Goal: Feedback & Contribution: Submit feedback/report problem

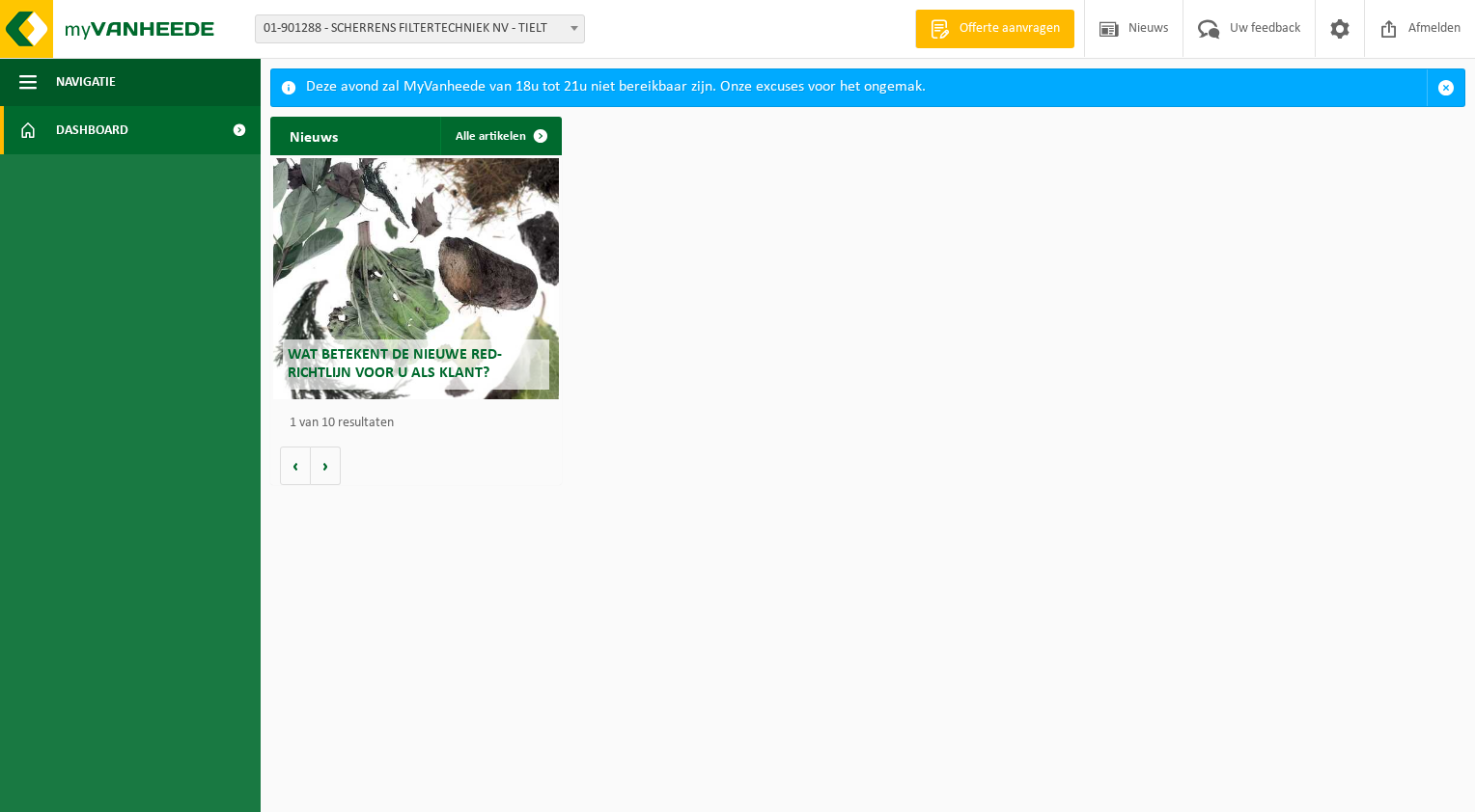
click at [576, 29] on b at bounding box center [575, 28] width 8 height 5
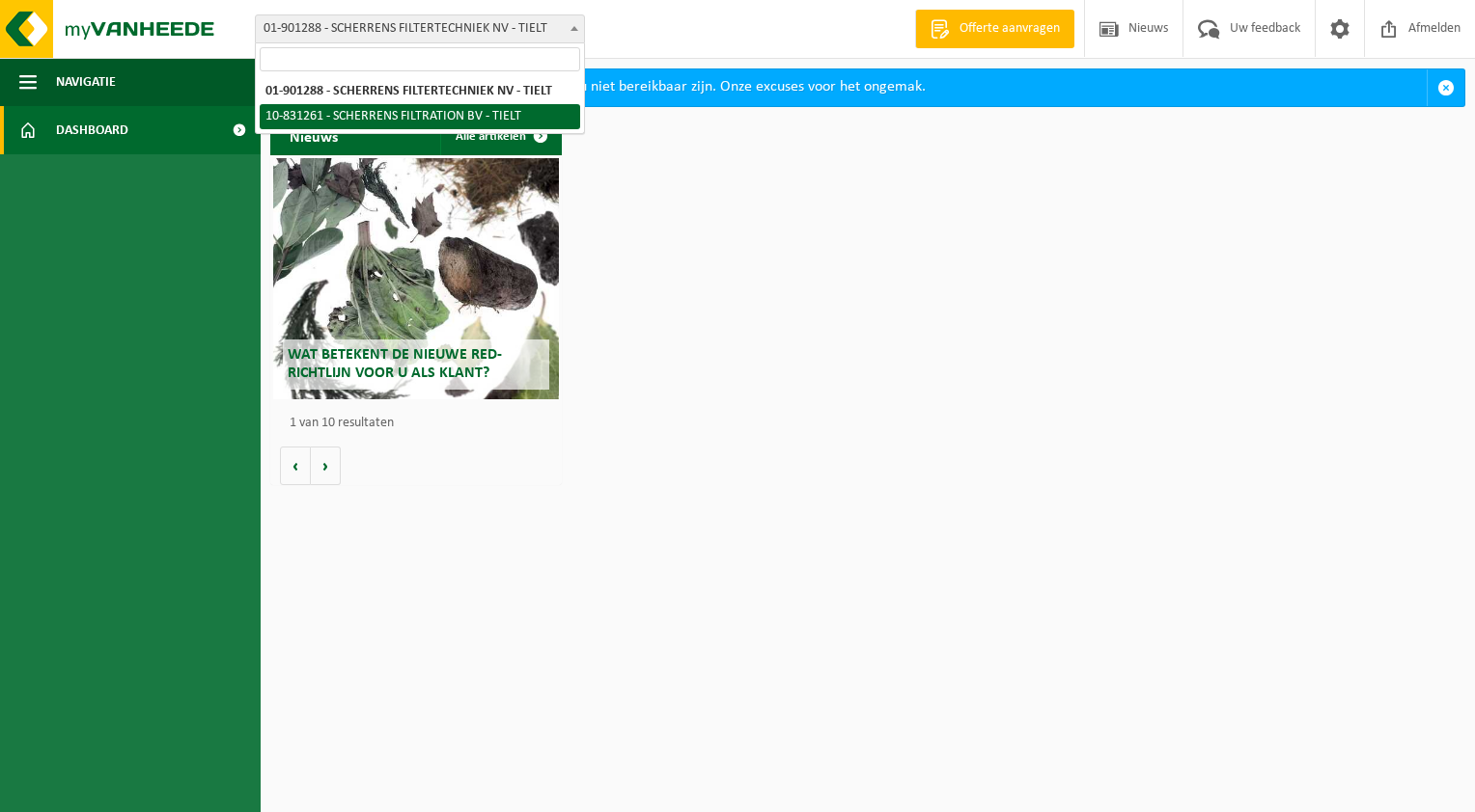
select select "88602"
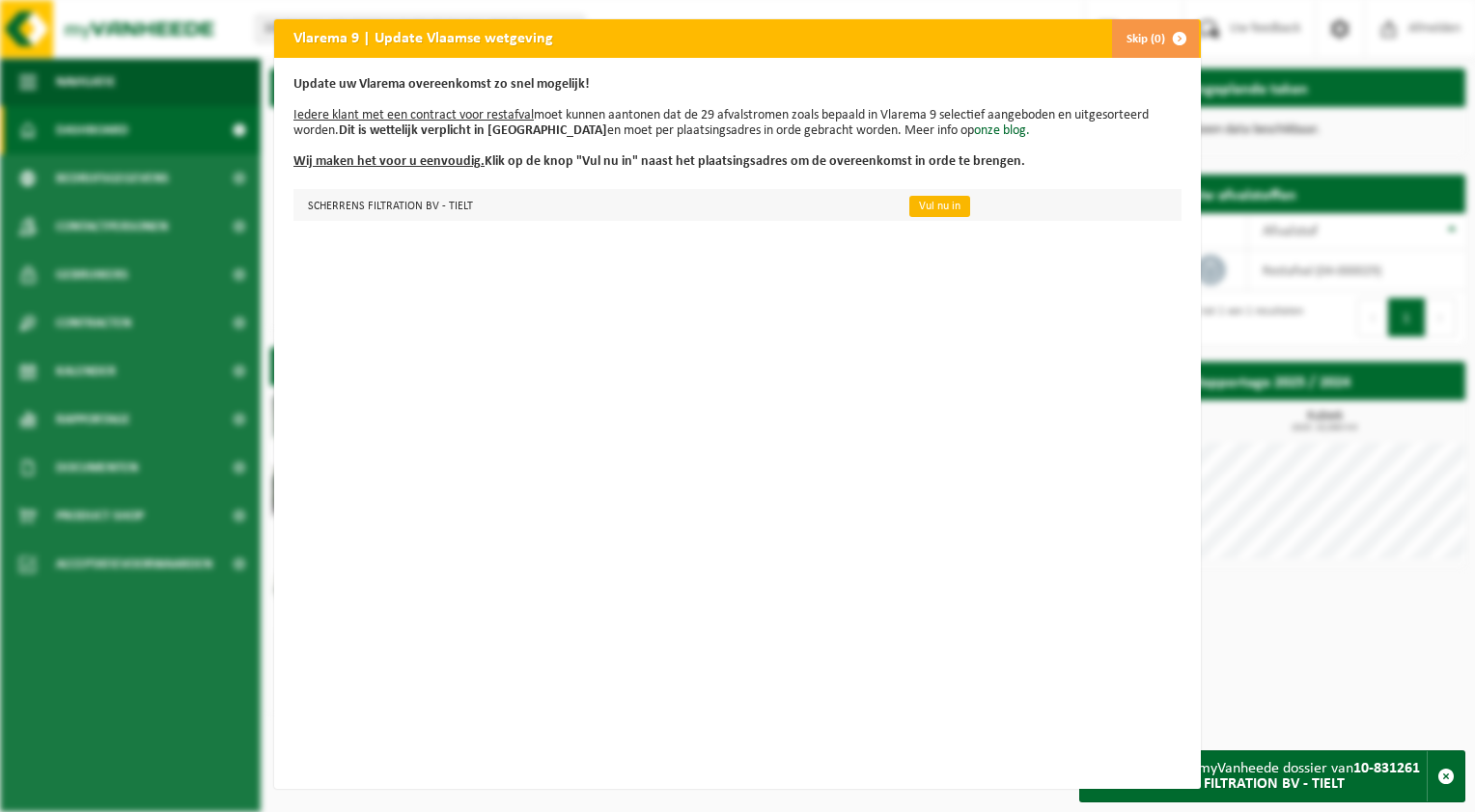
click at [921, 202] on link "Vul nu in" at bounding box center [940, 206] width 61 height 22
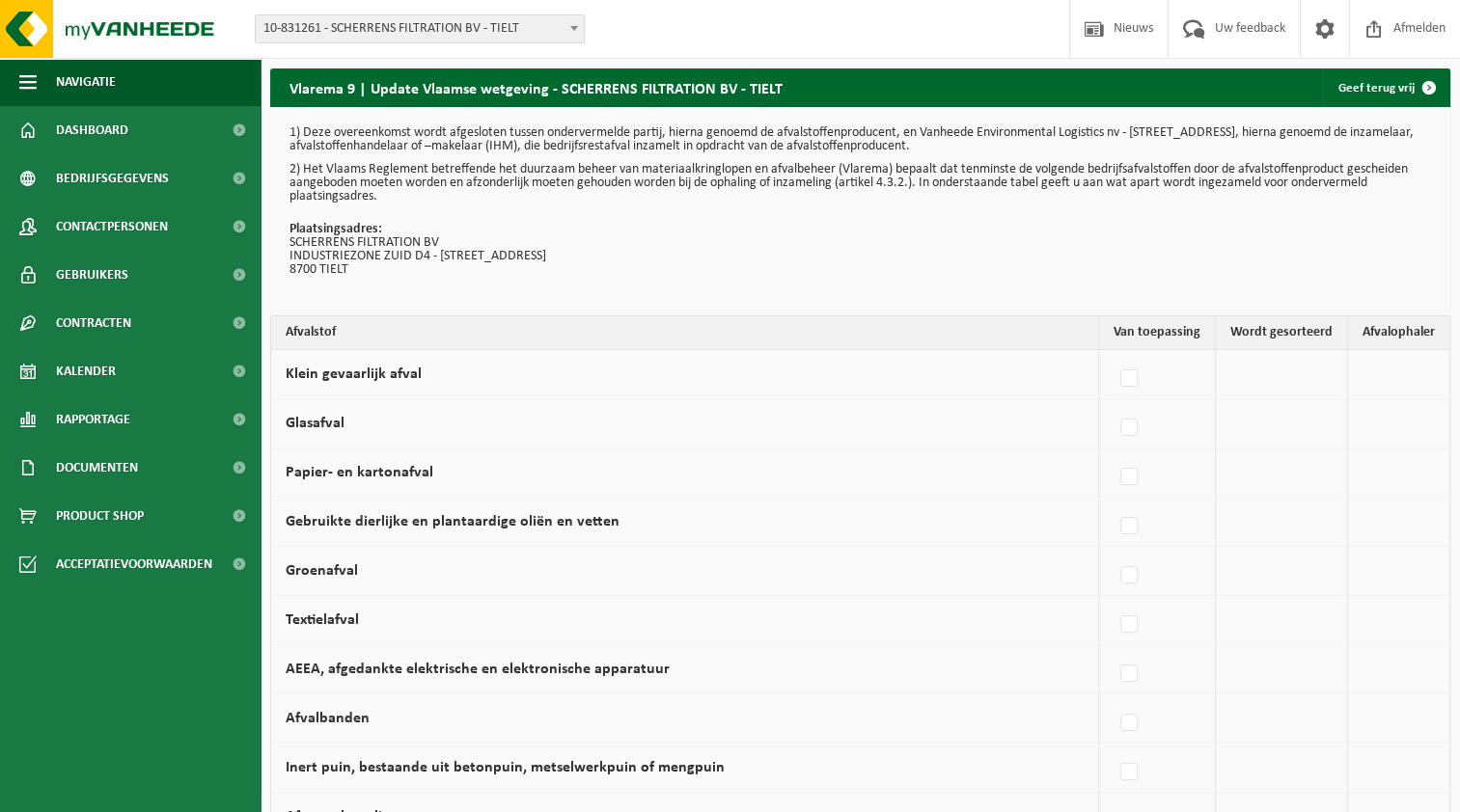
scroll to position [97, 0]
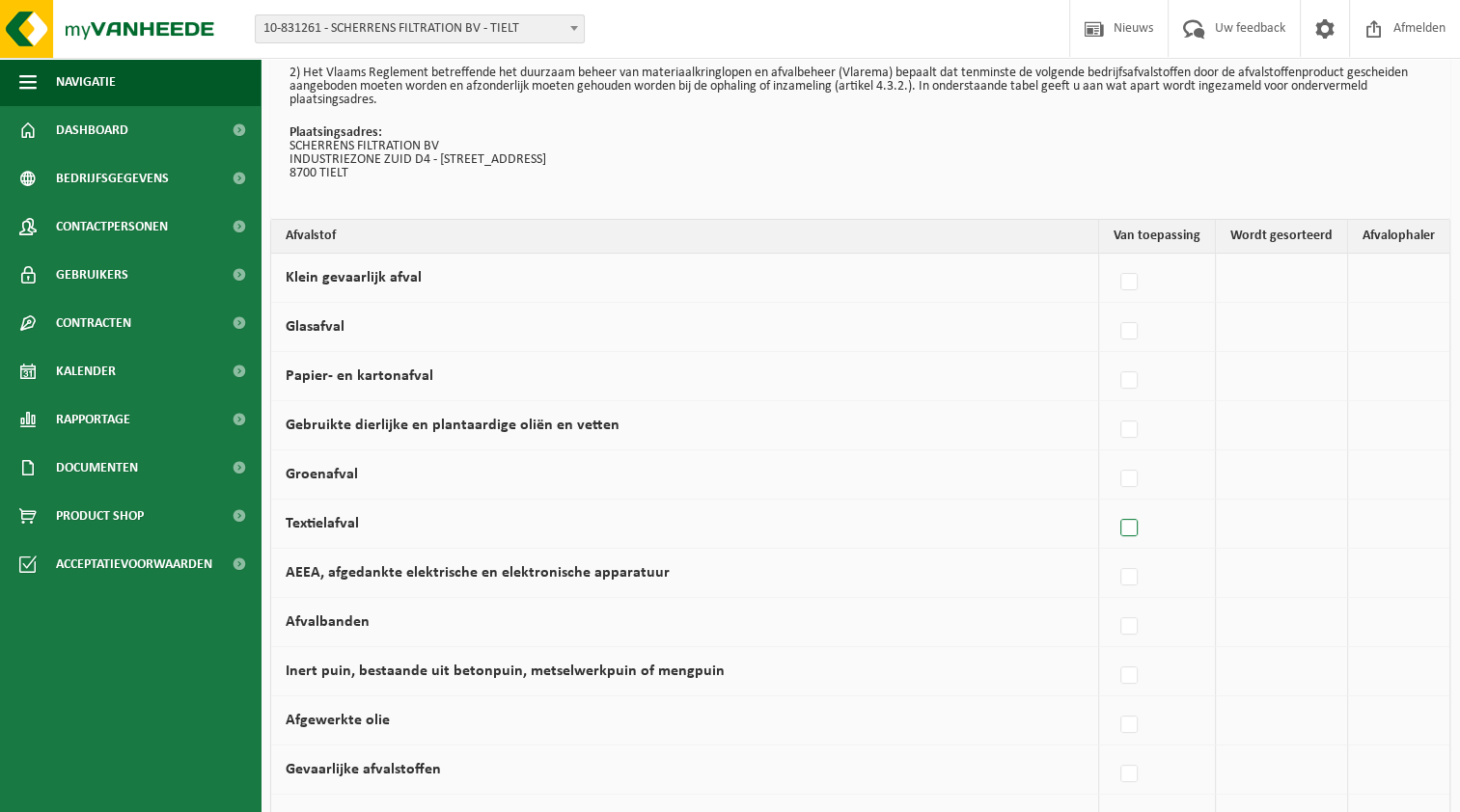
click at [1131, 526] on label at bounding box center [1130, 529] width 27 height 29
click at [1114, 505] on input "Textielafval" at bounding box center [1113, 504] width 1 height 1
checkbox input "true"
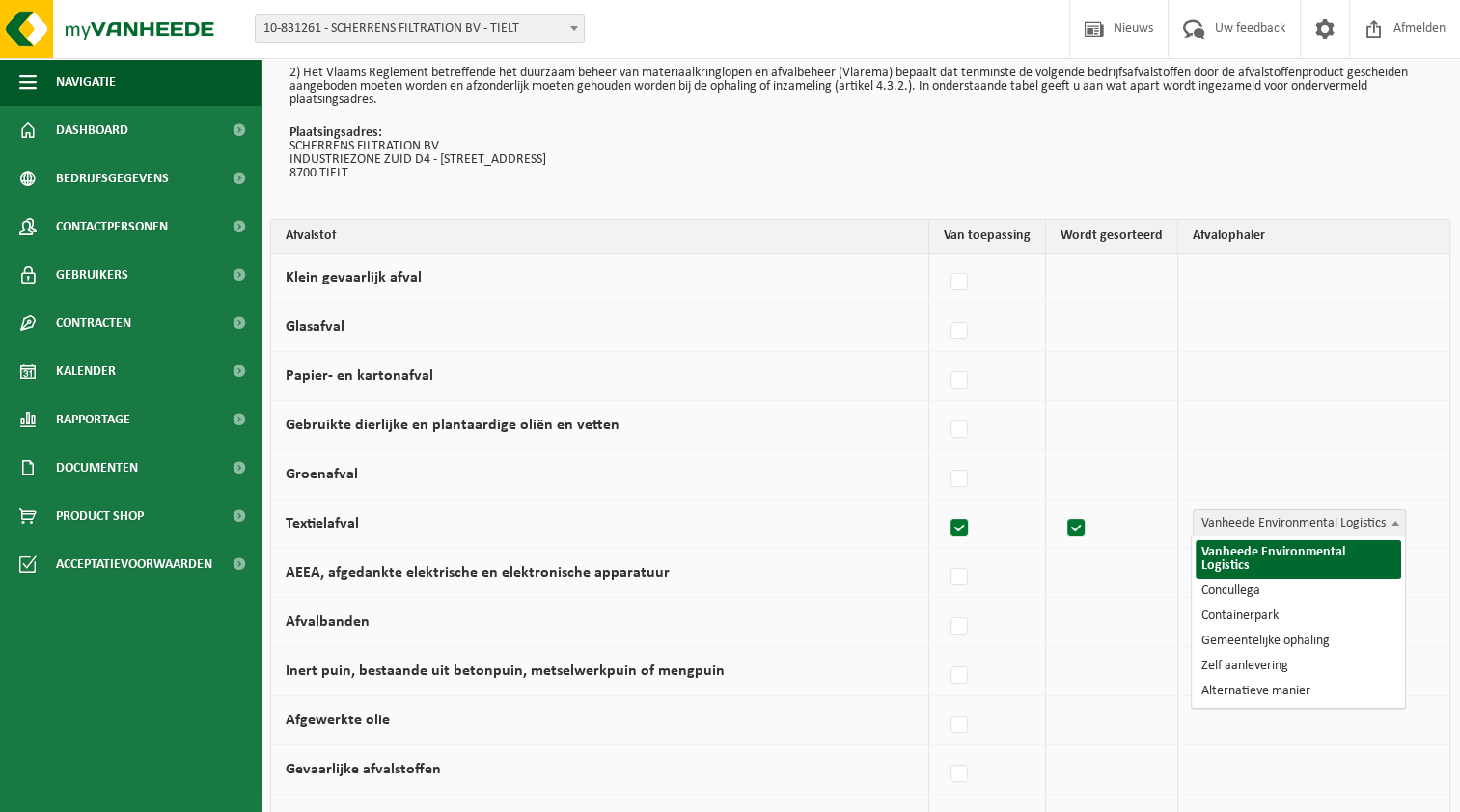
click at [1395, 520] on b at bounding box center [1395, 522] width 8 height 5
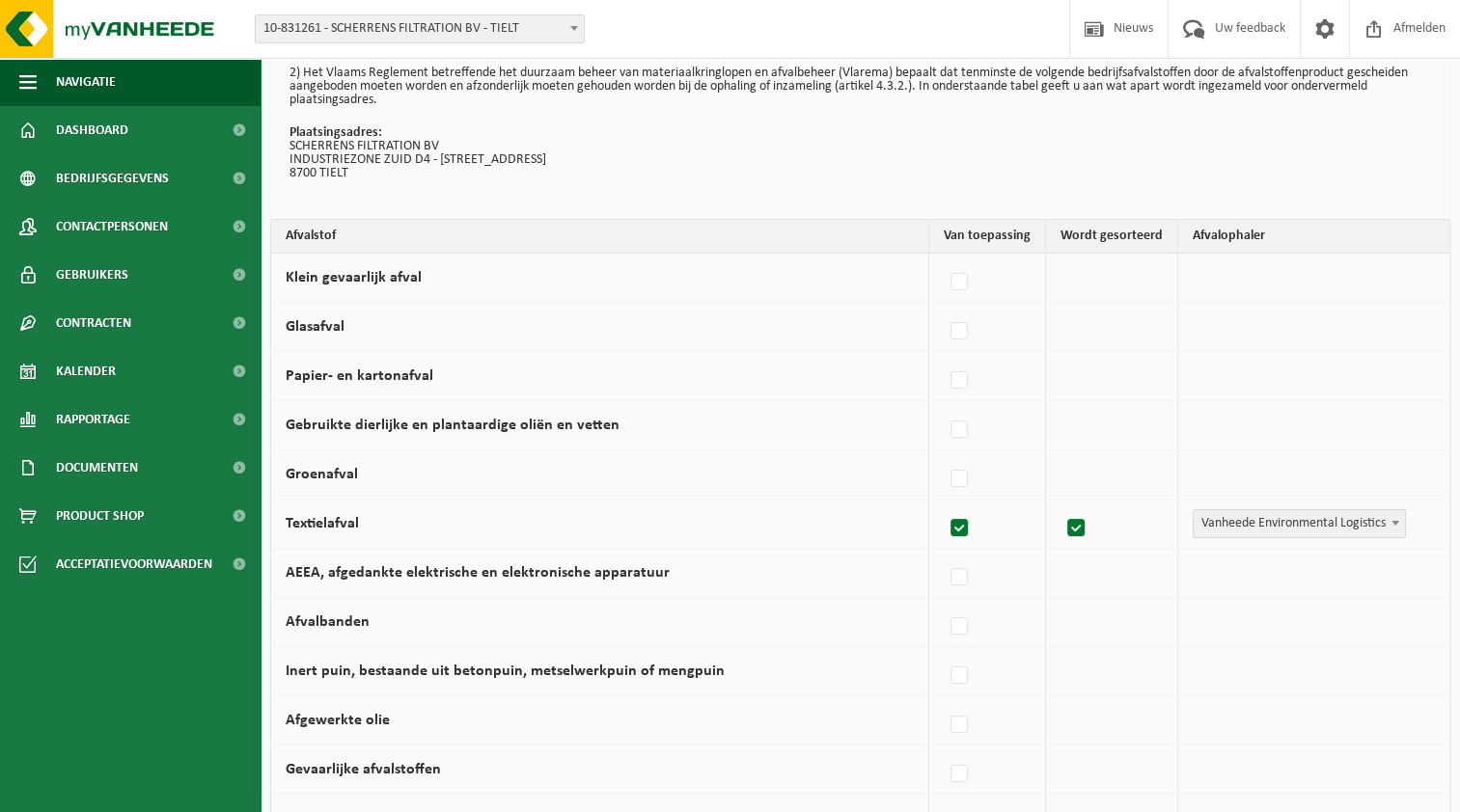
click at [1395, 520] on b at bounding box center [1395, 522] width 8 height 5
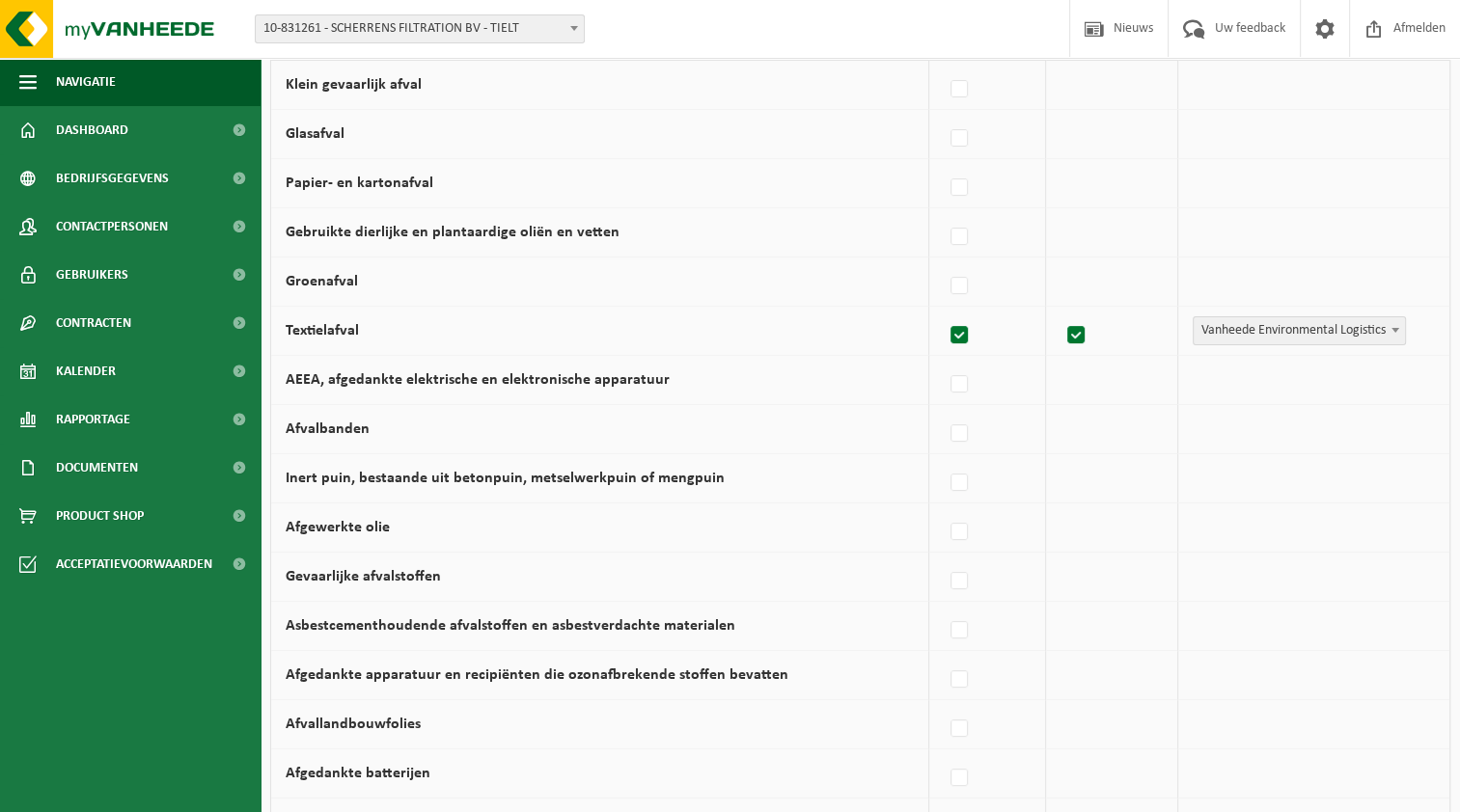
scroll to position [385, 0]
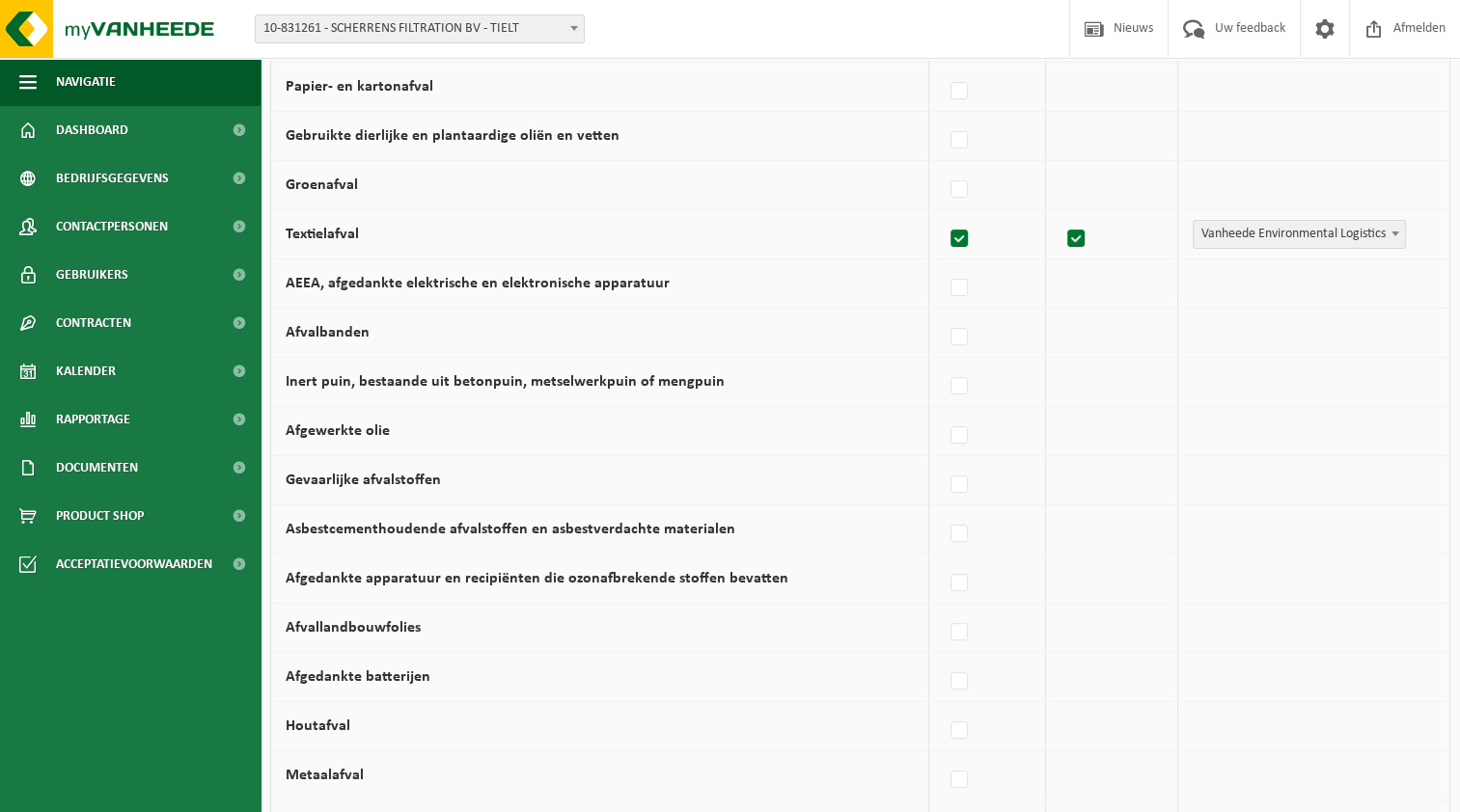
click at [966, 239] on label at bounding box center [960, 240] width 27 height 29
click at [943, 215] on input "Textielafval" at bounding box center [942, 214] width 1 height 1
checkbox input "false"
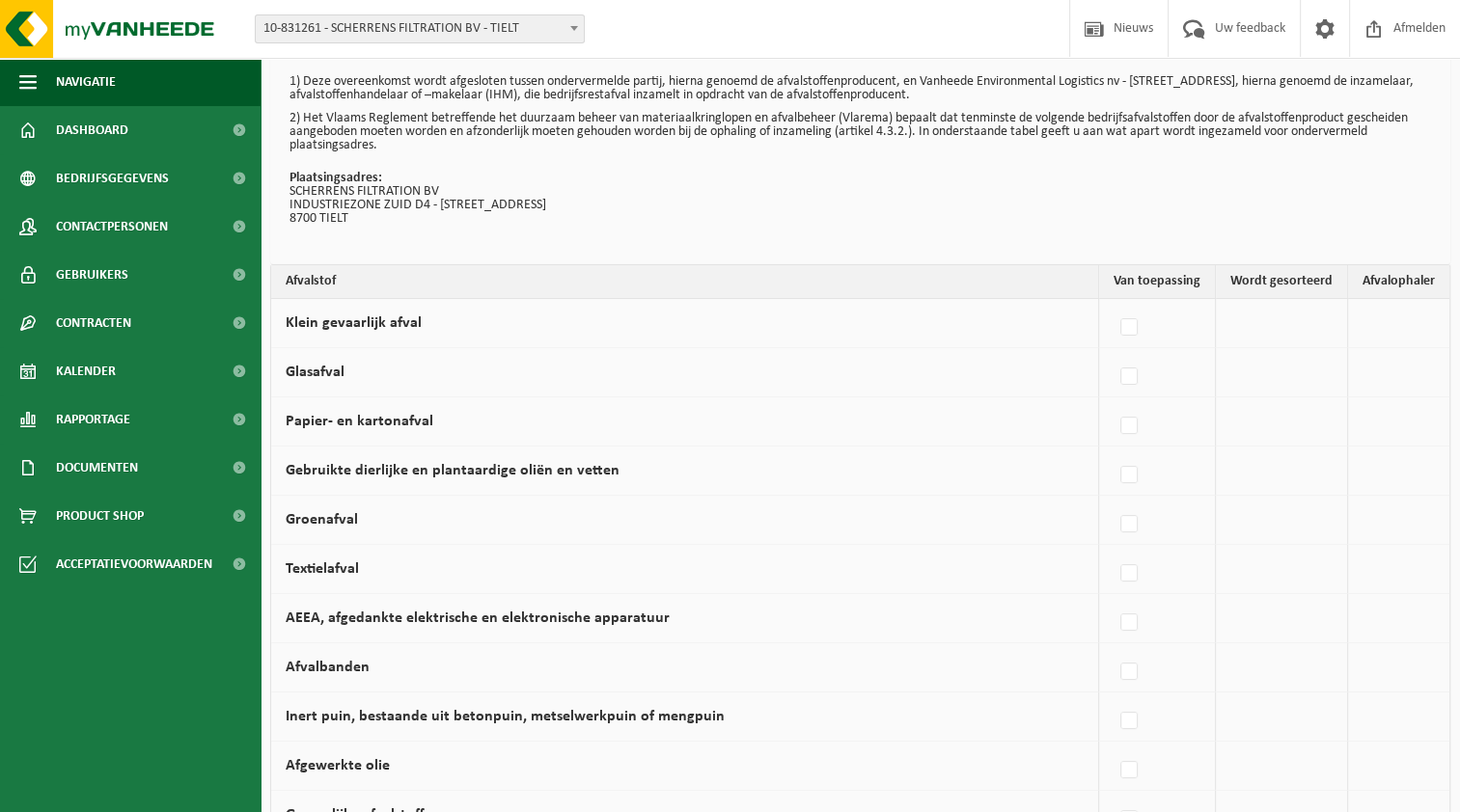
scroll to position [0, 0]
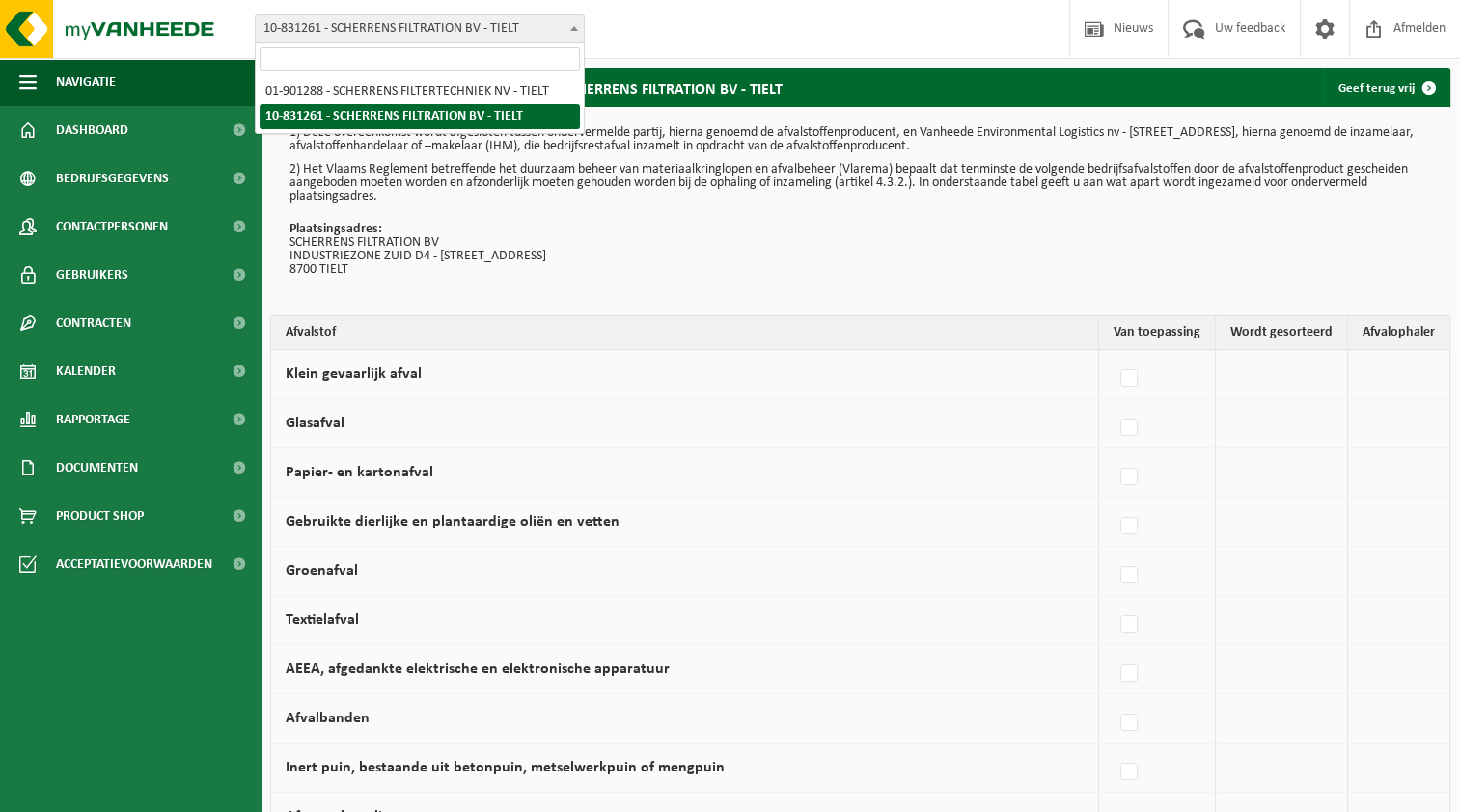
click at [573, 33] on span at bounding box center [574, 28] width 20 height 25
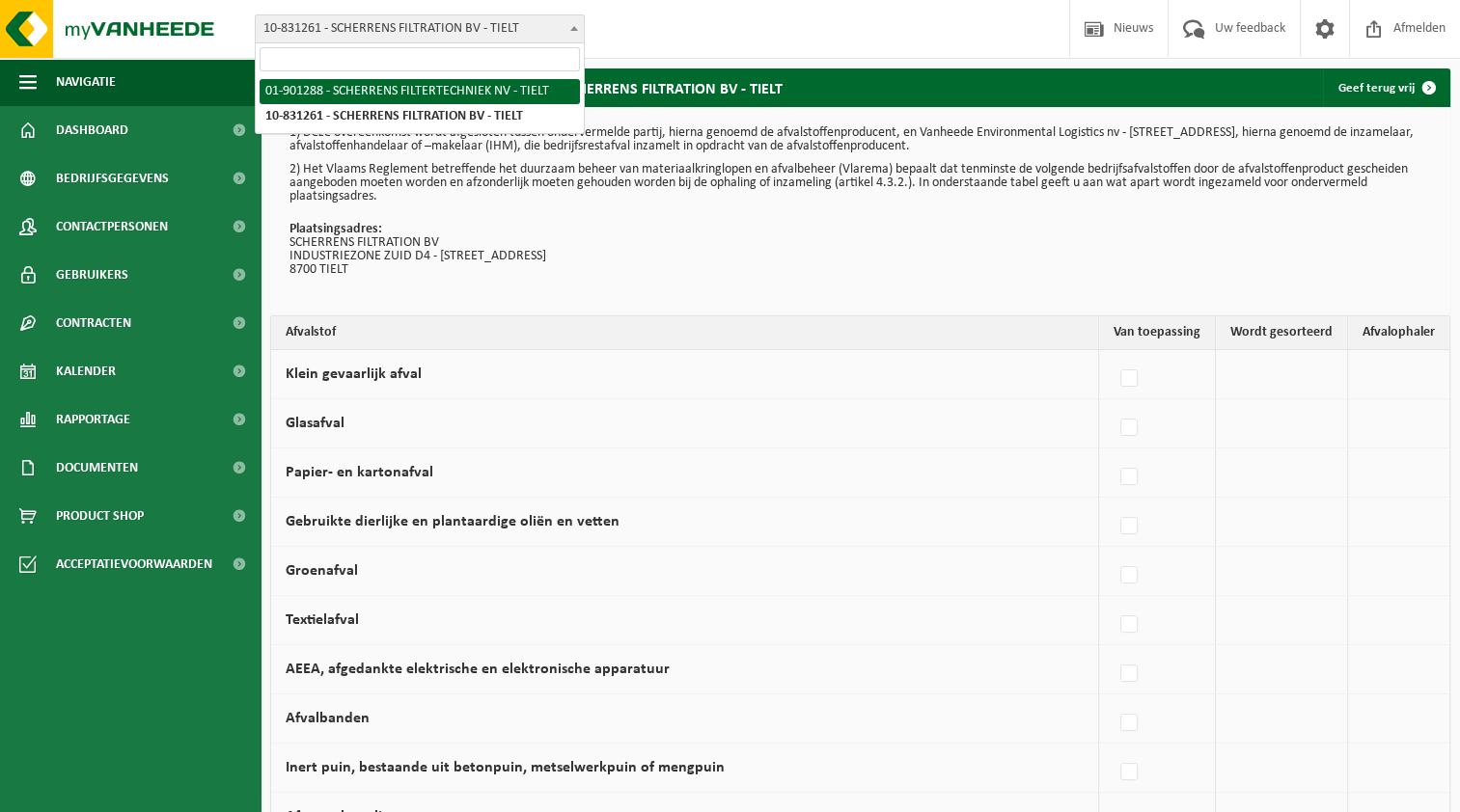
select select "21892"
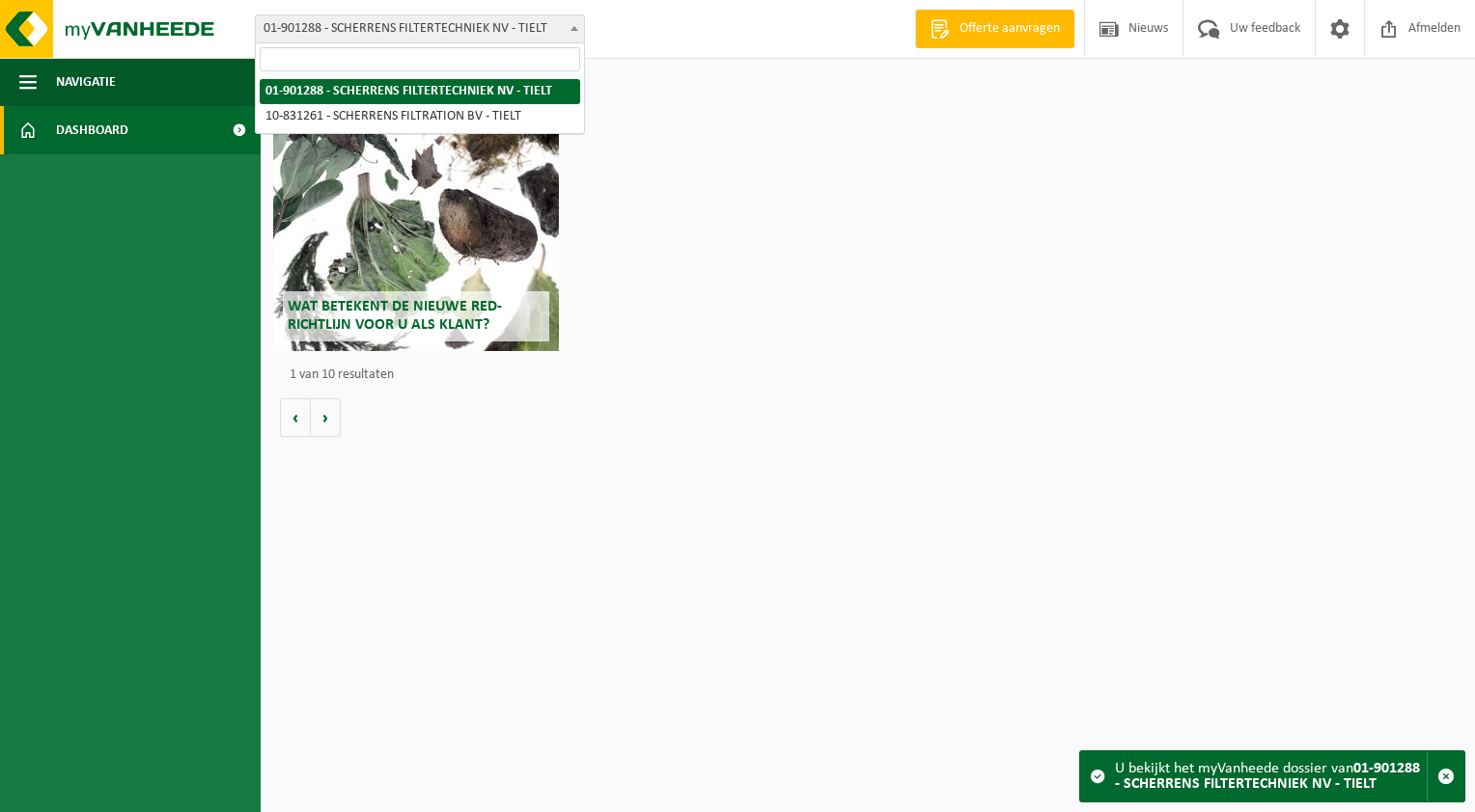
click at [575, 28] on b at bounding box center [575, 28] width 8 height 5
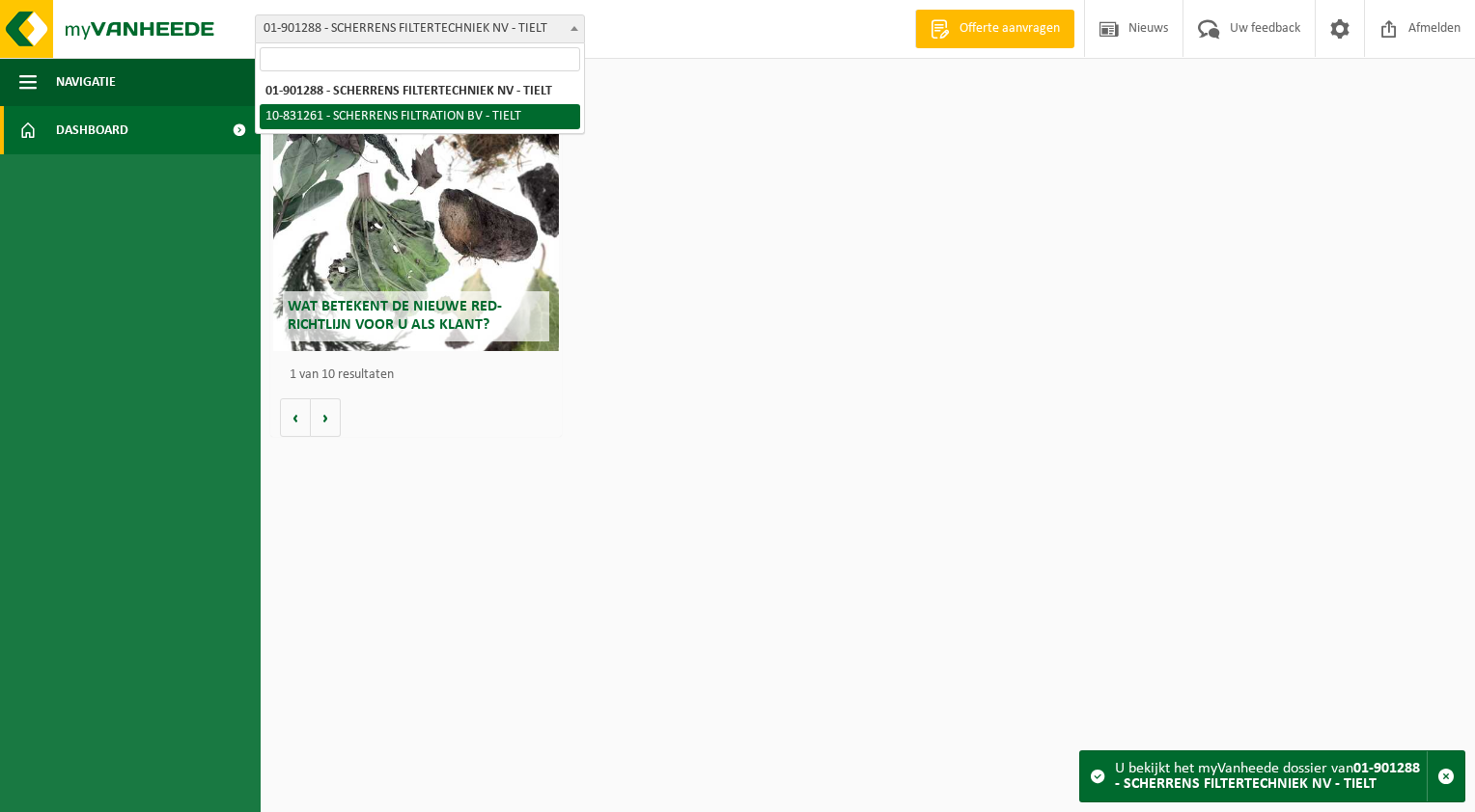
select select "88602"
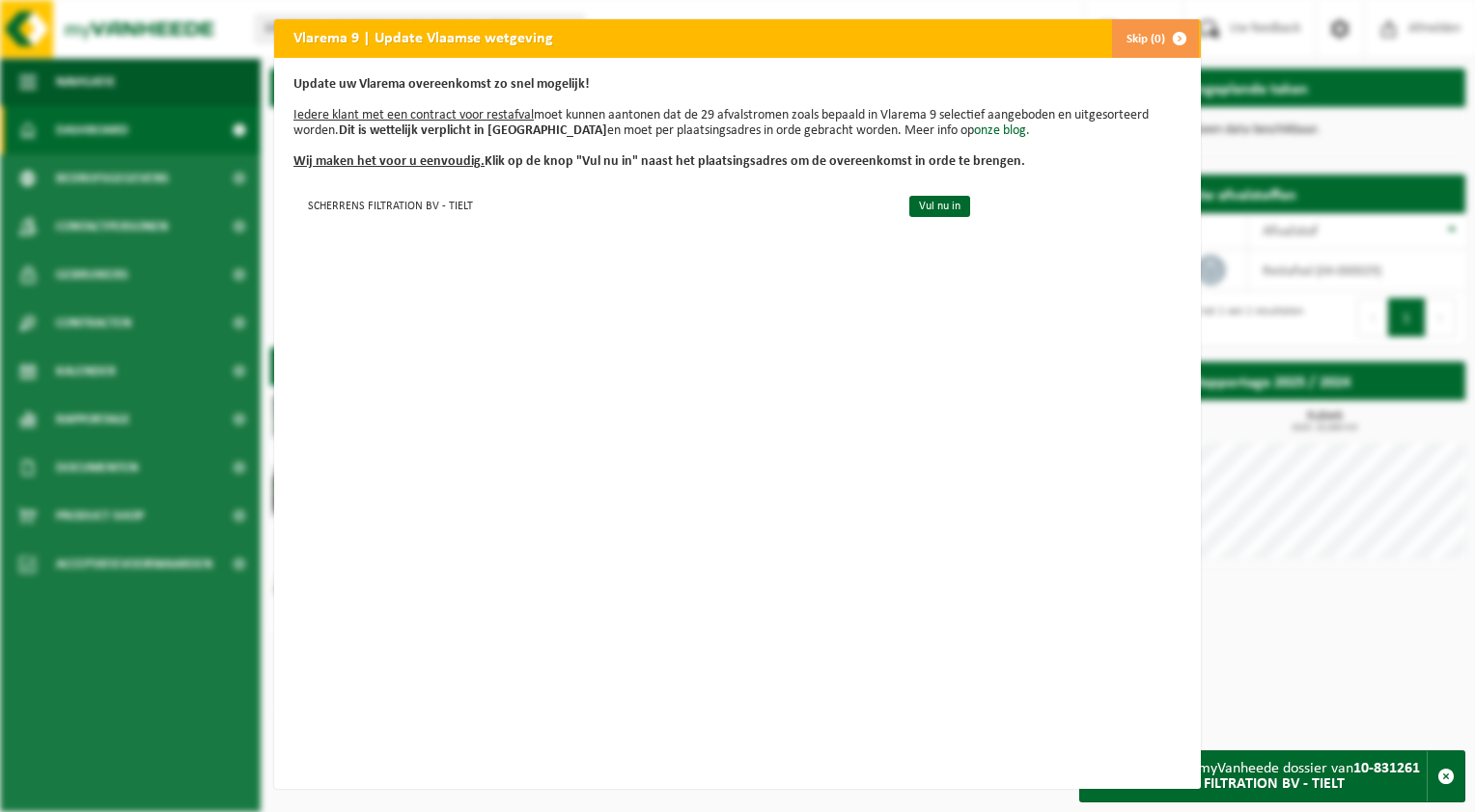
click at [1172, 35] on span "button" at bounding box center [1178, 38] width 38 height 38
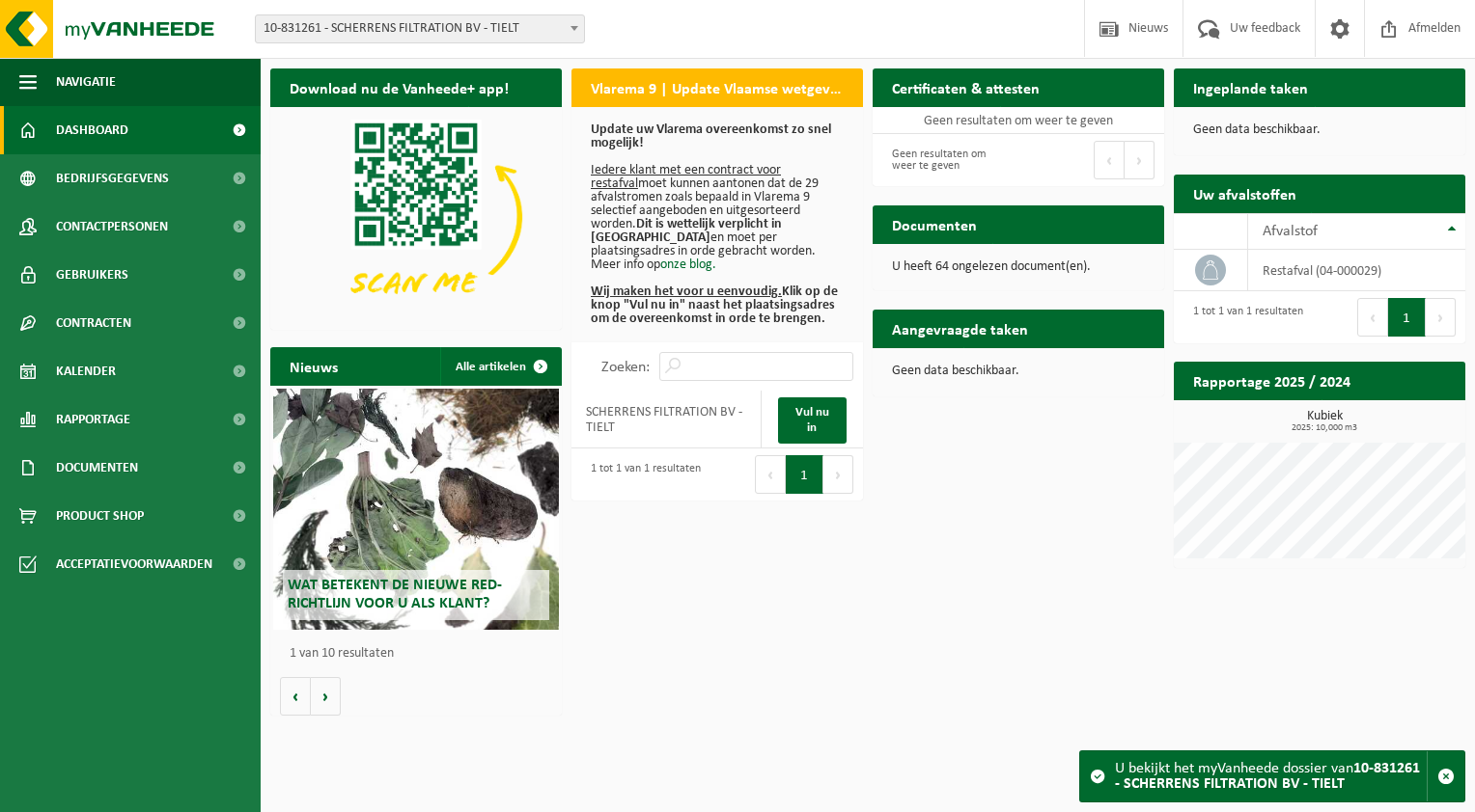
click at [957, 236] on h2 "Documenten" at bounding box center [934, 224] width 123 height 37
click at [946, 261] on p "U heeft 64 ongelezen document(en)." at bounding box center [1018, 267] width 253 height 14
click at [928, 345] on h2 "Aangevraagde taken" at bounding box center [959, 329] width 174 height 37
click at [923, 222] on h2 "Documenten" at bounding box center [934, 224] width 123 height 37
click at [834, 477] on button "Volgende" at bounding box center [838, 474] width 30 height 38
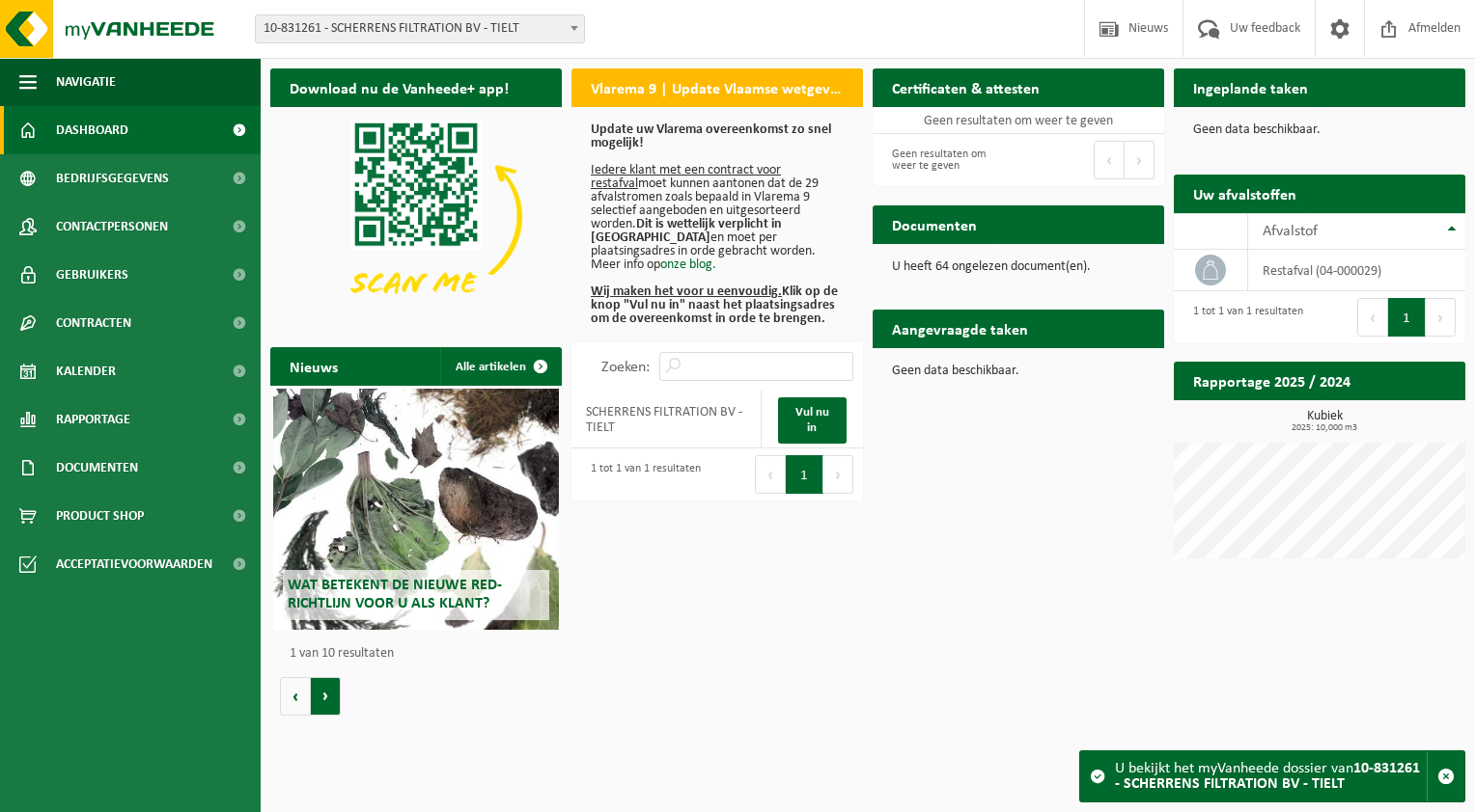
click at [325, 699] on button "Volgende" at bounding box center [326, 696] width 30 height 38
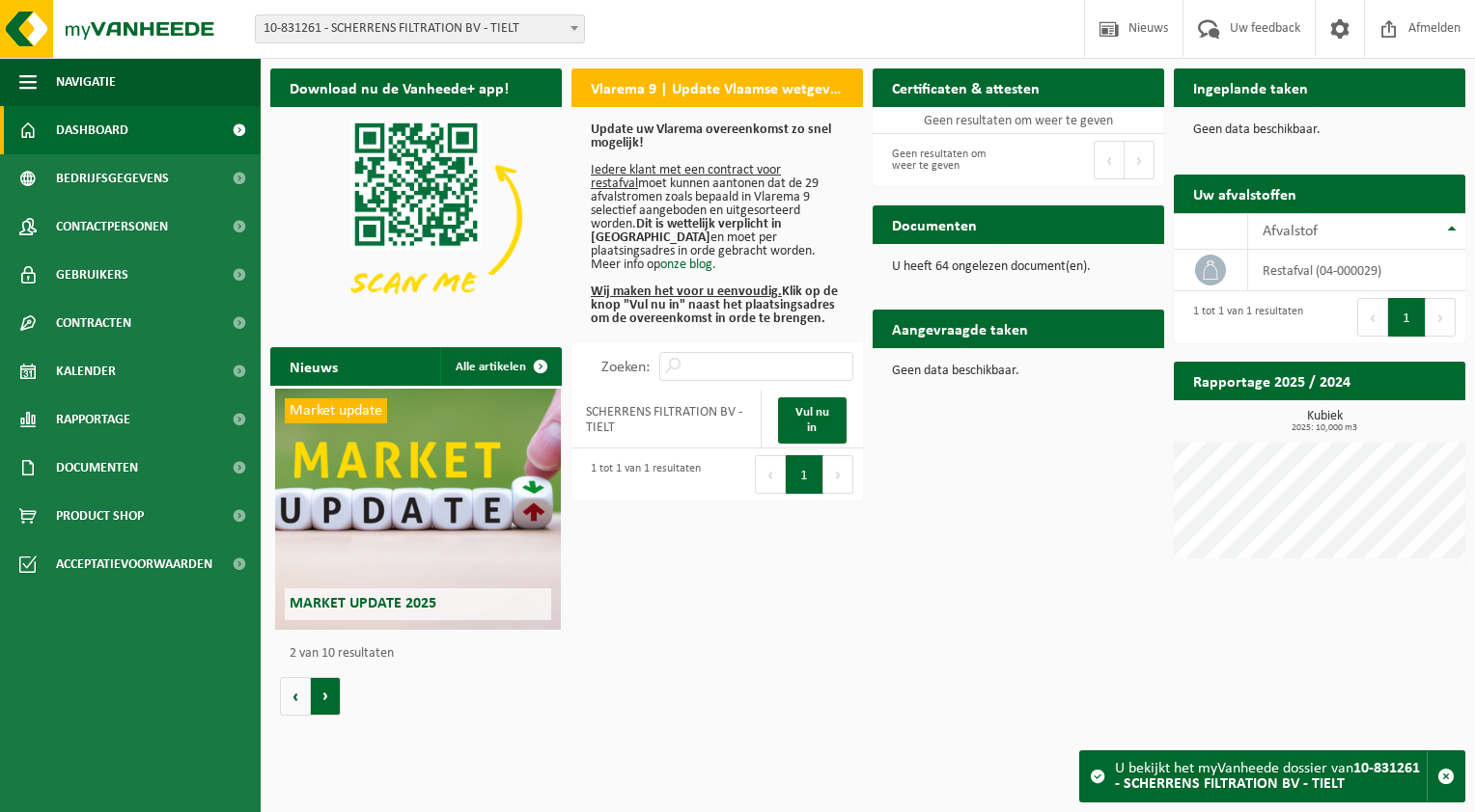
scroll to position [0, 291]
click at [325, 699] on button "Volgende" at bounding box center [326, 696] width 30 height 38
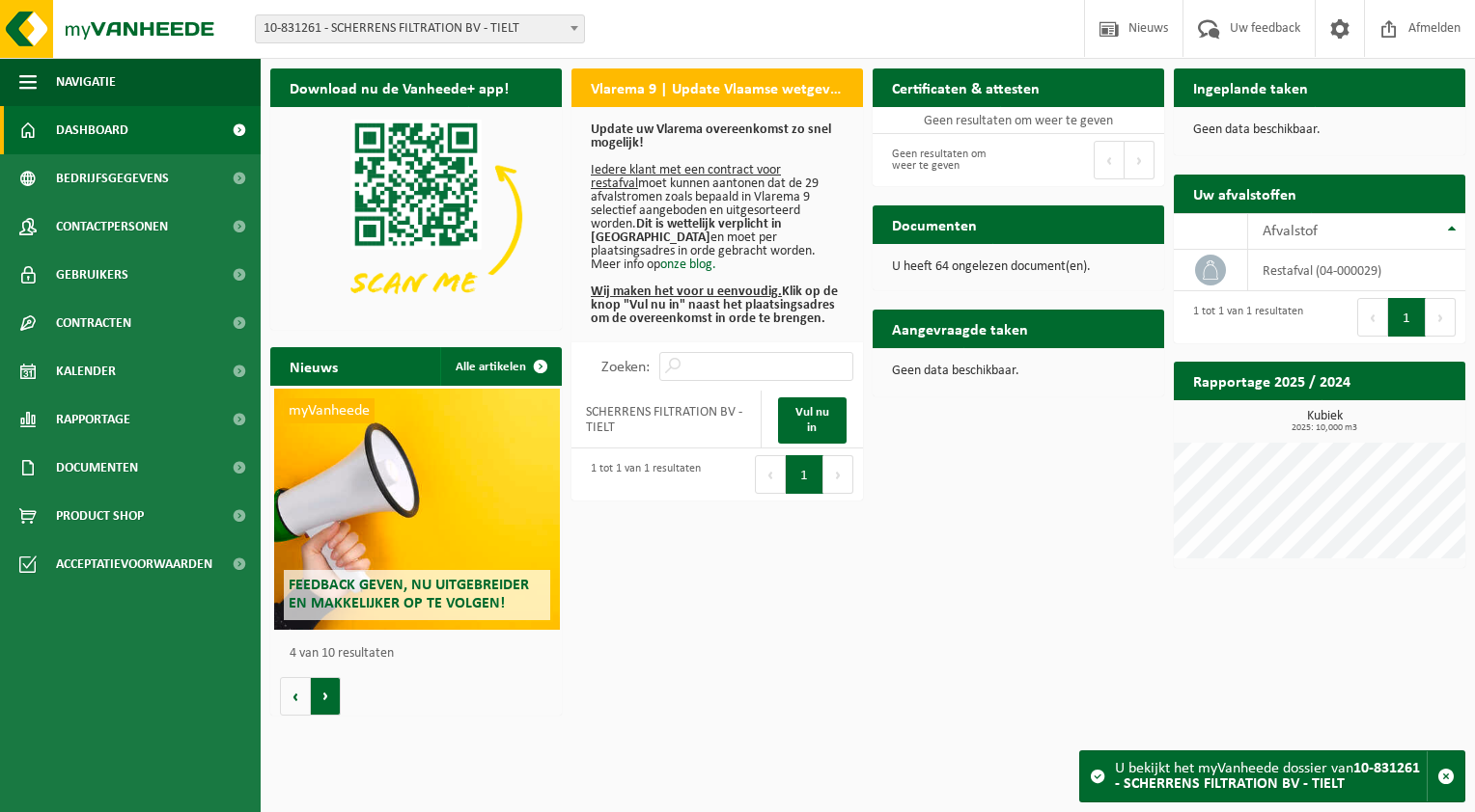
click at [325, 699] on button "Volgende" at bounding box center [326, 696] width 30 height 38
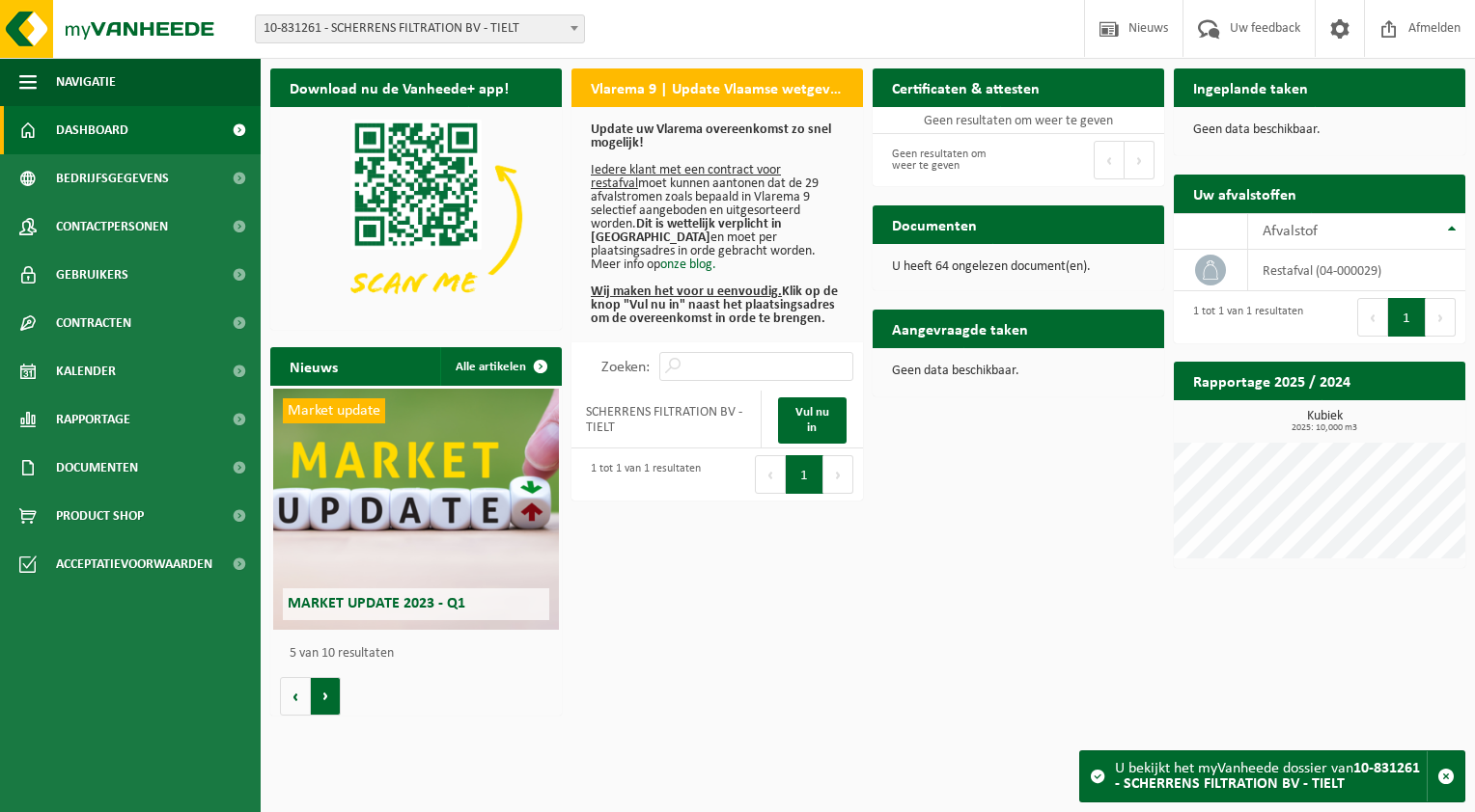
click at [325, 699] on button "Volgende" at bounding box center [326, 696] width 30 height 38
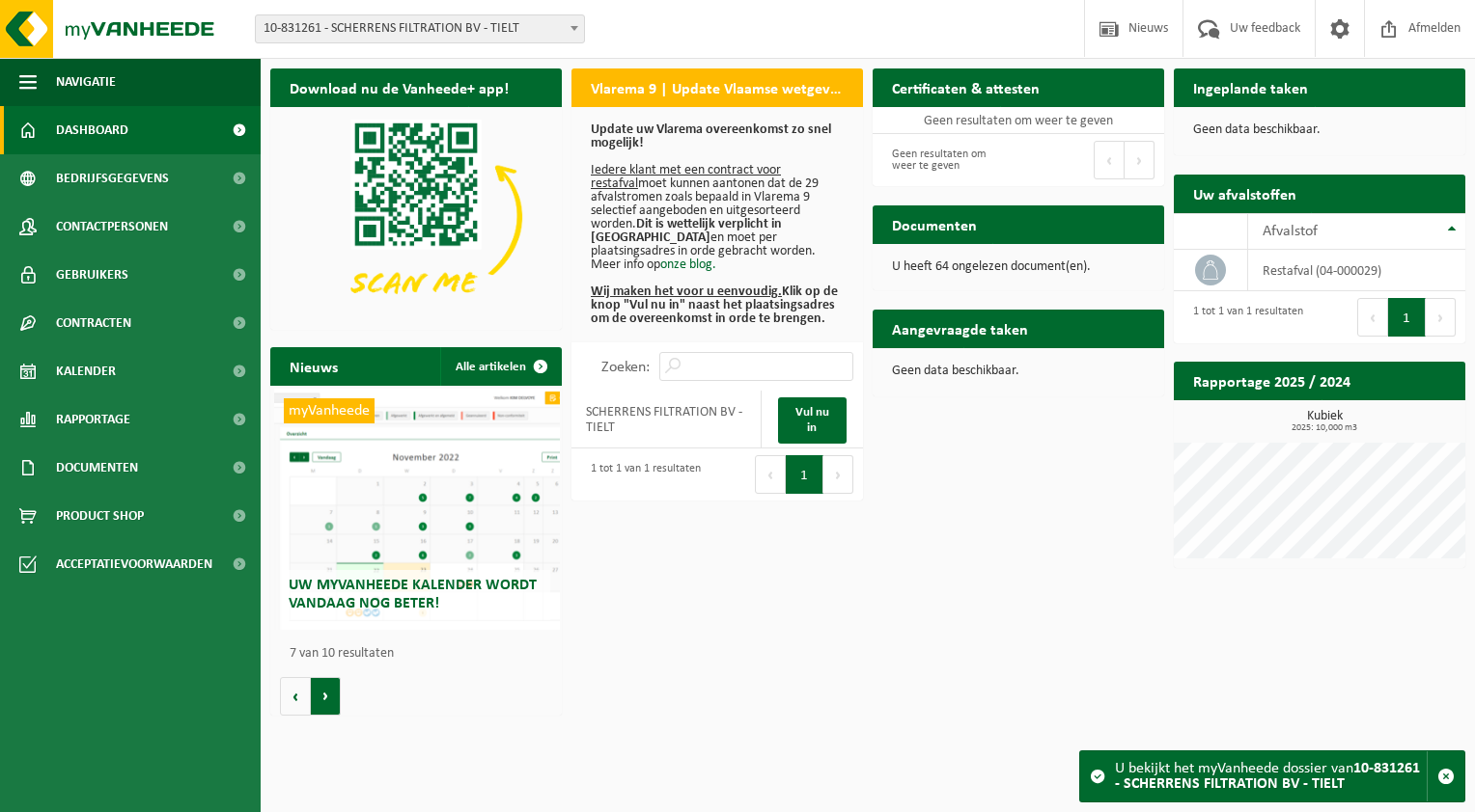
scroll to position [0, 1749]
click at [325, 699] on button "Volgende" at bounding box center [326, 696] width 30 height 38
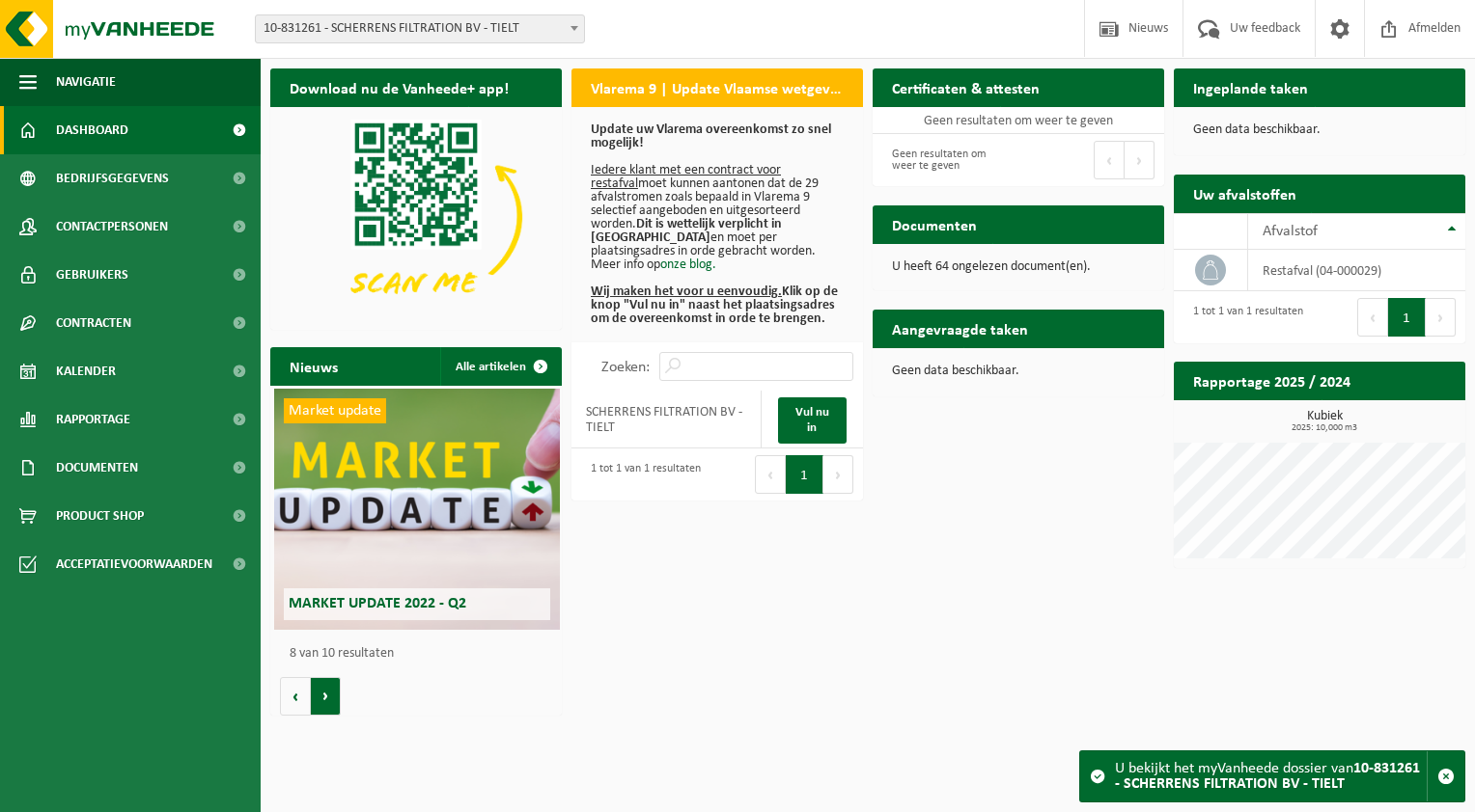
click at [325, 699] on button "Volgende" at bounding box center [326, 696] width 30 height 38
click at [303, 696] on button "Vorige" at bounding box center [296, 696] width 31 height 38
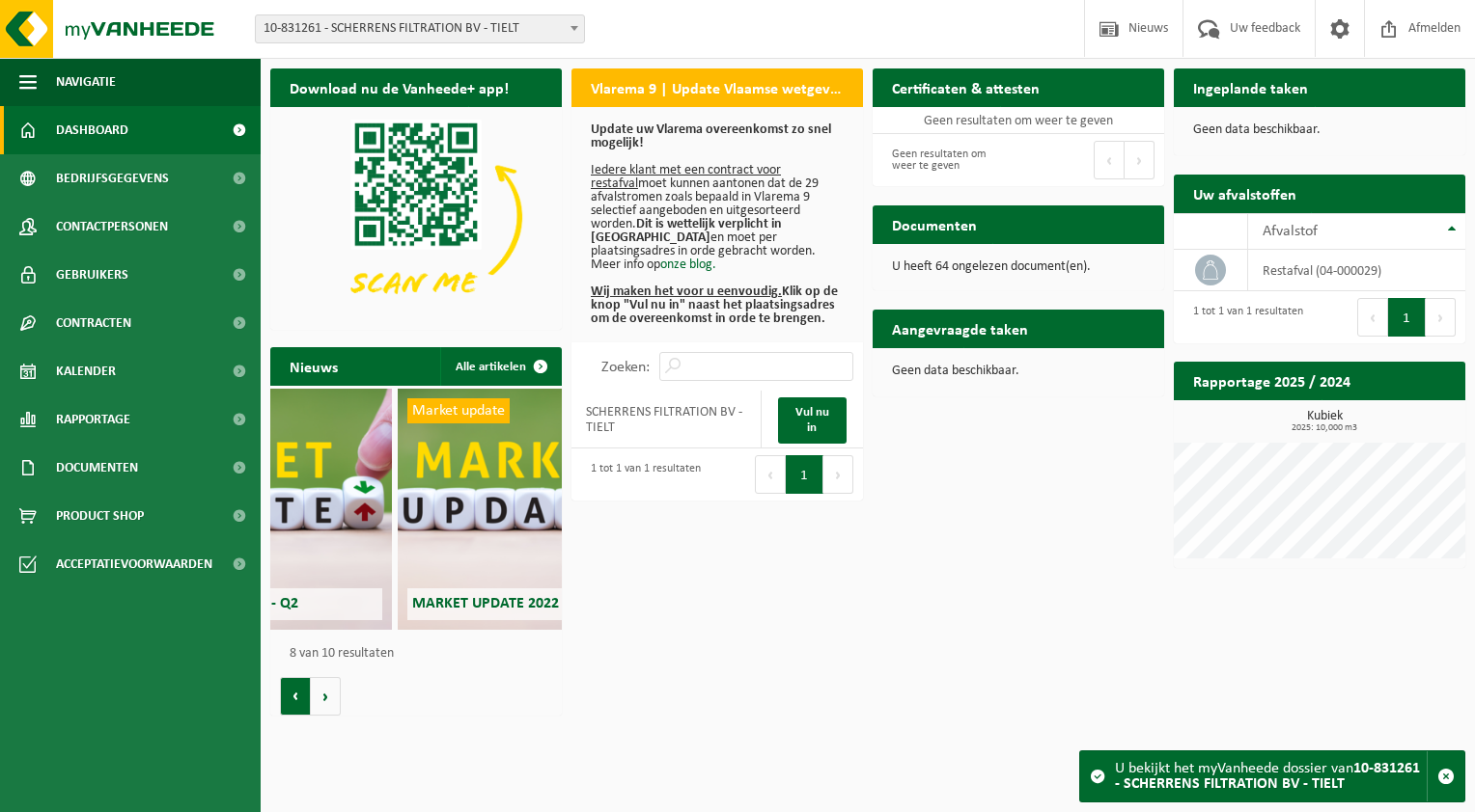
click at [303, 696] on button "Vorige" at bounding box center [296, 696] width 31 height 38
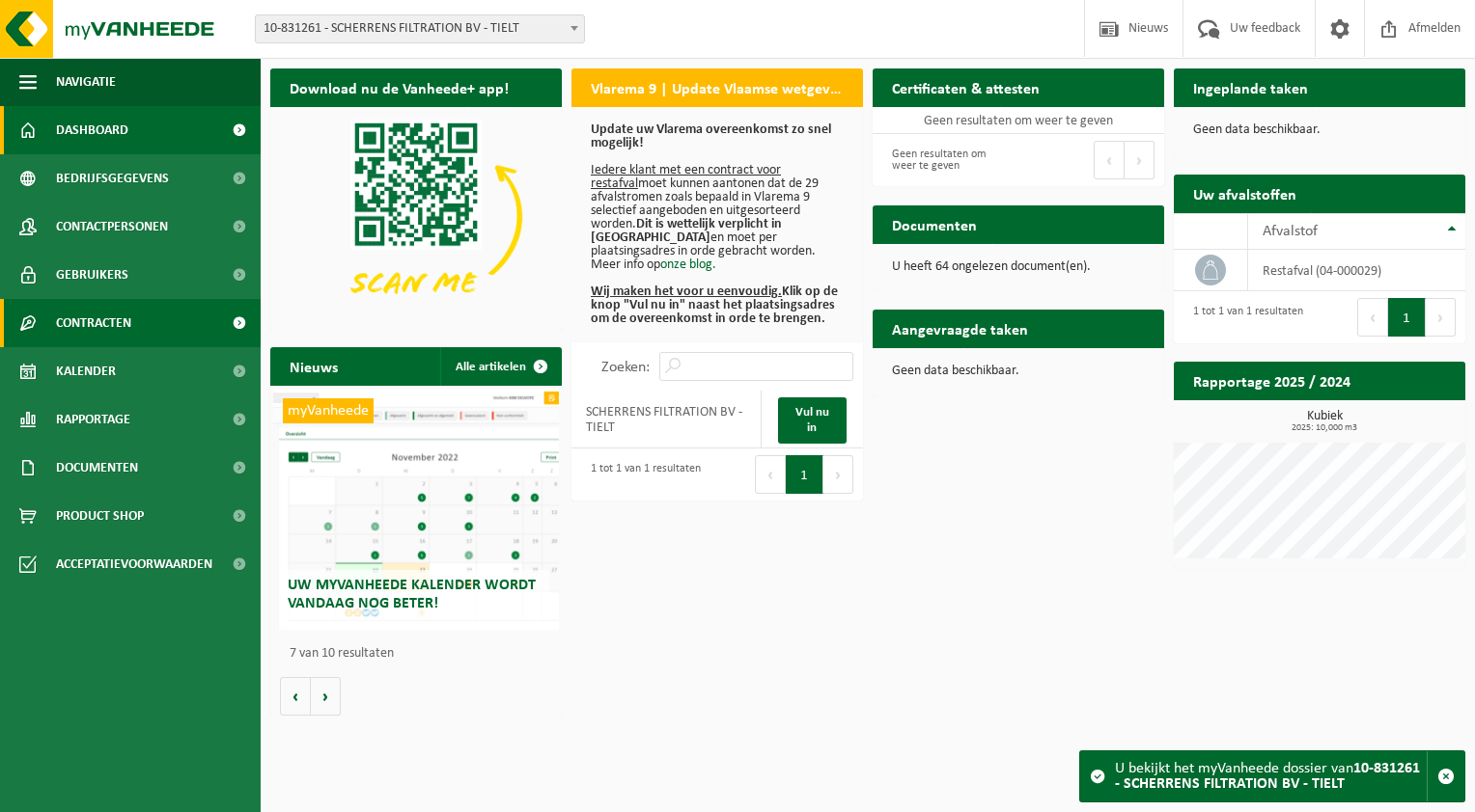
click at [136, 330] on link "Contracten" at bounding box center [130, 323] width 260 height 48
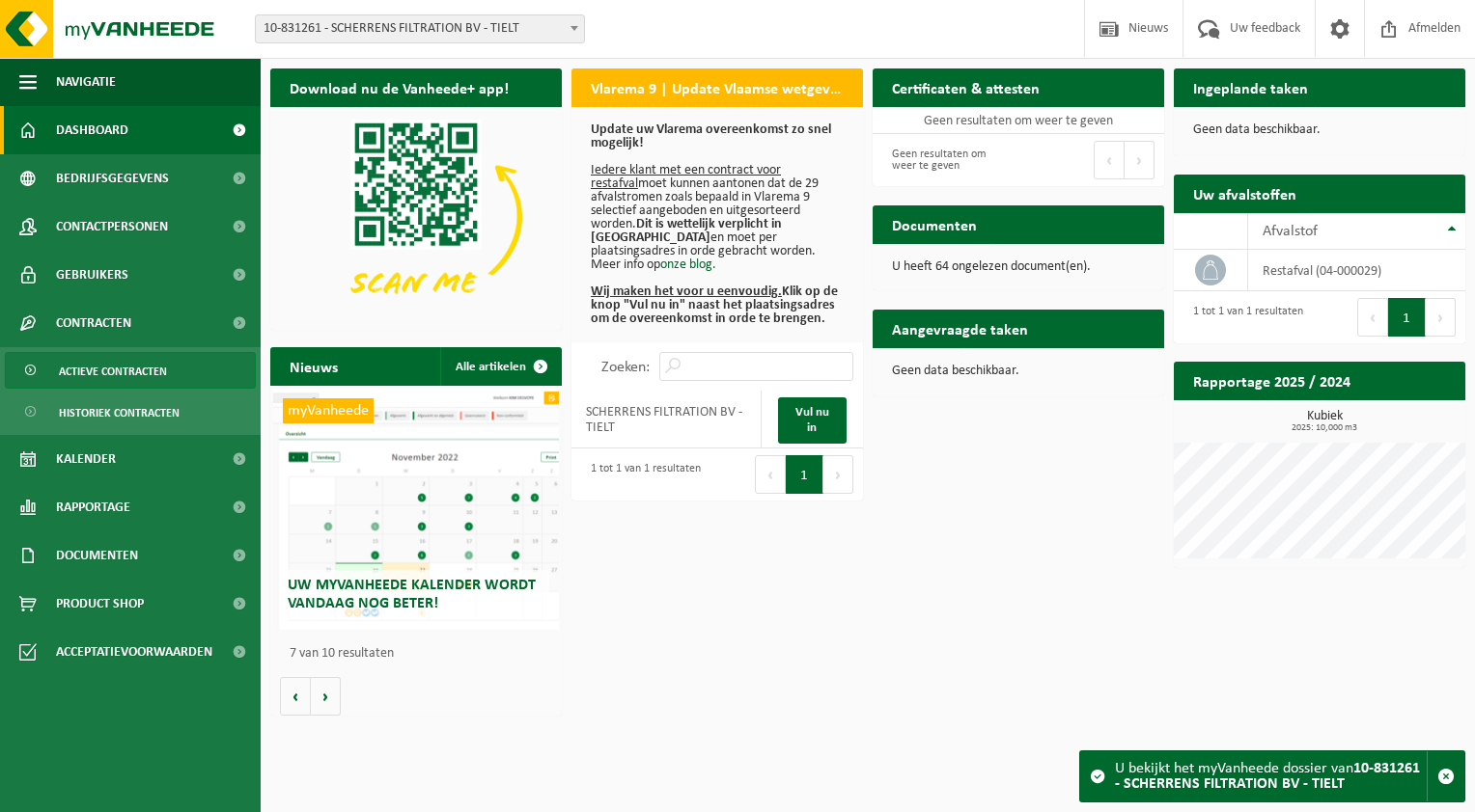
click at [128, 373] on span "Actieve contracten" at bounding box center [113, 371] width 108 height 36
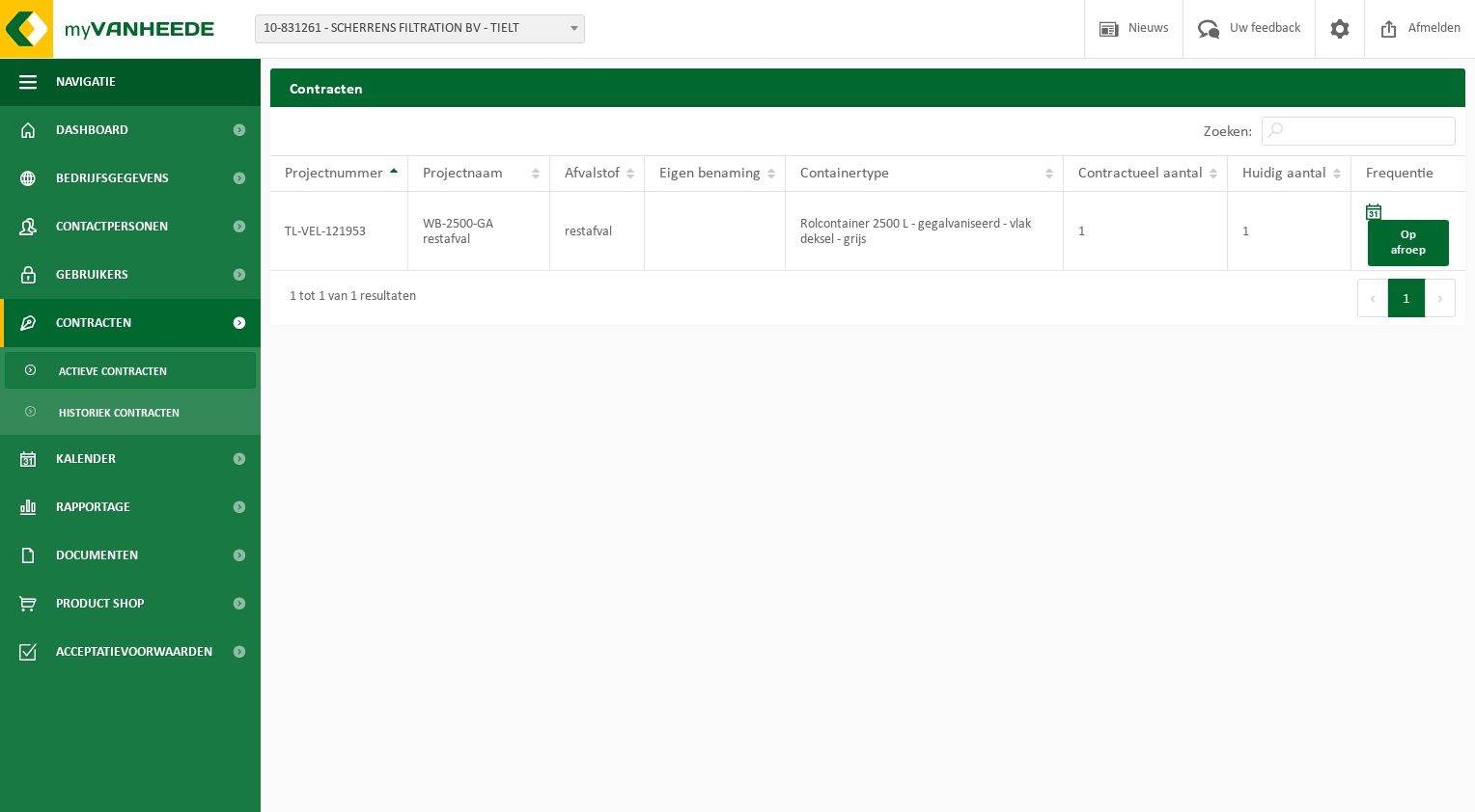
click at [401, 407] on html "Vestiging: 01-901288 - SCHERRENS FILTERTECHNIEK NV - TIELT 10-831261 - SCHERREN…" at bounding box center [737, 406] width 1475 height 812
click at [1393, 234] on link "Op afroep" at bounding box center [1407, 243] width 81 height 46
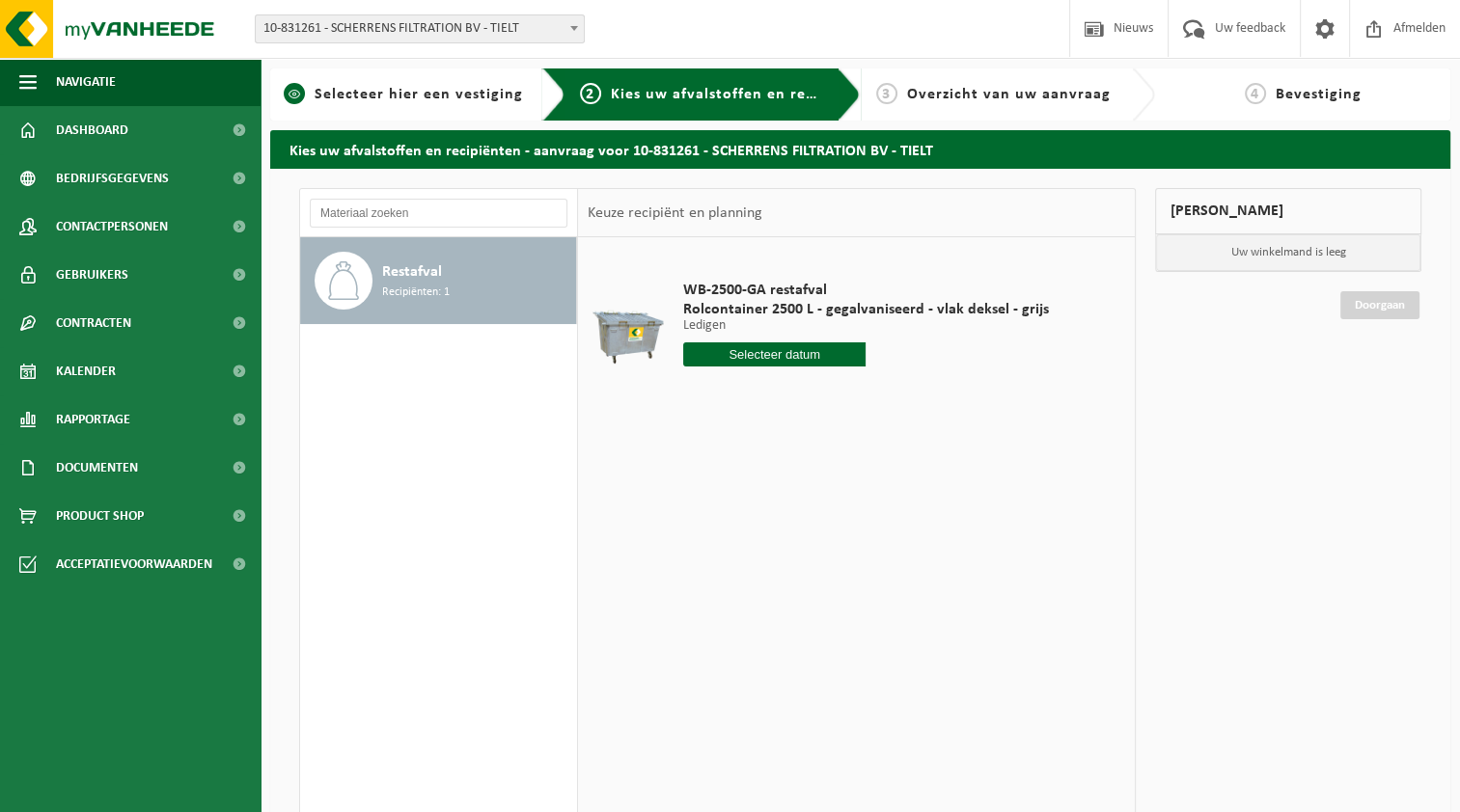
click at [364, 97] on span "Selecteer hier een vestiging" at bounding box center [418, 95] width 208 height 16
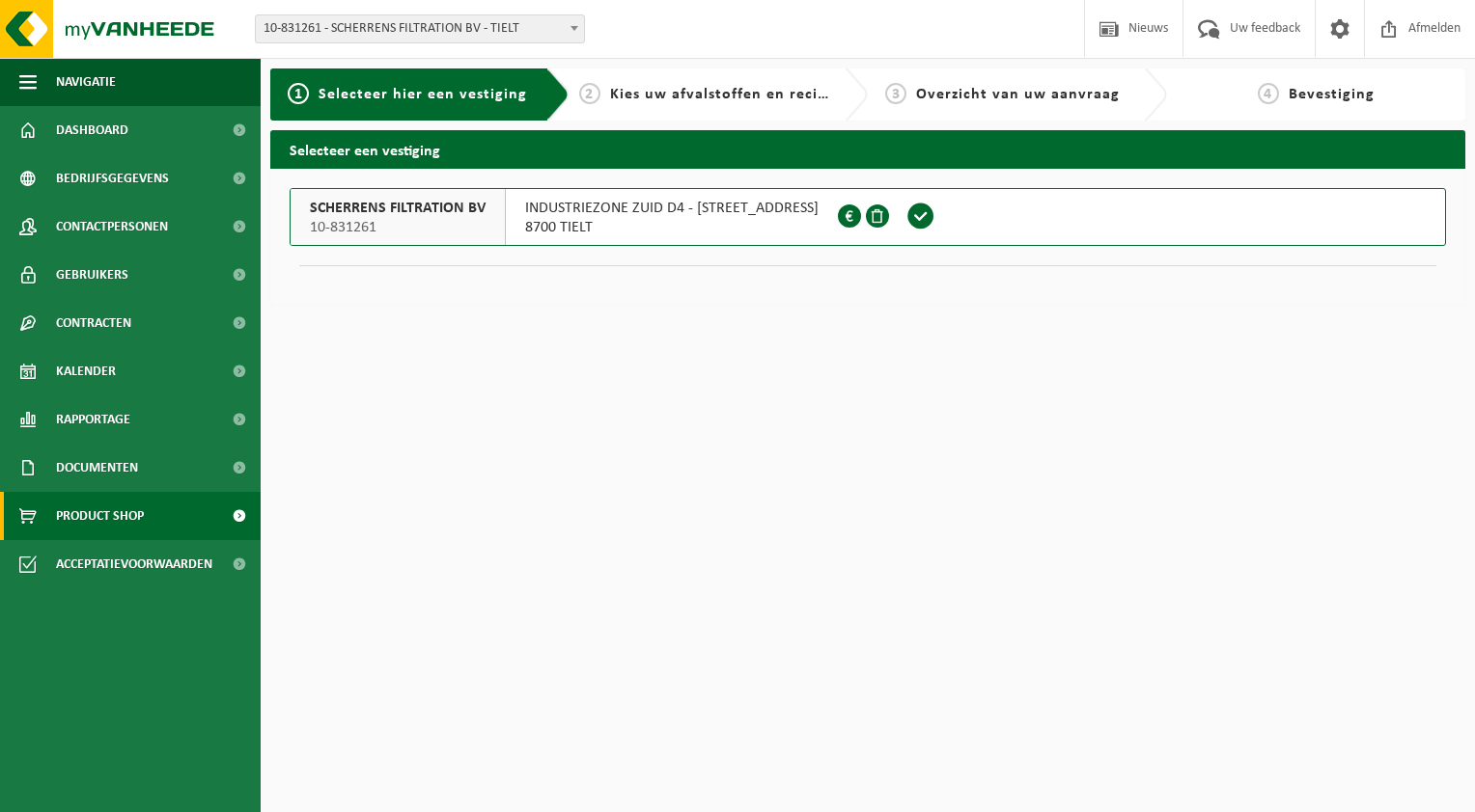
click at [101, 513] on span "Product Shop" at bounding box center [100, 516] width 88 height 48
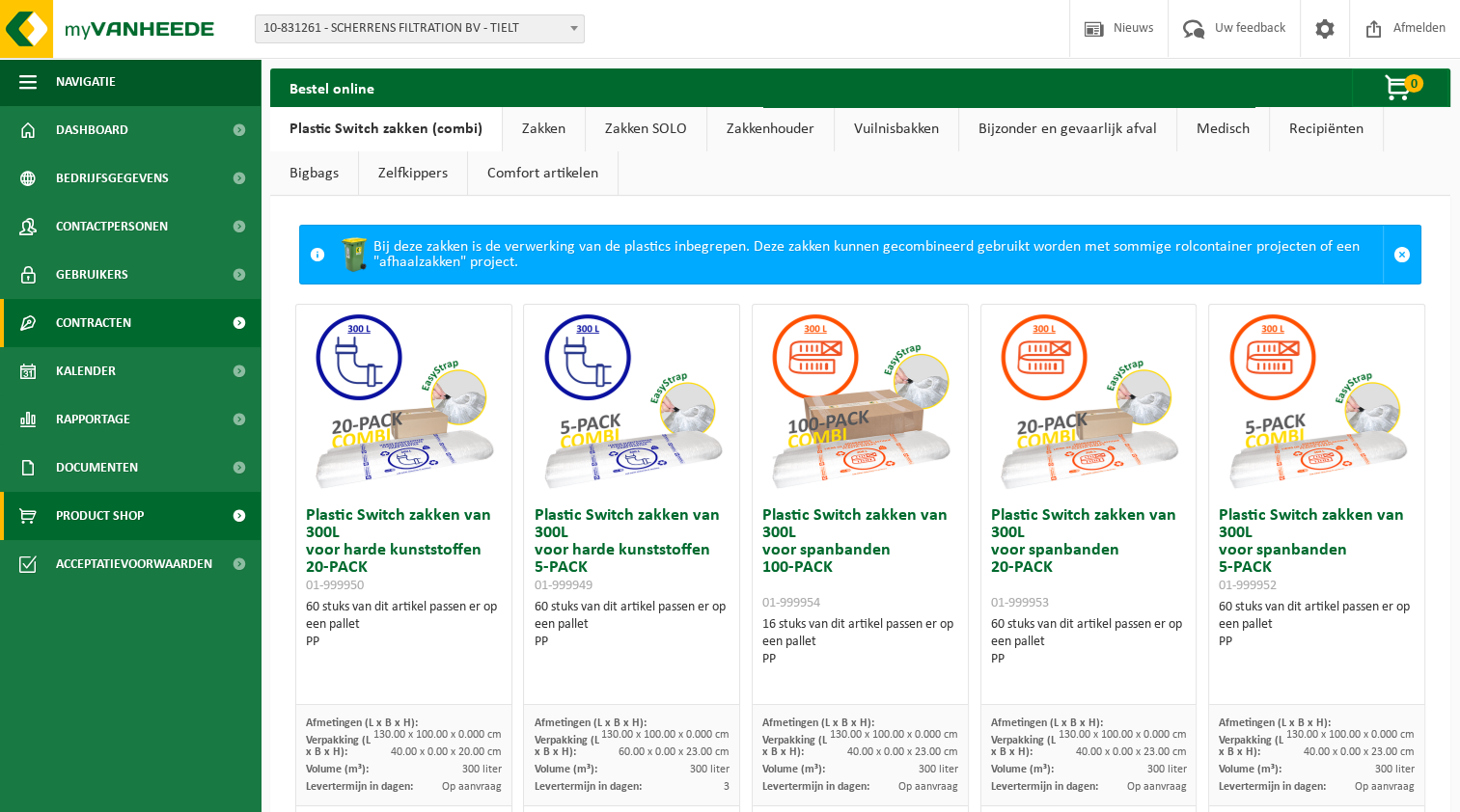
click at [112, 314] on span "Contracten" at bounding box center [93, 323] width 75 height 48
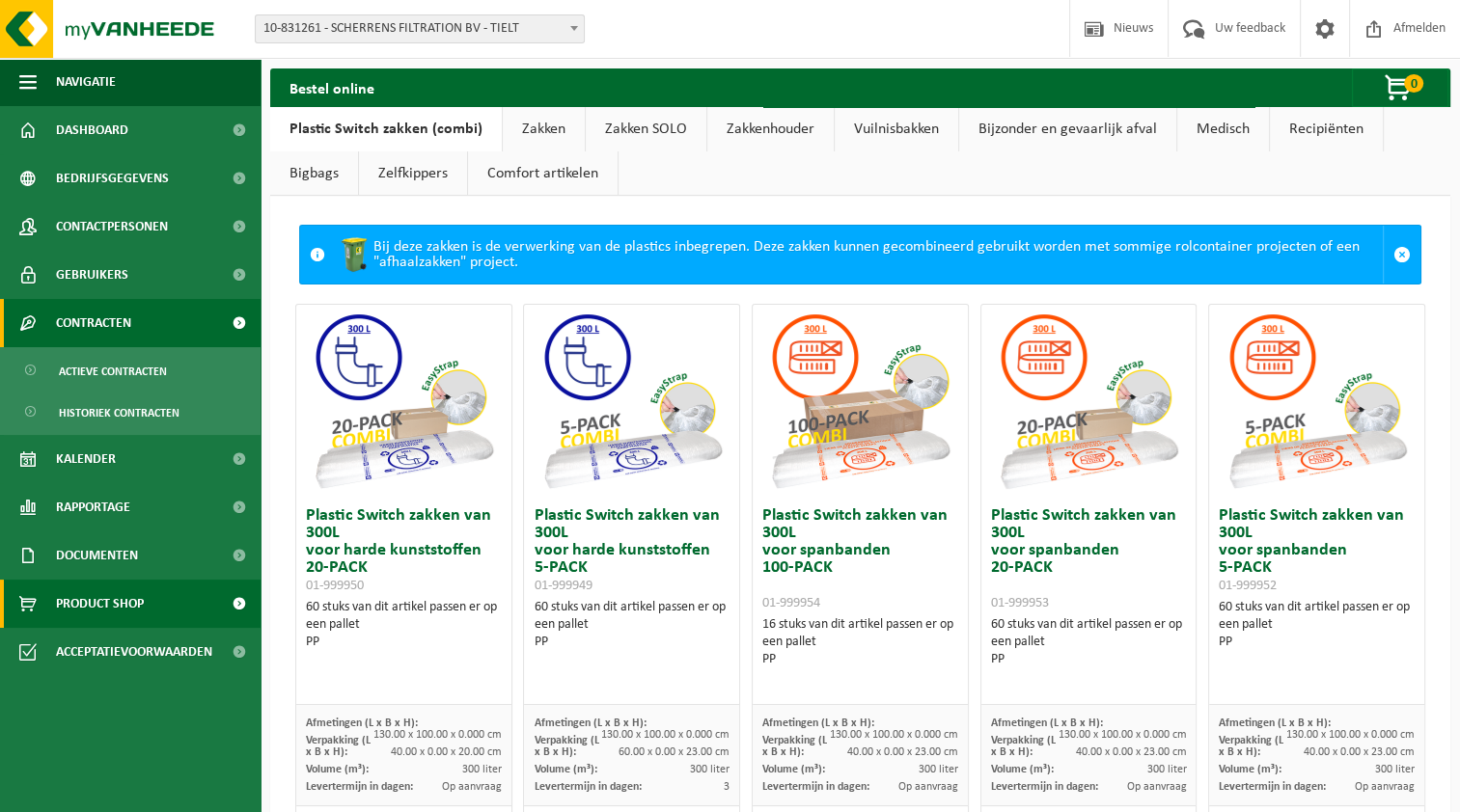
click at [108, 321] on span "Contracten" at bounding box center [93, 323] width 75 height 48
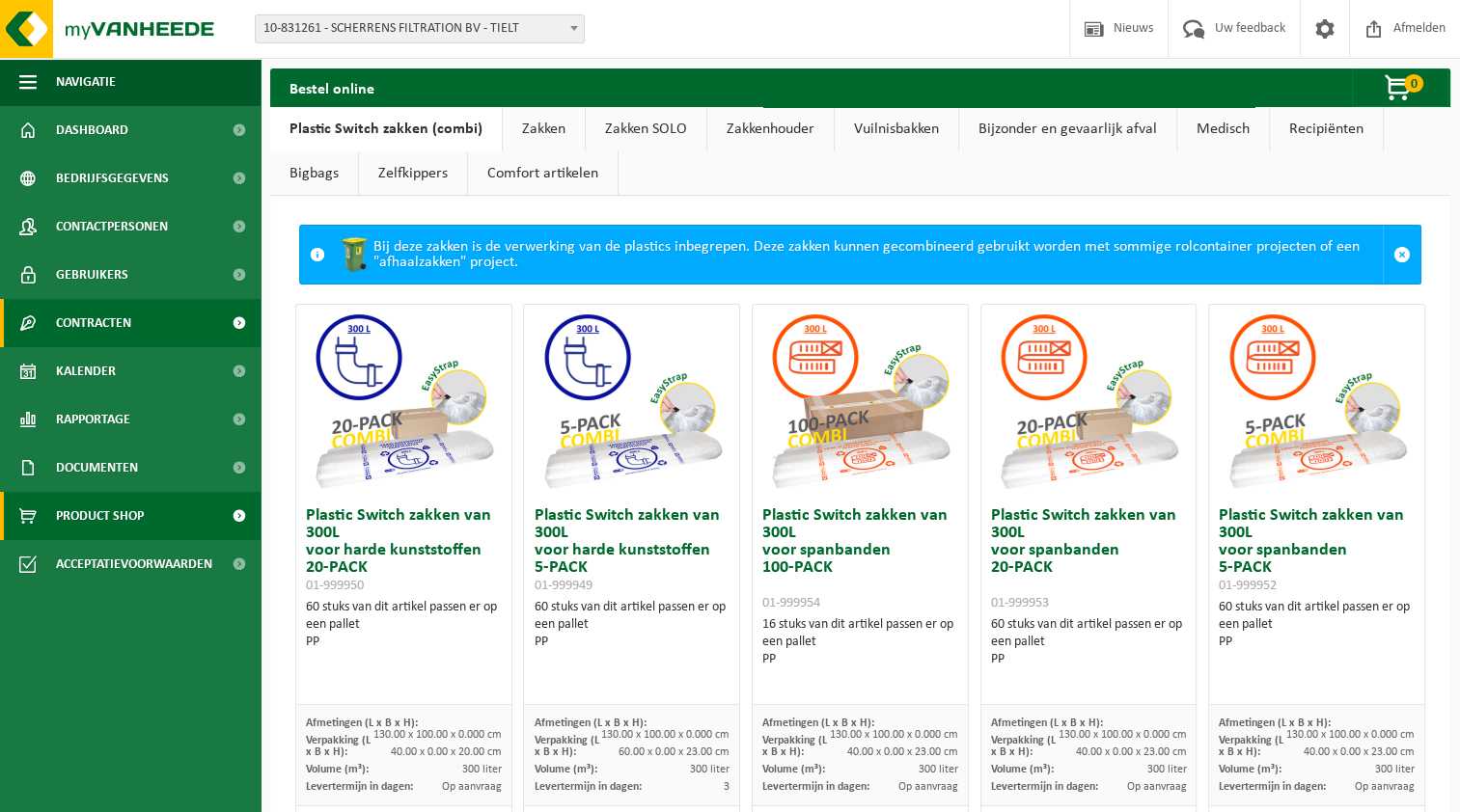
click at [243, 322] on span at bounding box center [239, 323] width 43 height 48
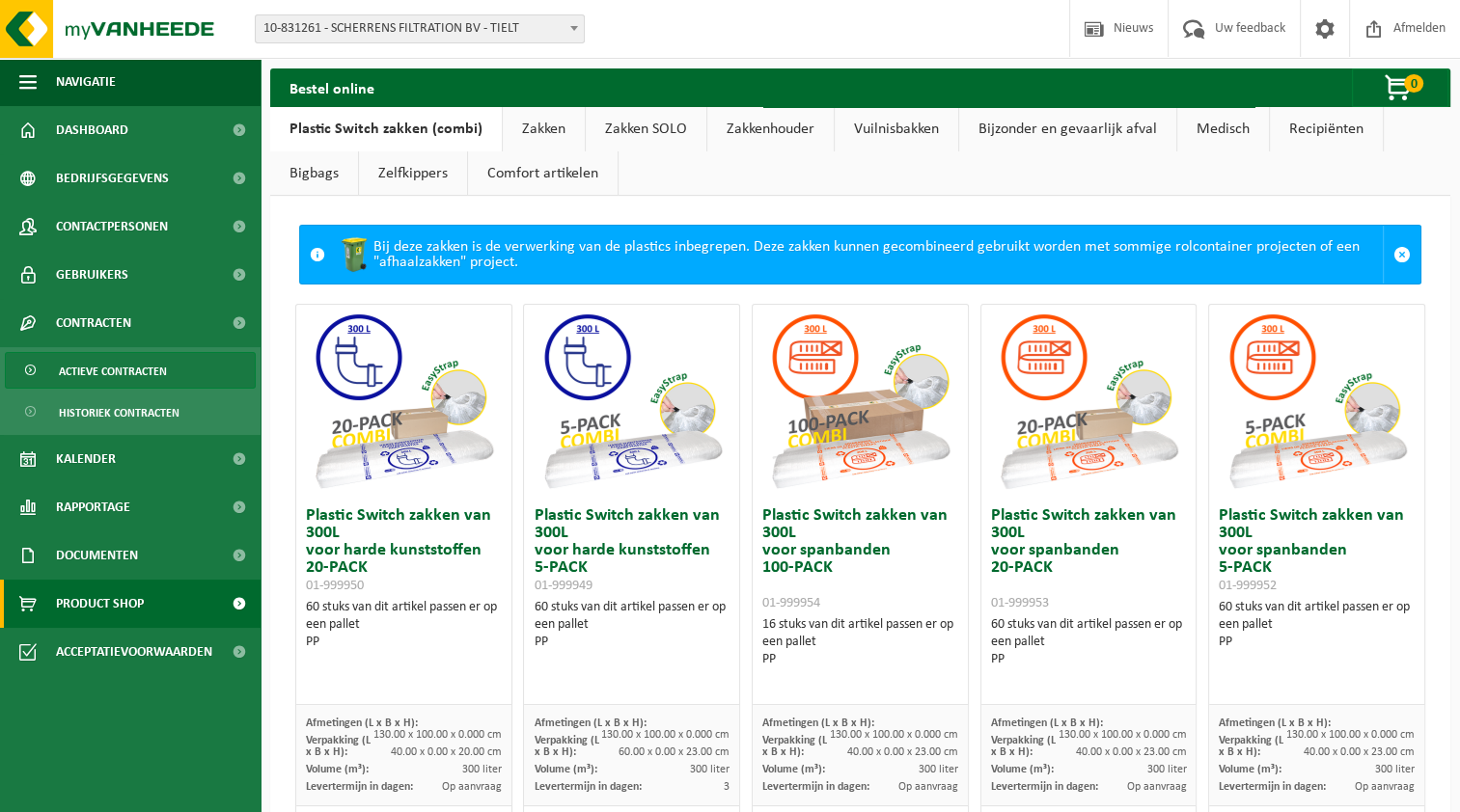
click at [144, 372] on span "Actieve contracten" at bounding box center [113, 371] width 108 height 36
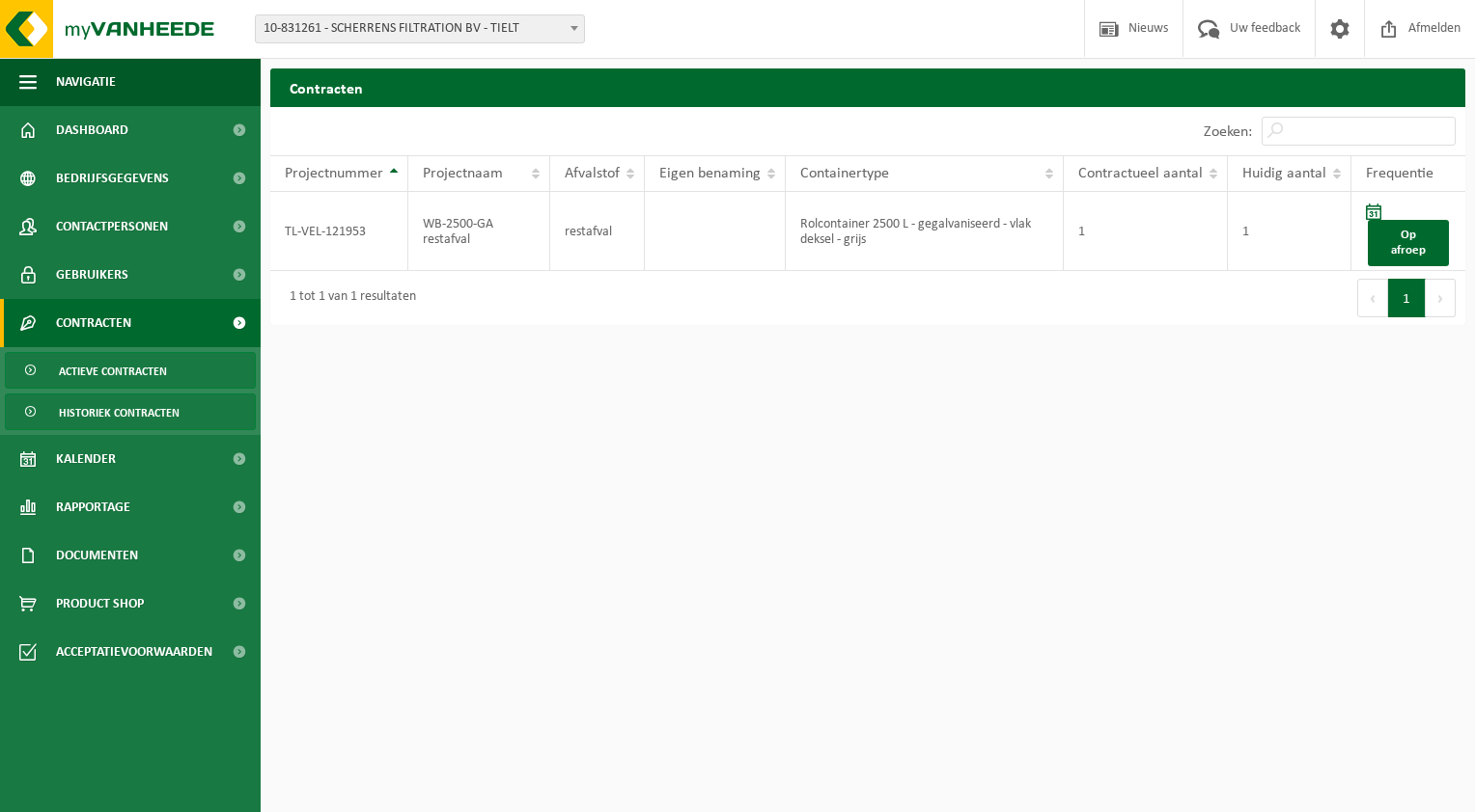
click at [131, 409] on span "Historiek contracten" at bounding box center [118, 412] width 120 height 36
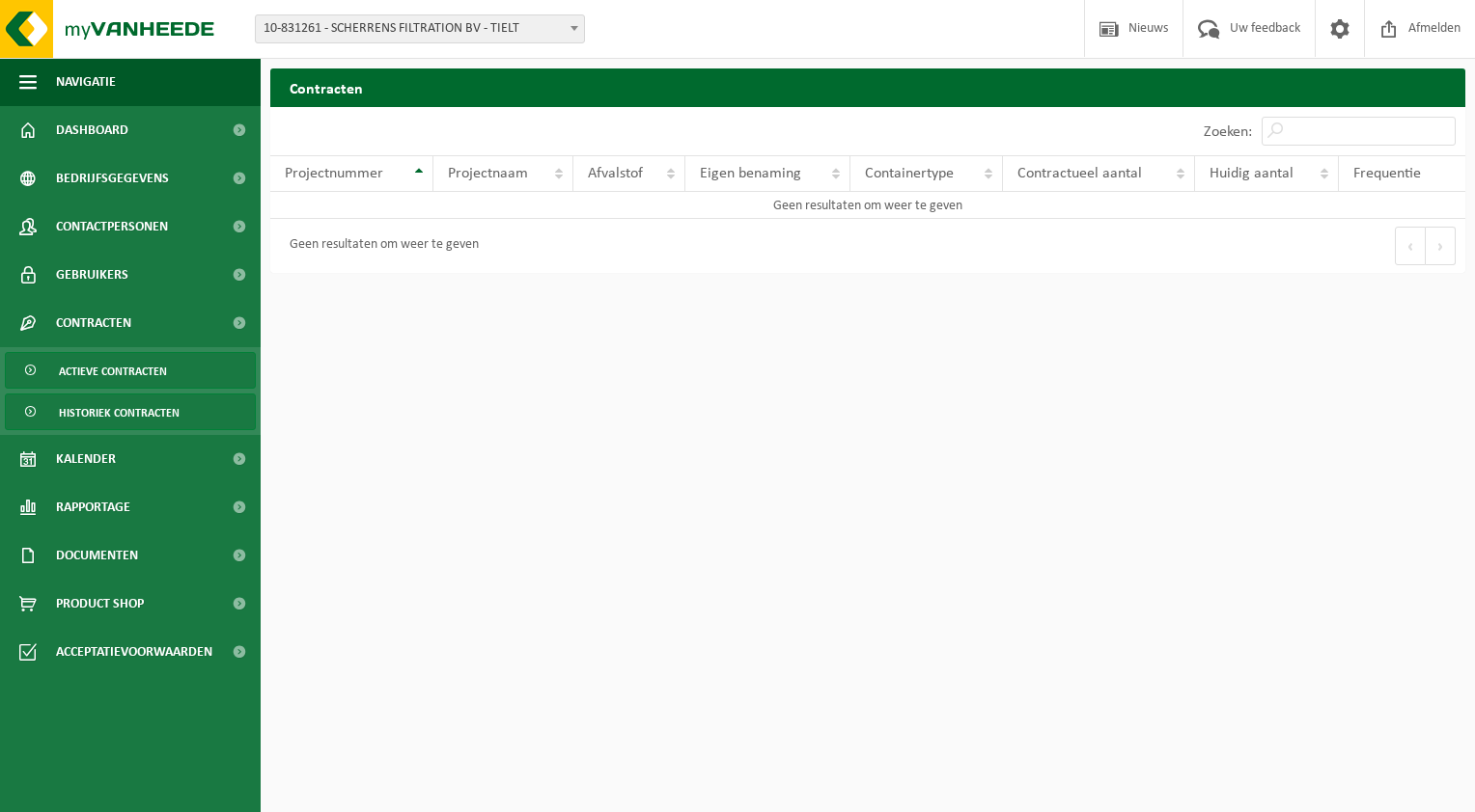
click at [131, 373] on span "Actieve contracten" at bounding box center [113, 371] width 108 height 36
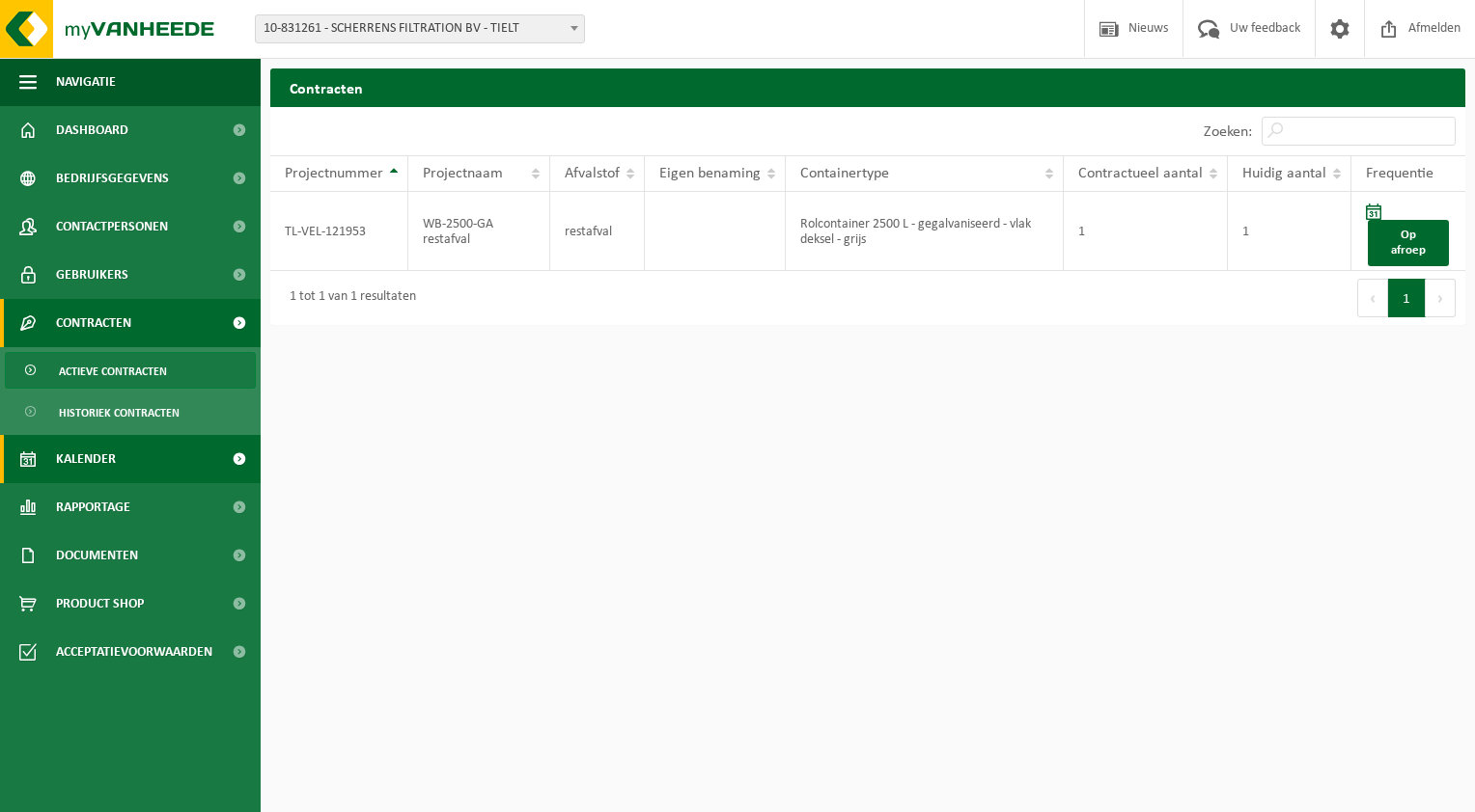
click at [94, 461] on span "Kalender" at bounding box center [85, 459] width 60 height 48
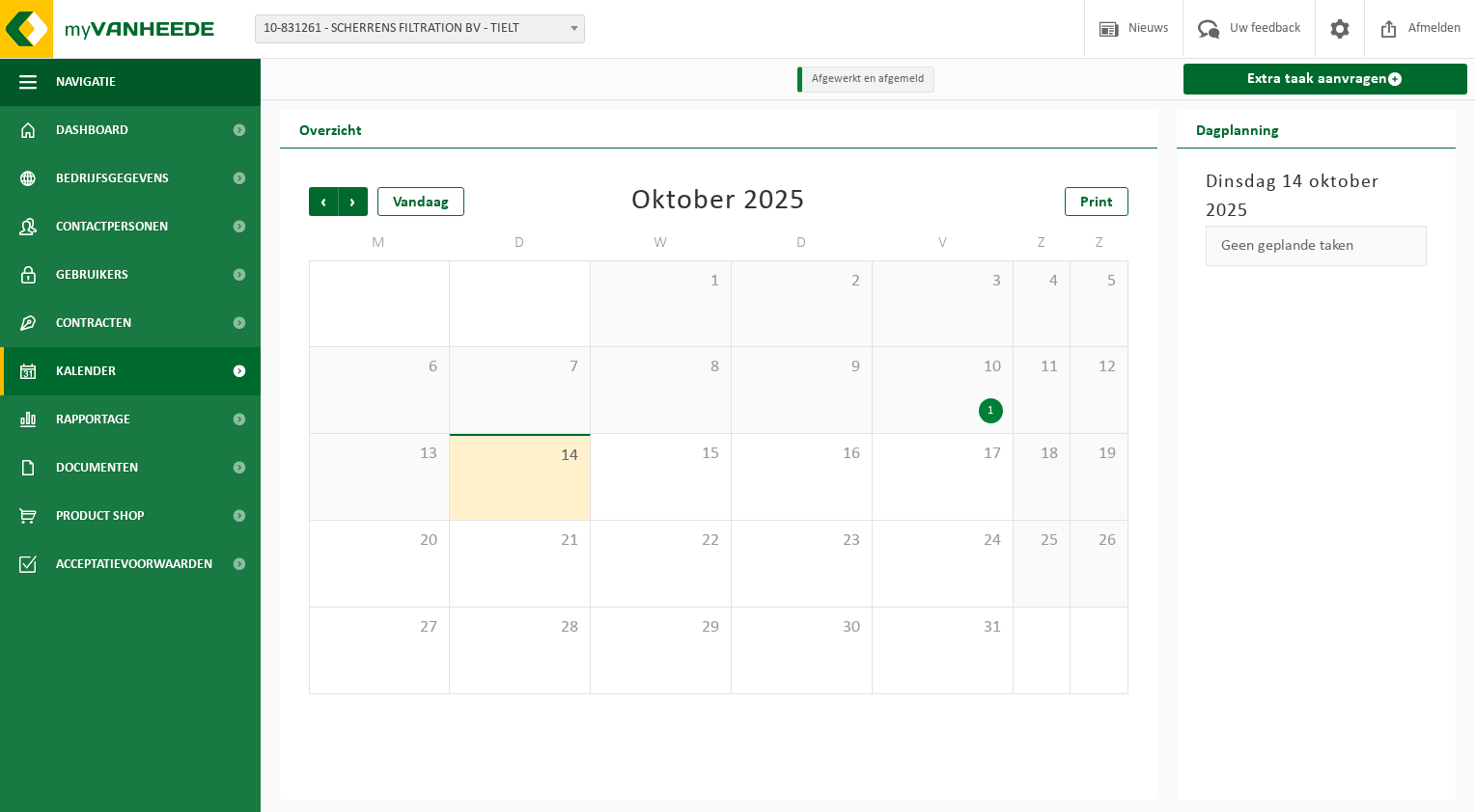
click at [992, 414] on div "1" at bounding box center [991, 411] width 24 height 25
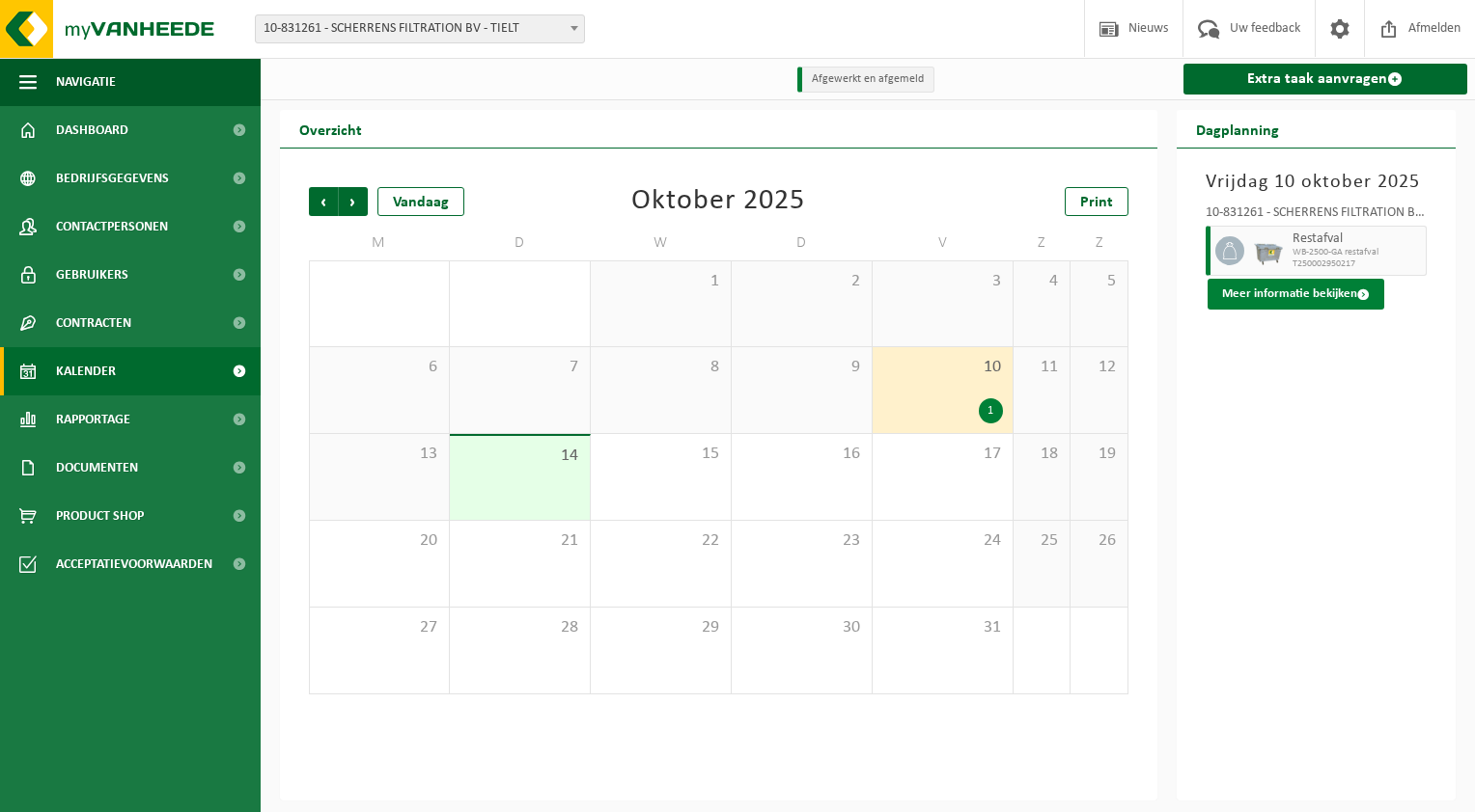
click at [1339, 293] on button "Meer informatie bekijken" at bounding box center [1296, 294] width 176 height 31
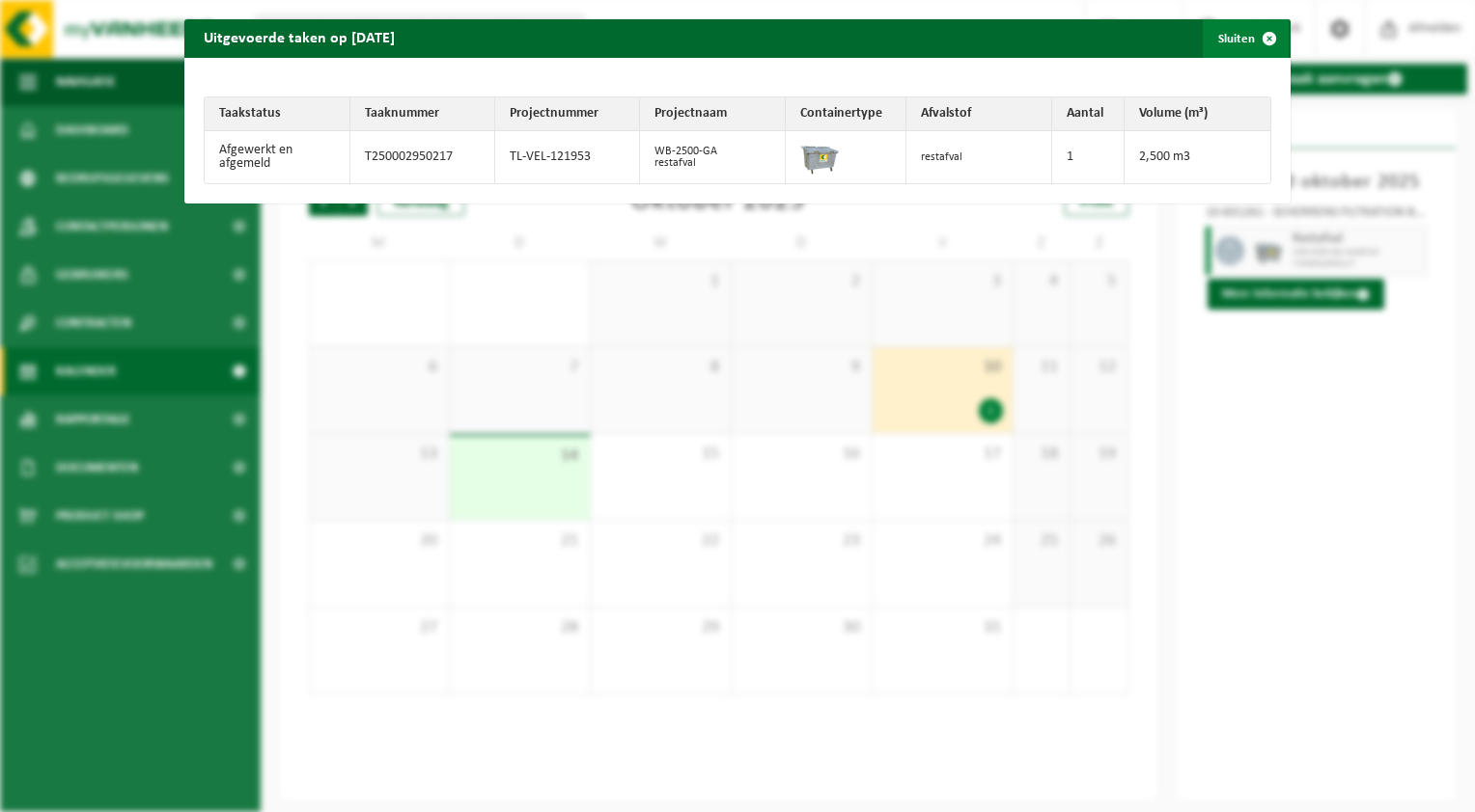
click at [1264, 36] on span "button" at bounding box center [1268, 38] width 38 height 38
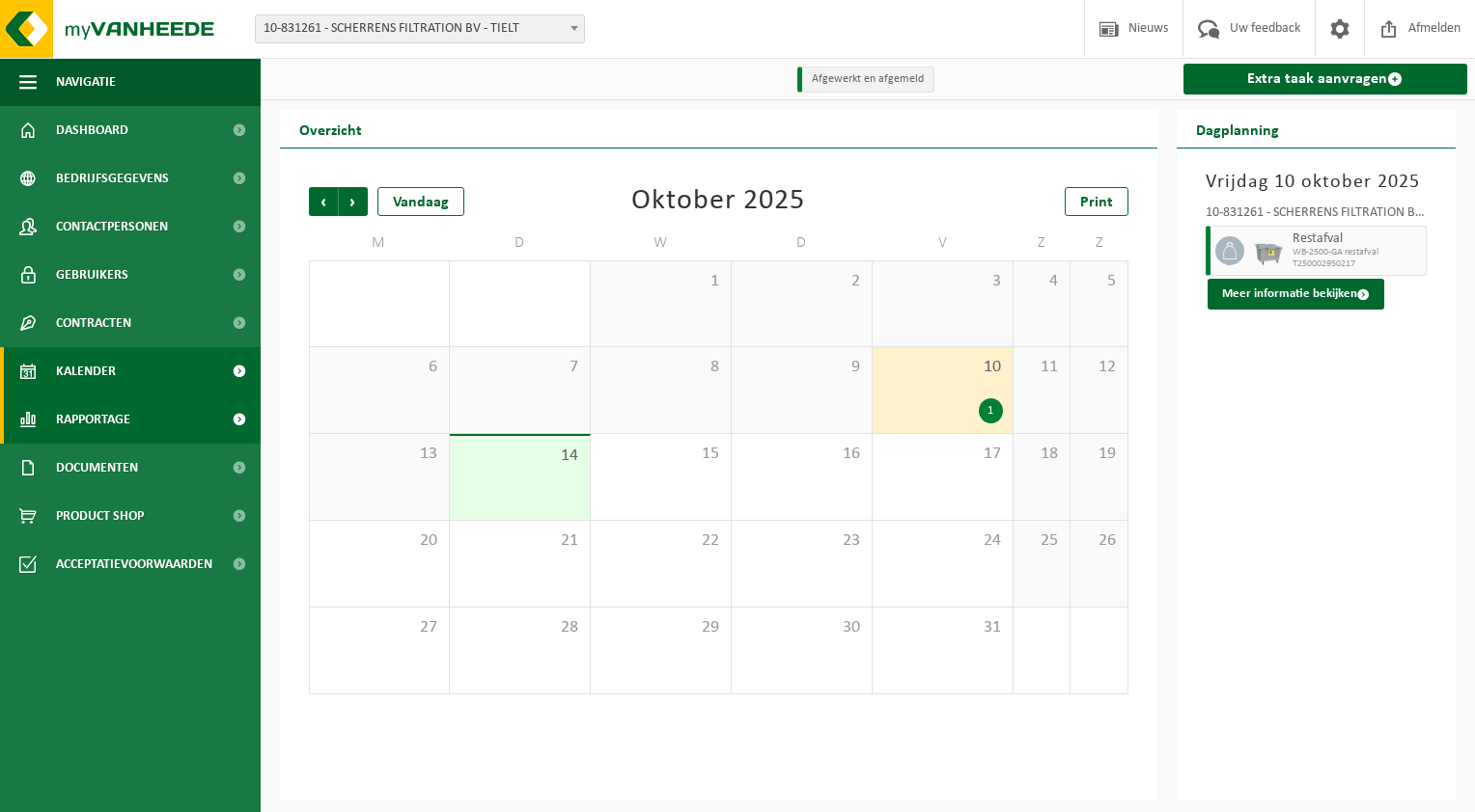
click at [135, 420] on link "Rapportage" at bounding box center [130, 419] width 260 height 48
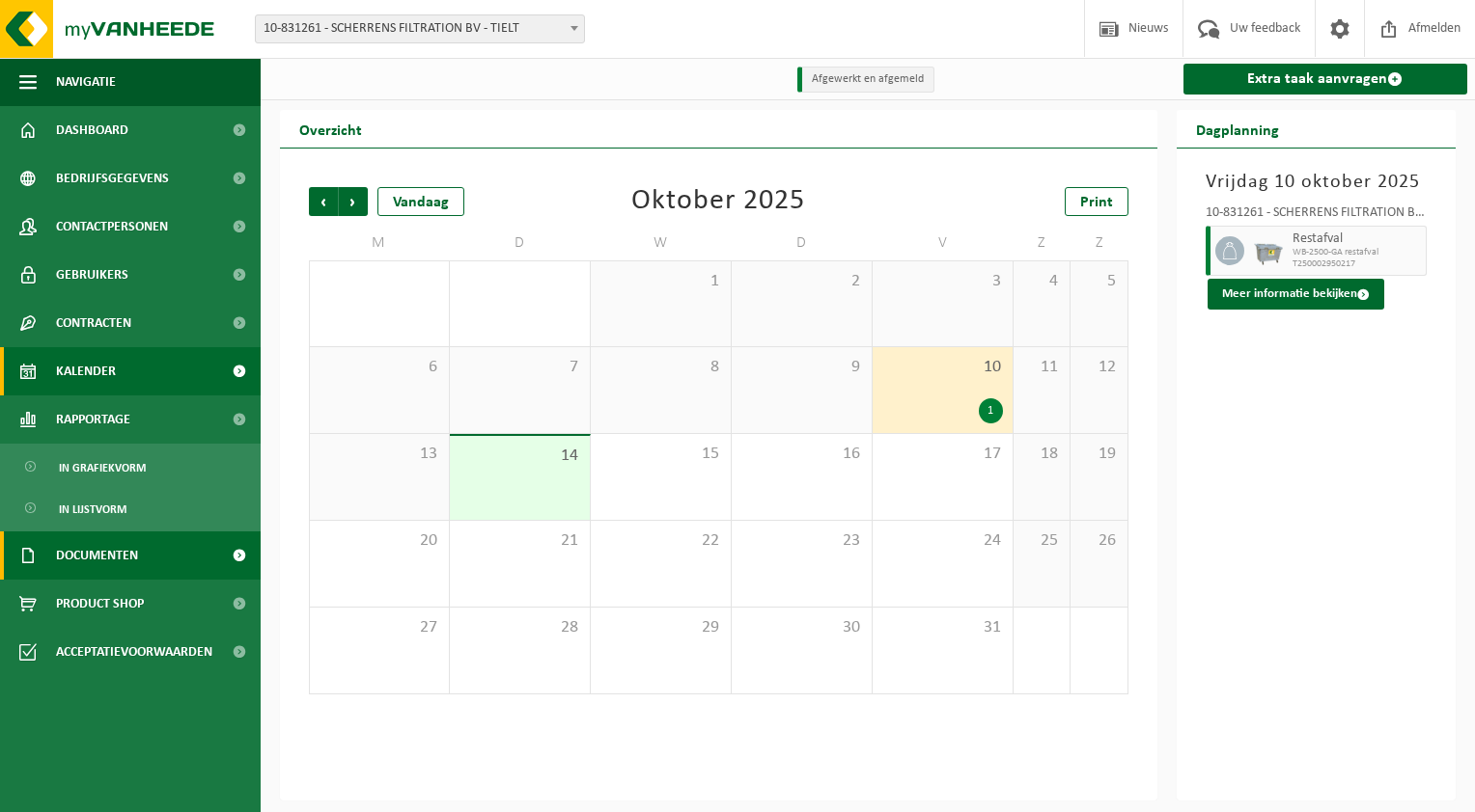
click at [110, 562] on span "Documenten" at bounding box center [97, 555] width 82 height 48
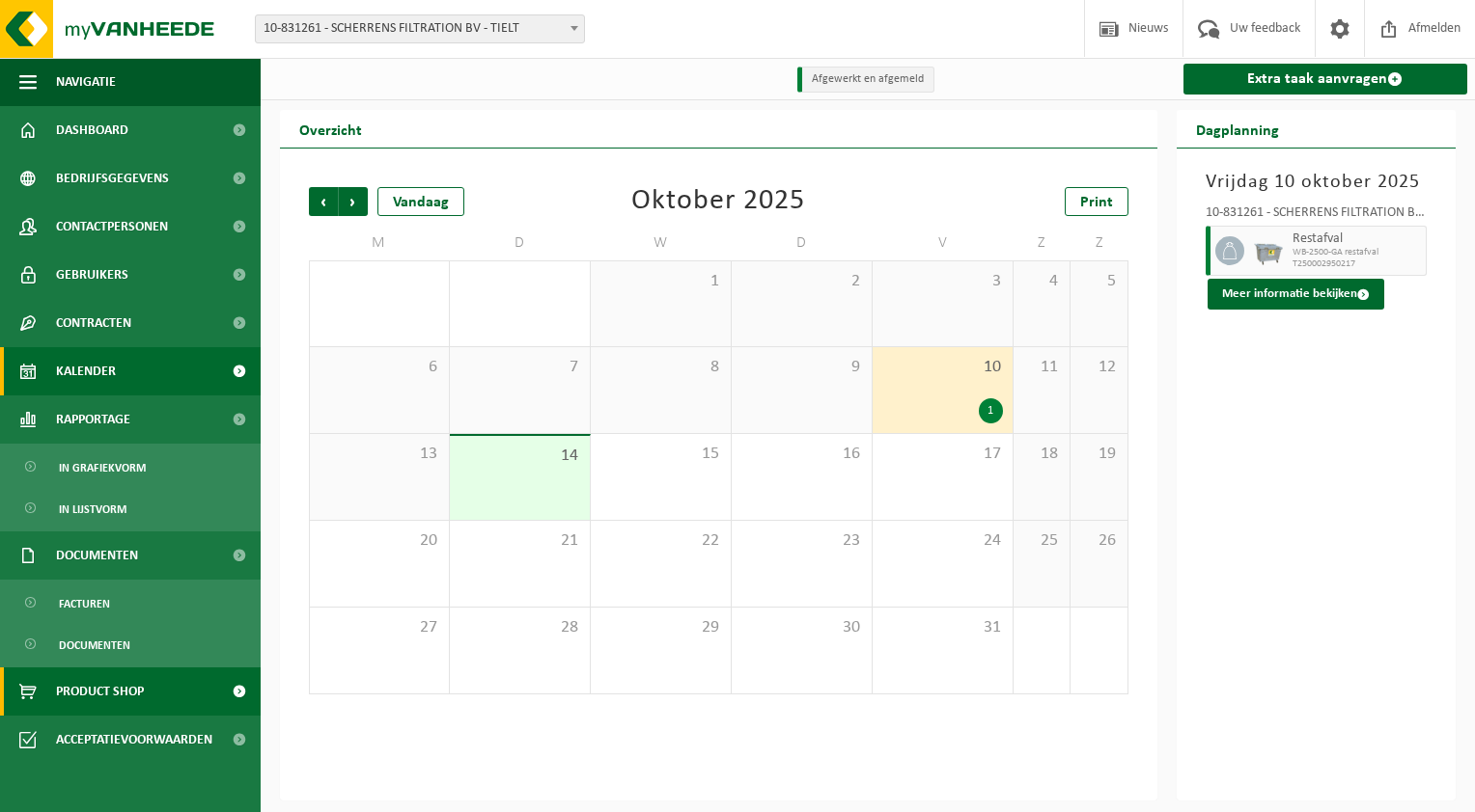
click at [73, 688] on span "Product Shop" at bounding box center [100, 691] width 88 height 48
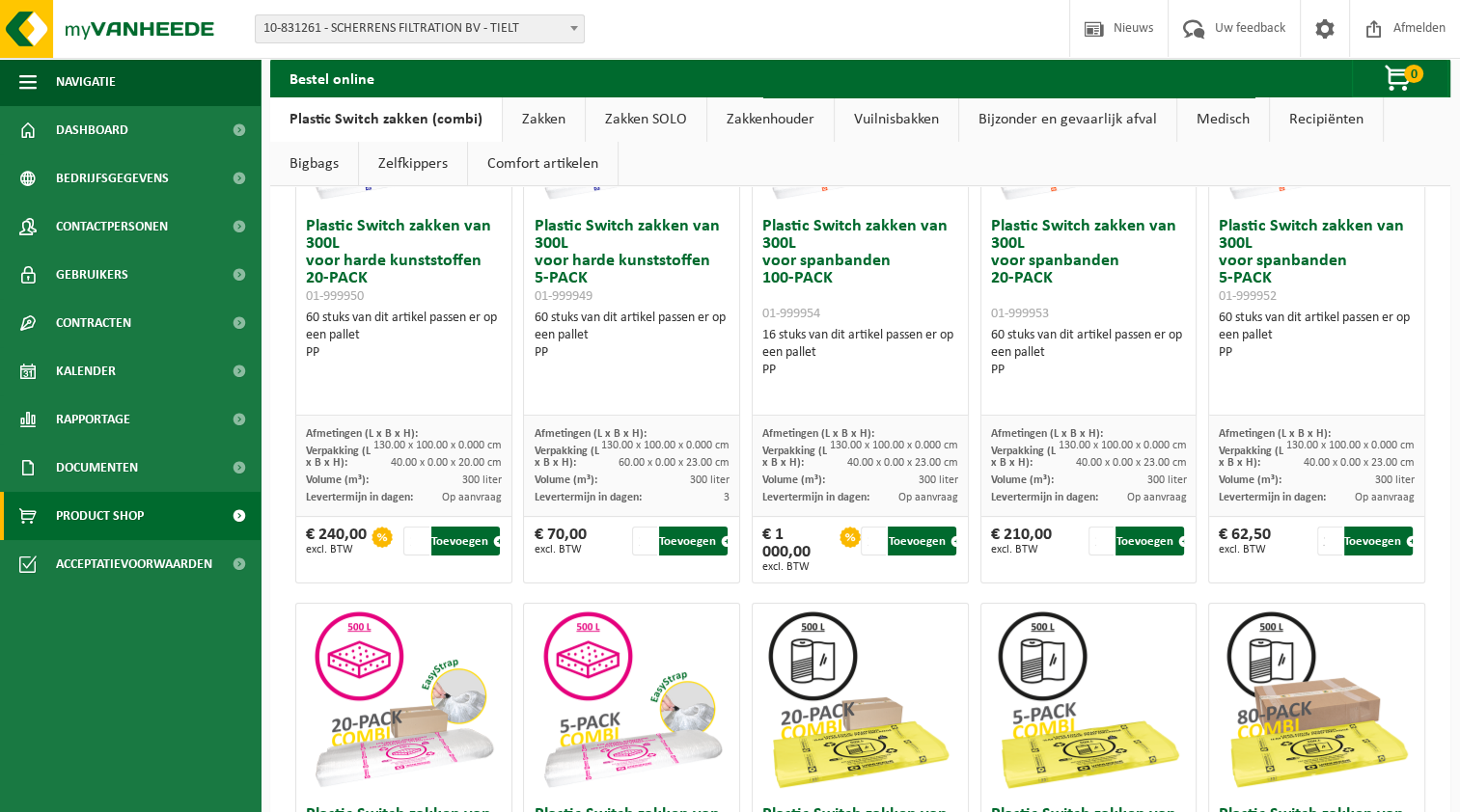
scroll to position [385, 0]
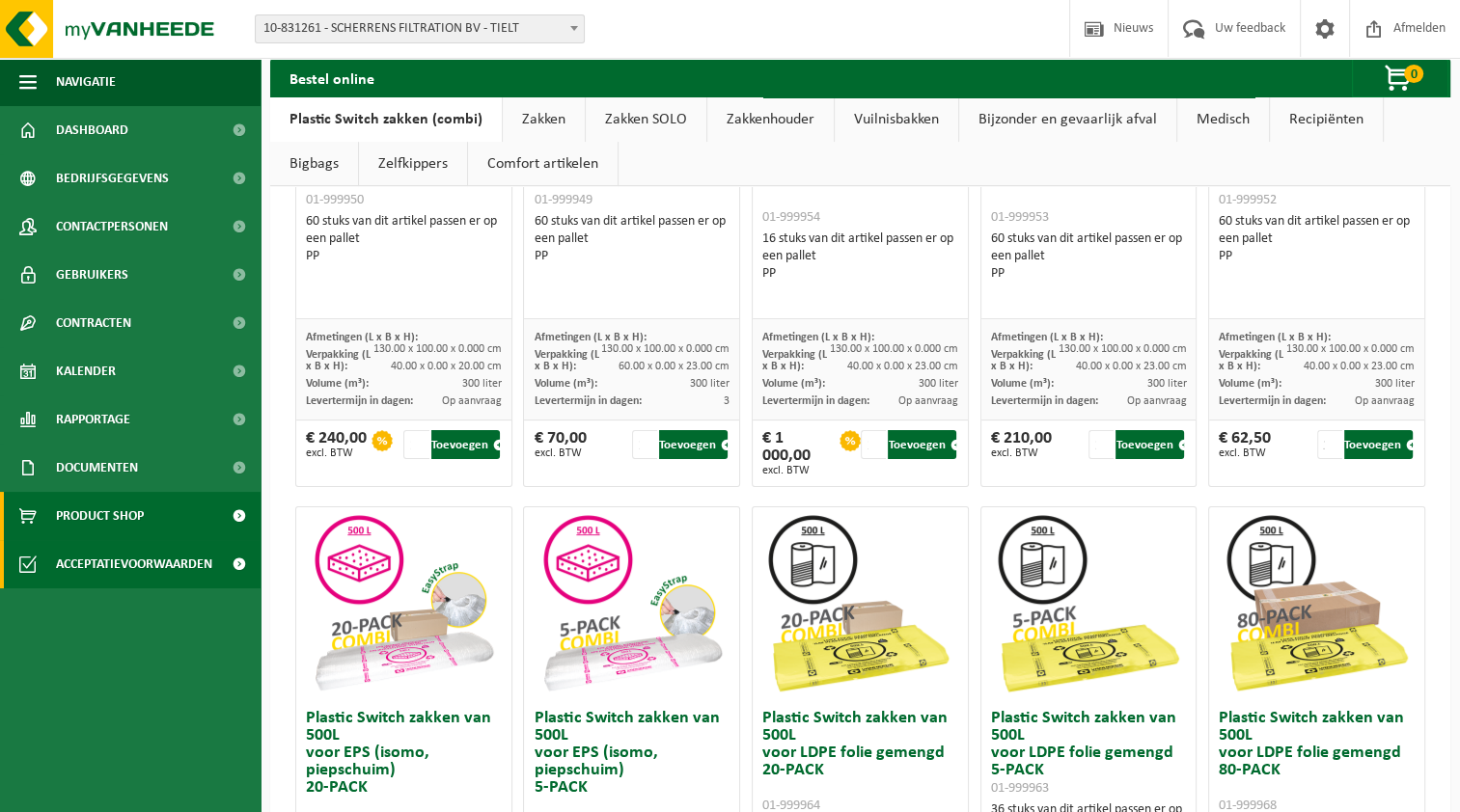
click at [100, 565] on span "Acceptatievoorwaarden" at bounding box center [134, 564] width 157 height 48
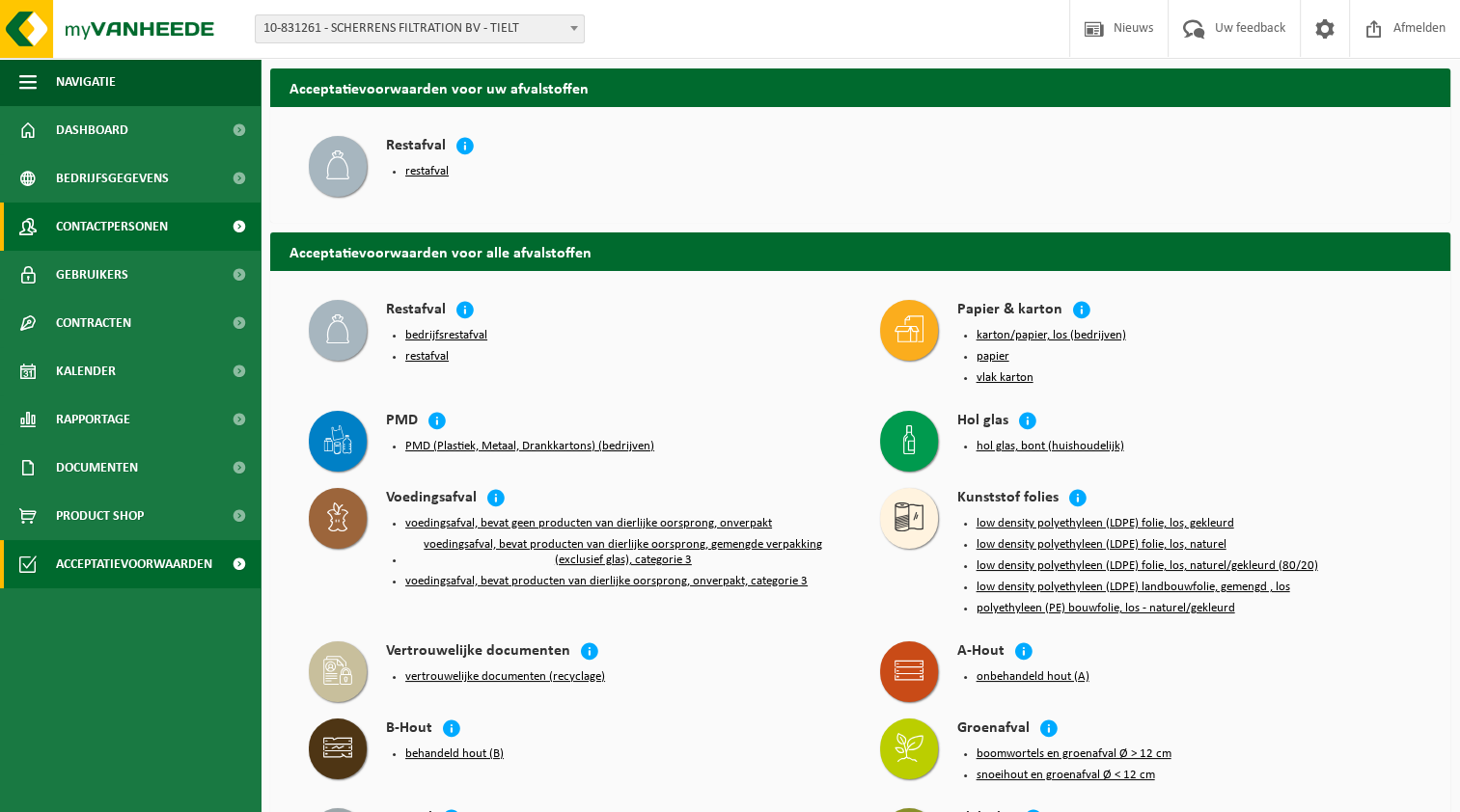
click at [103, 222] on span "Contactpersonen" at bounding box center [112, 226] width 112 height 48
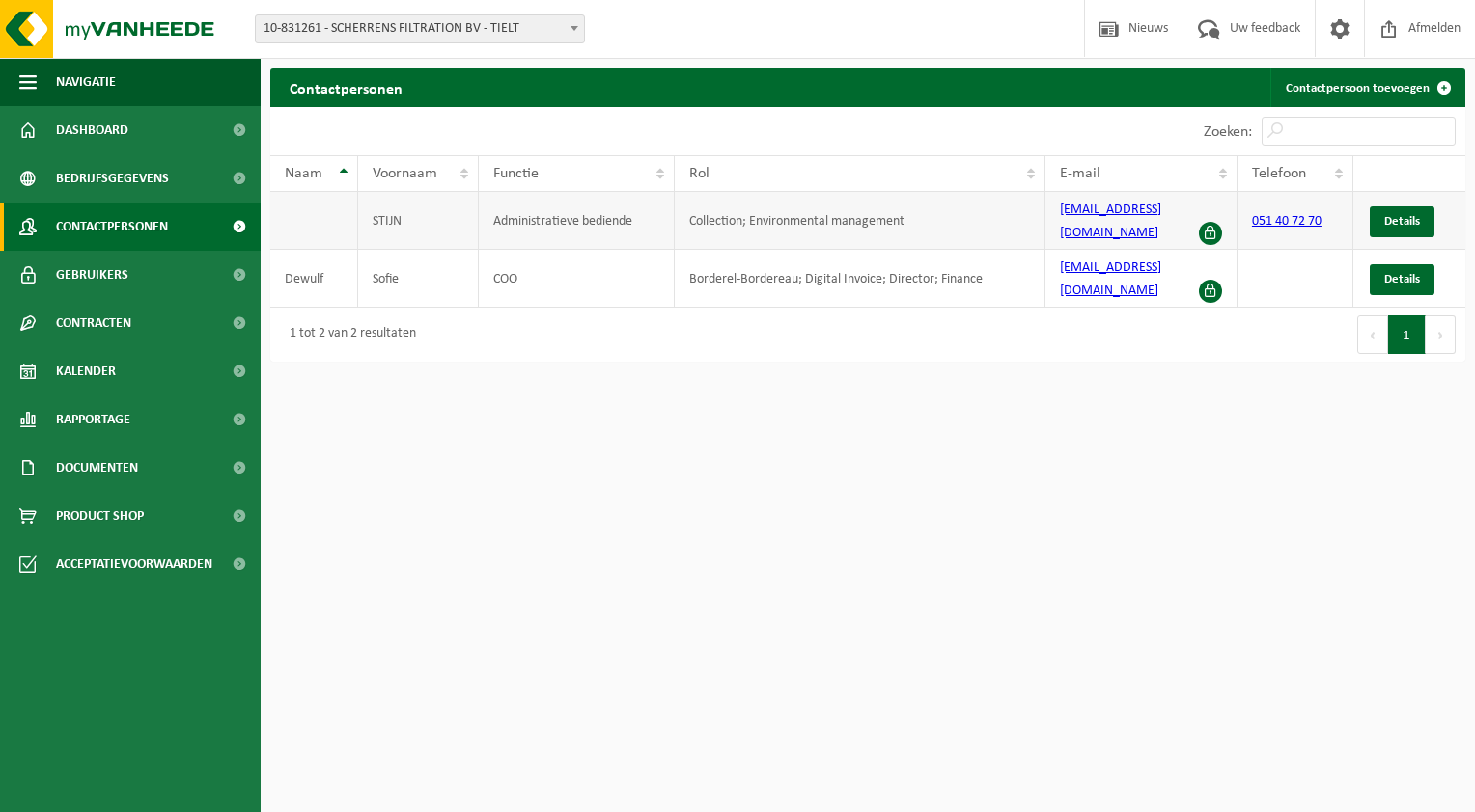
click at [421, 209] on td "STIJN" at bounding box center [418, 220] width 119 height 58
click at [1398, 218] on span "Details" at bounding box center [1402, 221] width 35 height 13
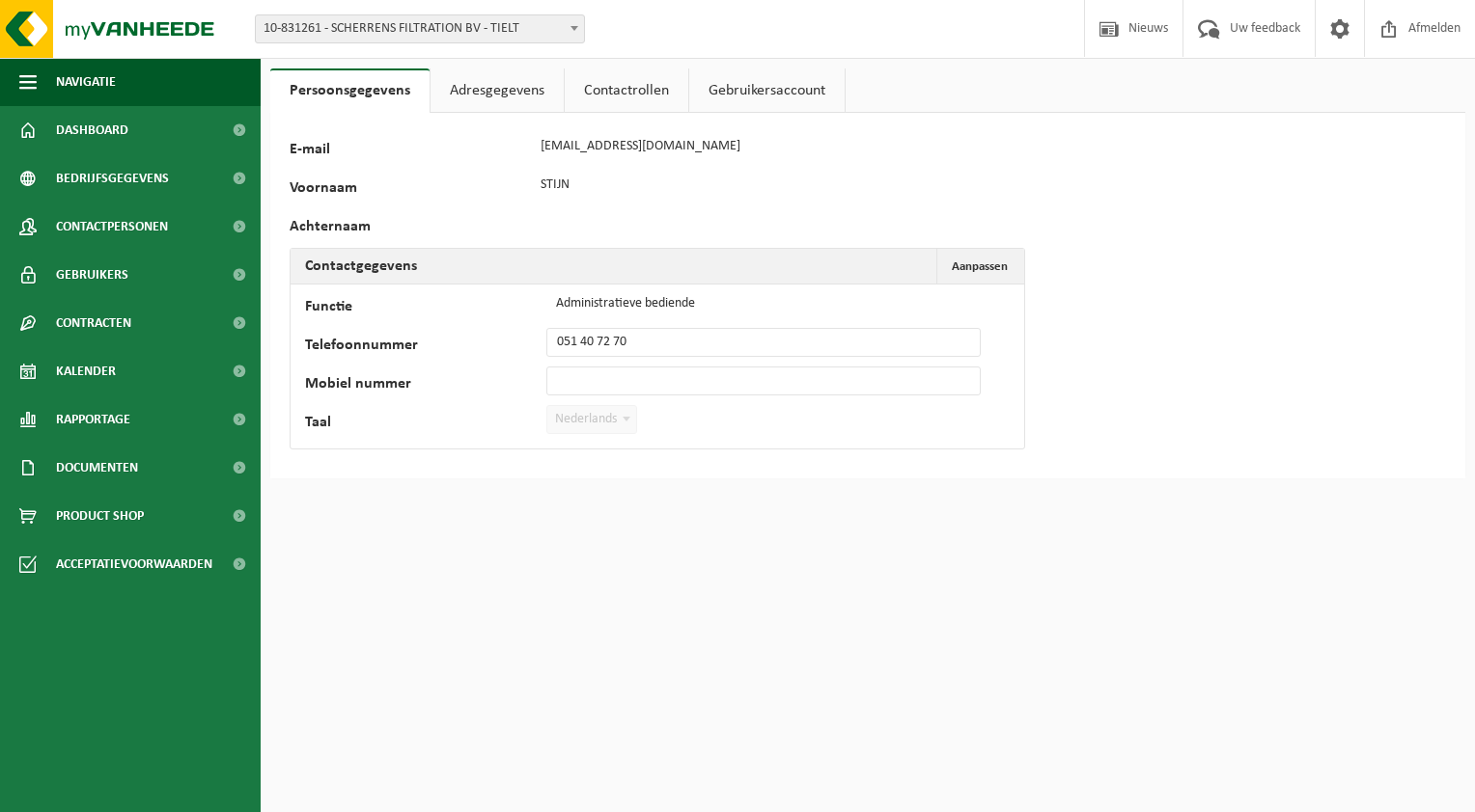
click at [444, 161] on div "15842 E-mail info@scherrens.be Voornaam STIJN Achternaam Contactgegevens Aanpas…" at bounding box center [603, 295] width 627 height 327
click at [511, 95] on link "Adresgegevens" at bounding box center [497, 90] width 133 height 44
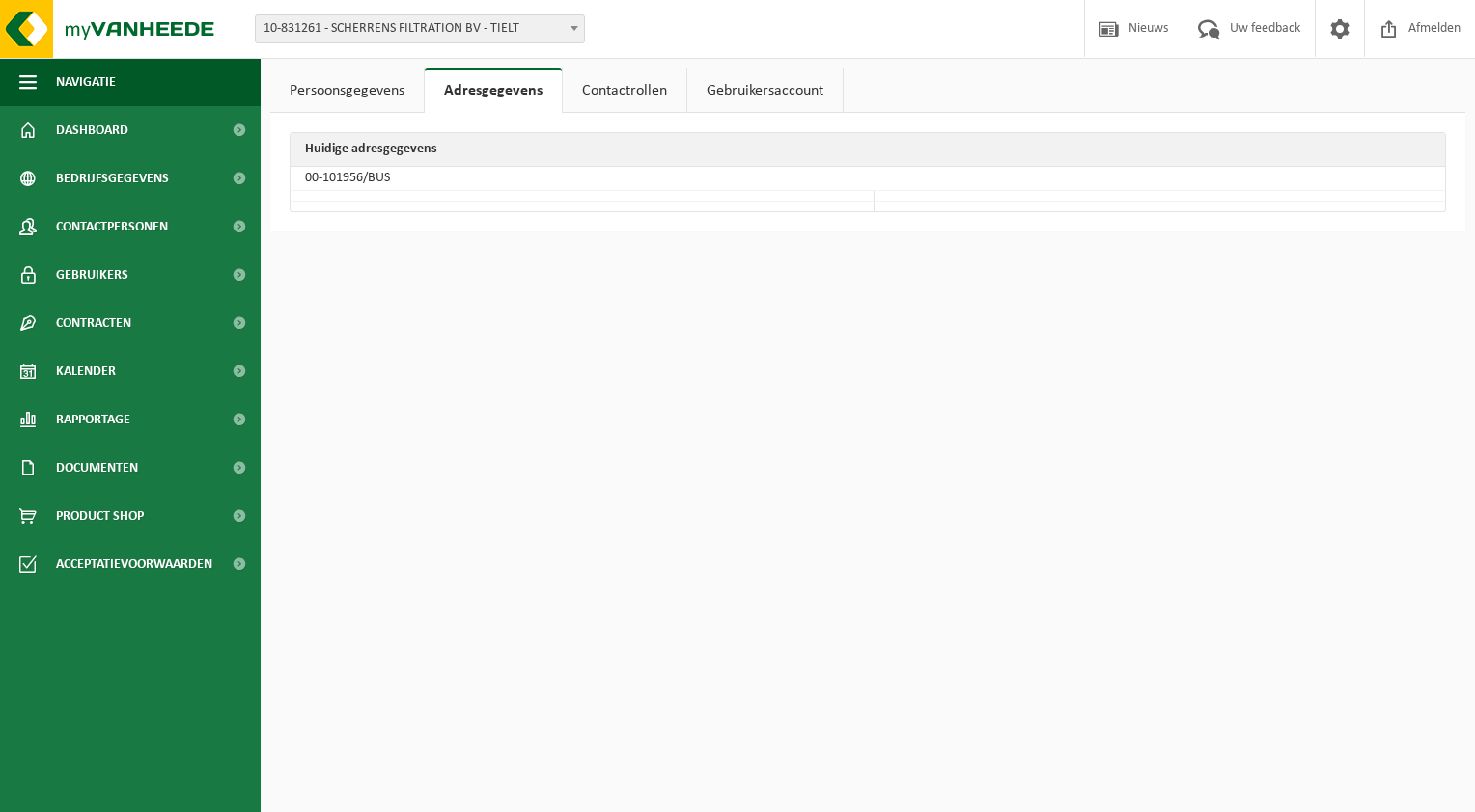
click at [604, 94] on link "Contactrollen" at bounding box center [624, 90] width 123 height 44
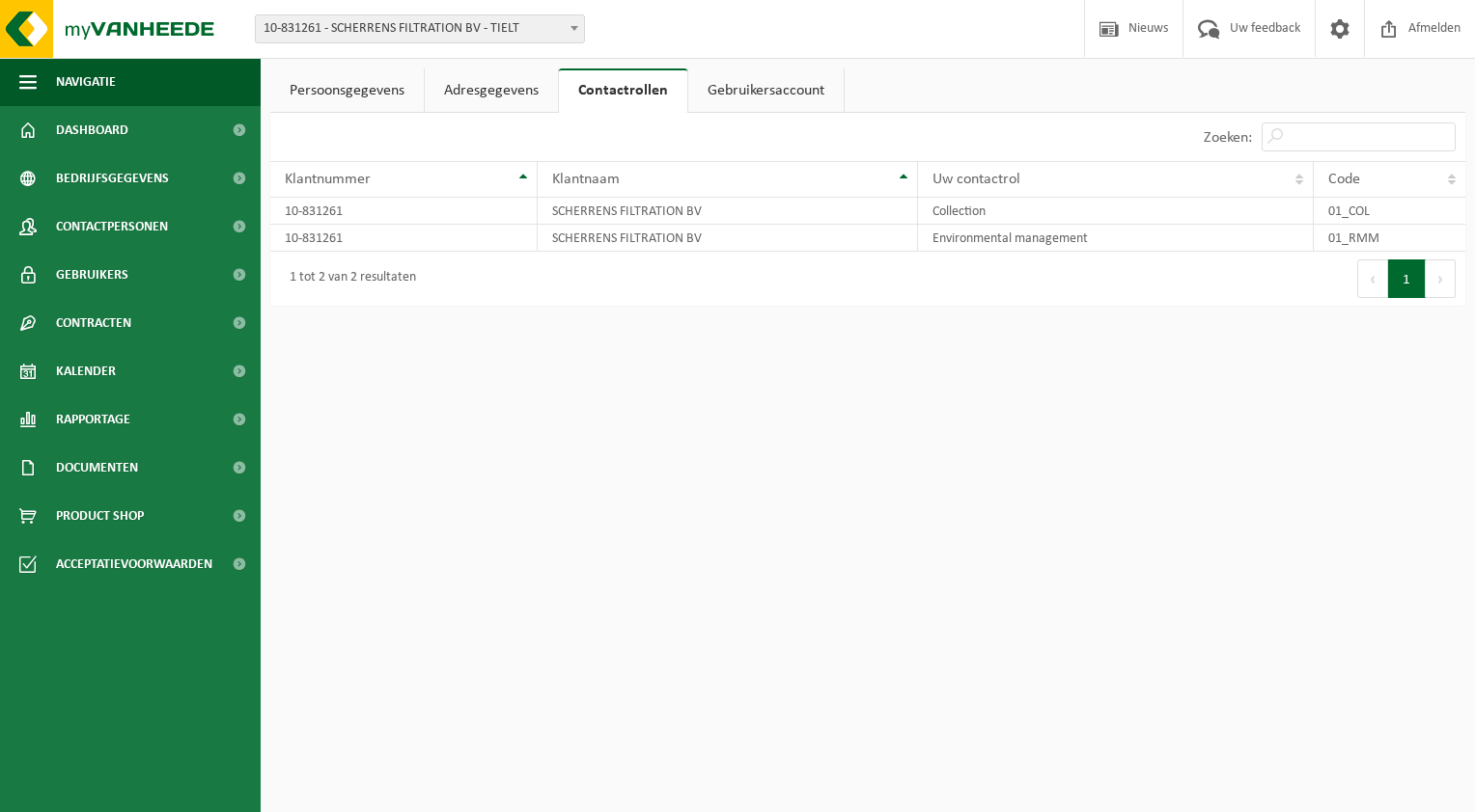
click at [744, 96] on link "Gebruikersaccount" at bounding box center [765, 90] width 156 height 44
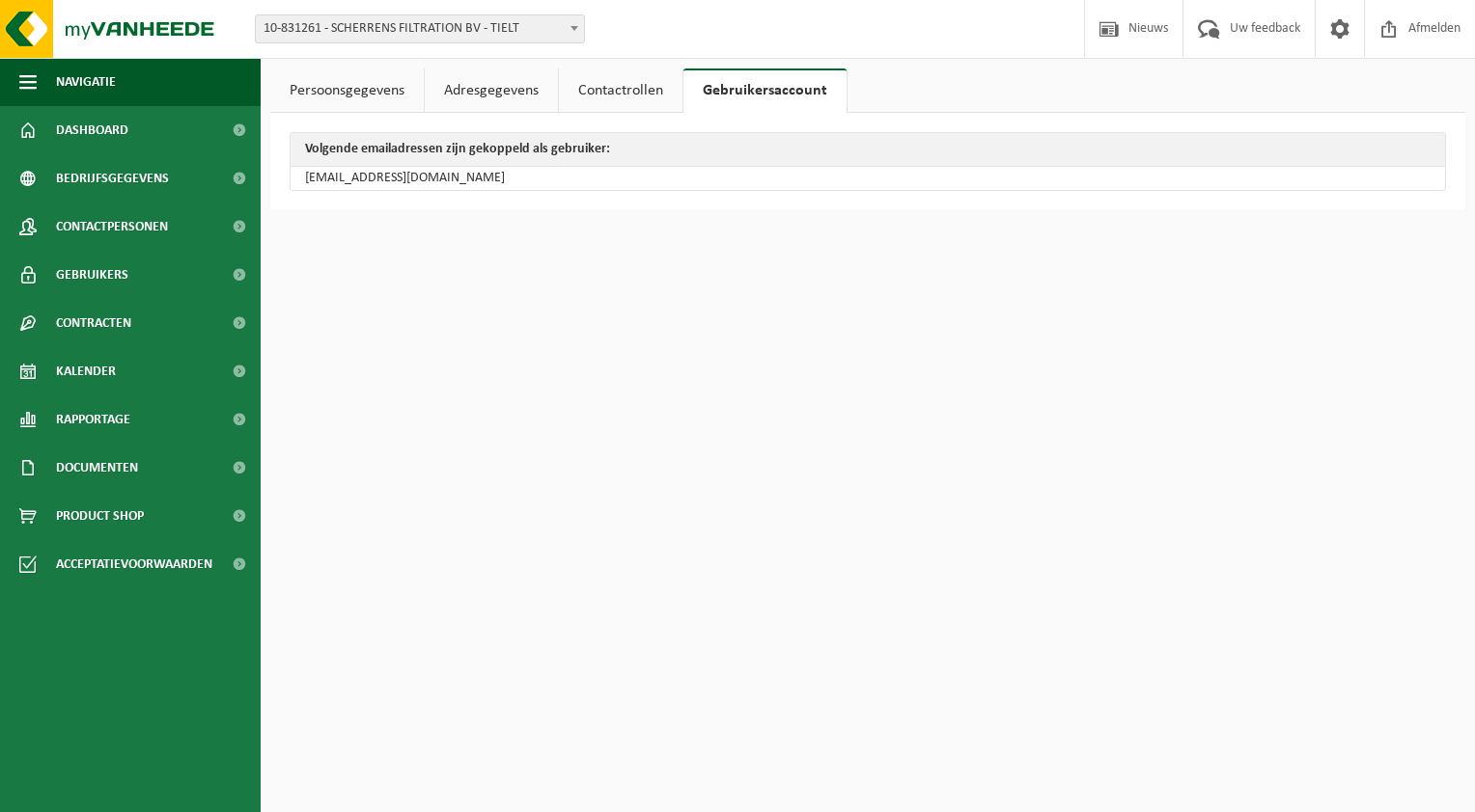
click at [633, 100] on link "Contactrollen" at bounding box center [621, 90] width 123 height 44
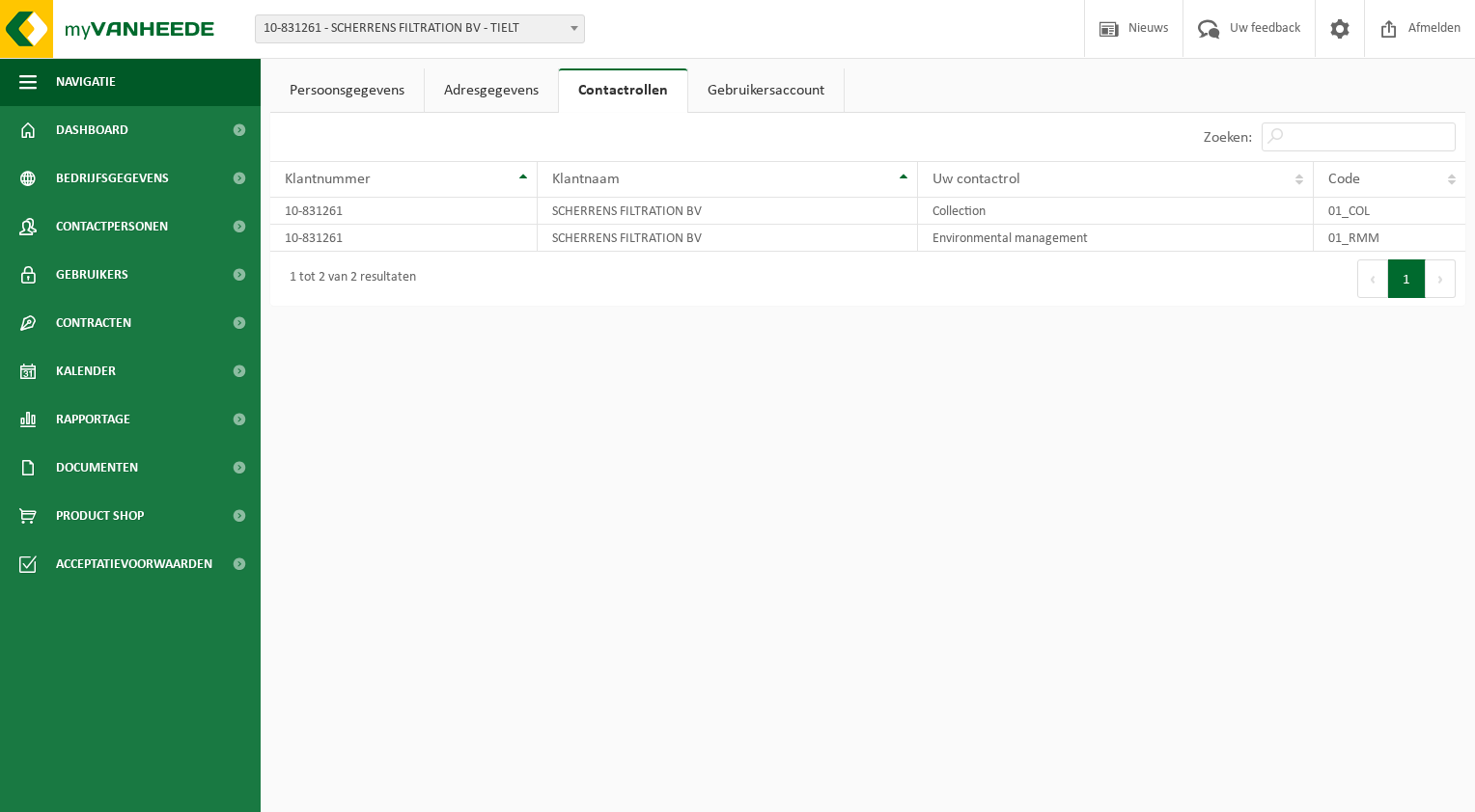
click at [518, 94] on link "Adresgegevens" at bounding box center [491, 90] width 133 height 44
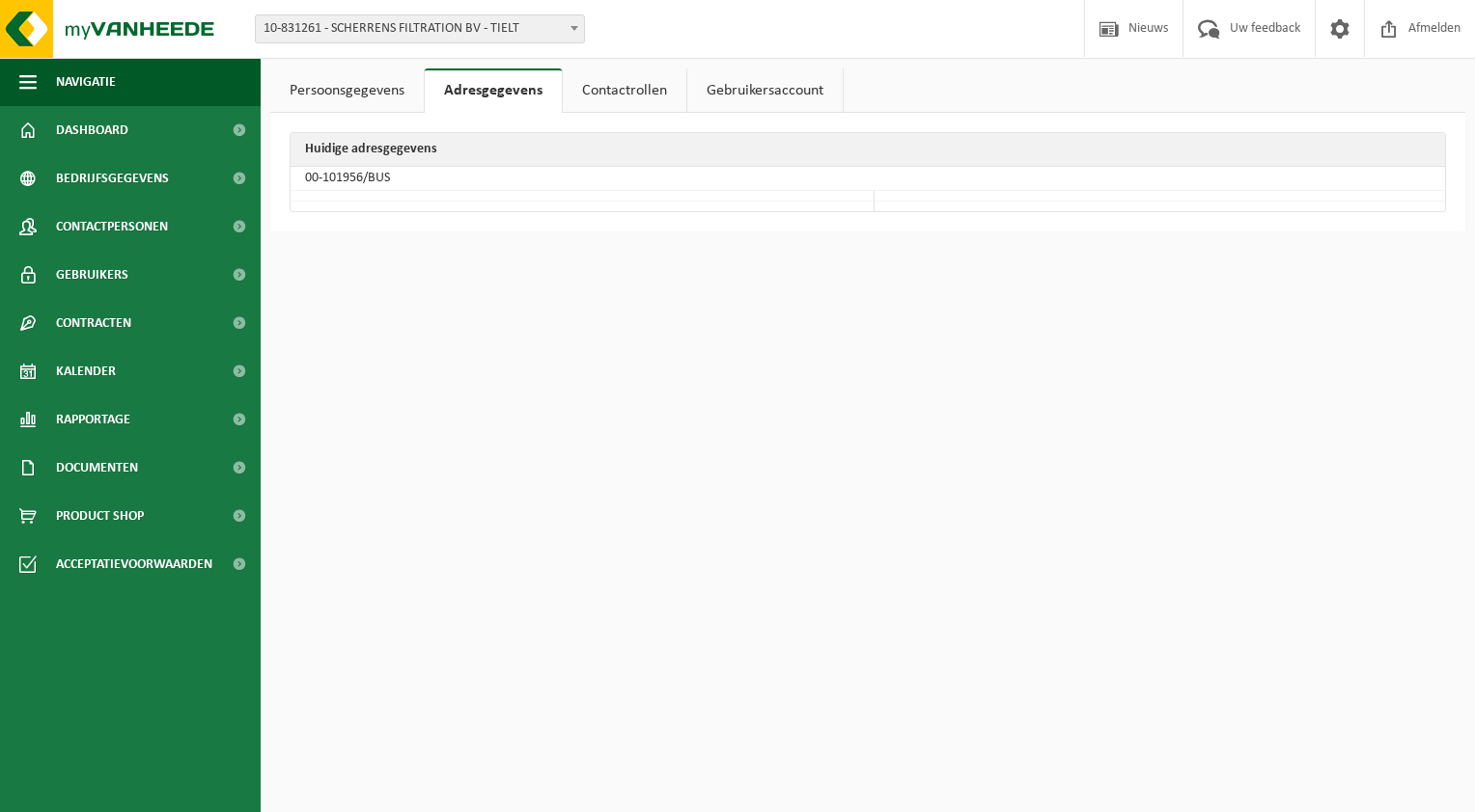
click at [379, 89] on link "Persoonsgegevens" at bounding box center [346, 90] width 154 height 44
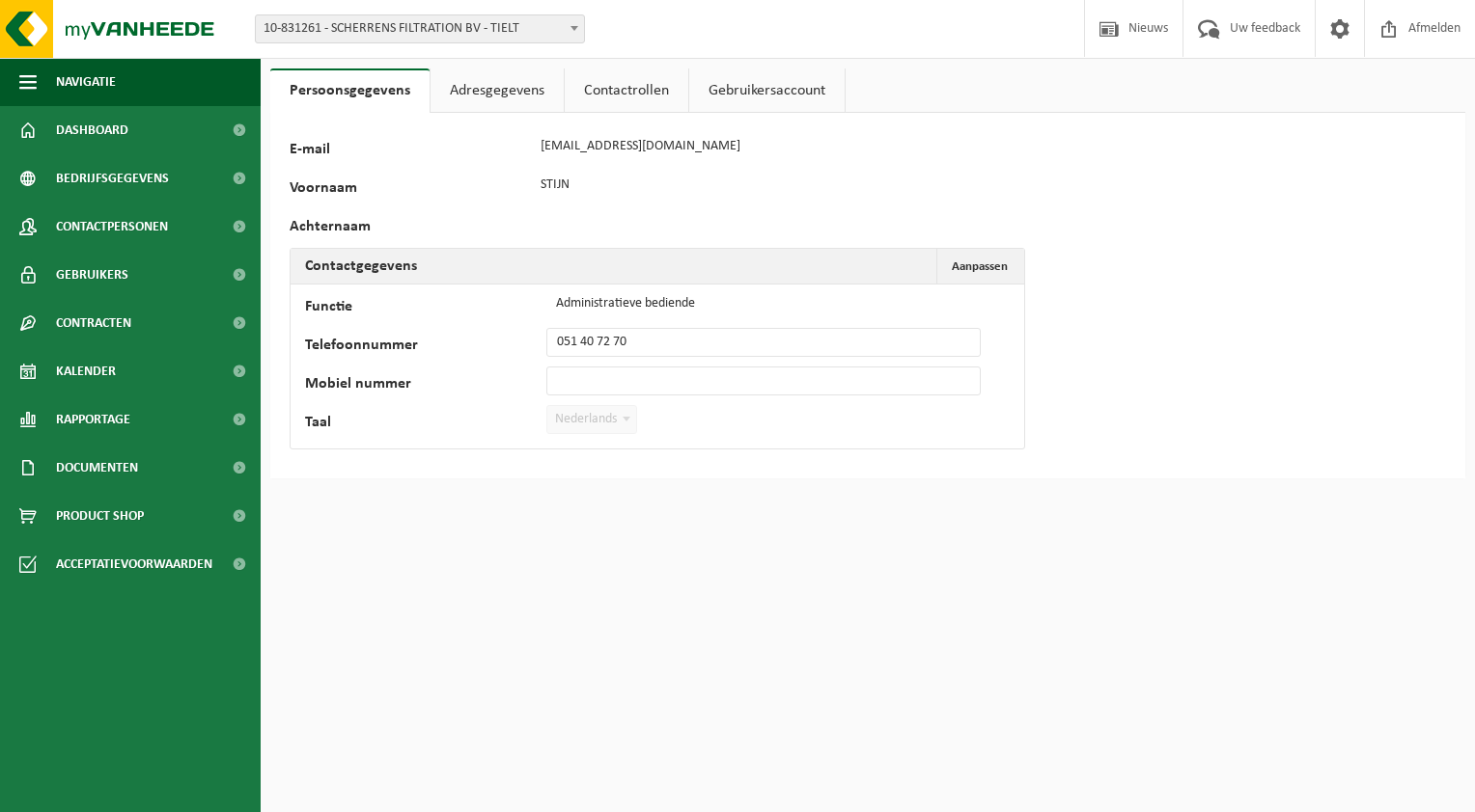
click at [506, 96] on link "Adresgegevens" at bounding box center [497, 90] width 133 height 44
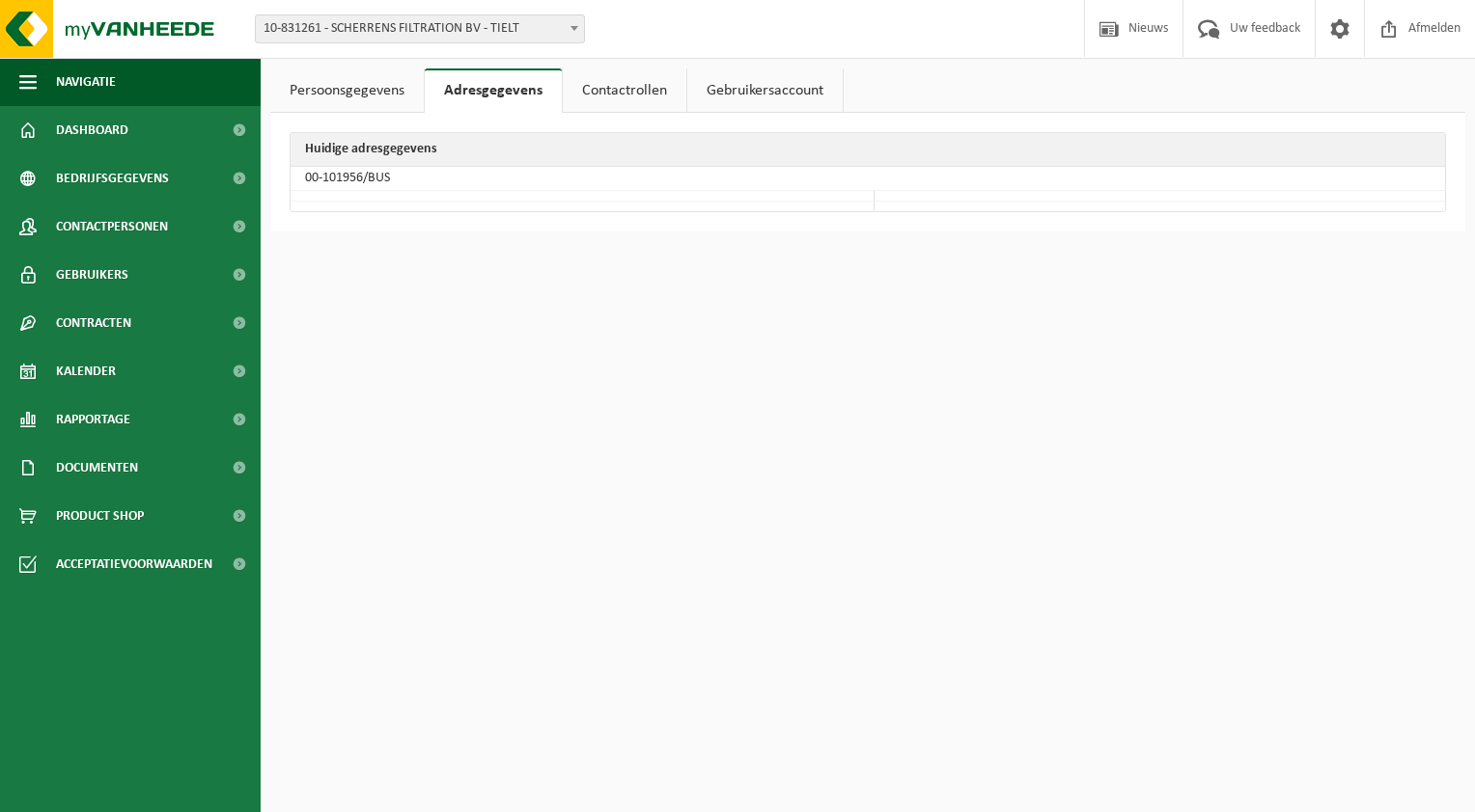
click at [569, 90] on link "Contactrollen" at bounding box center [624, 90] width 123 height 44
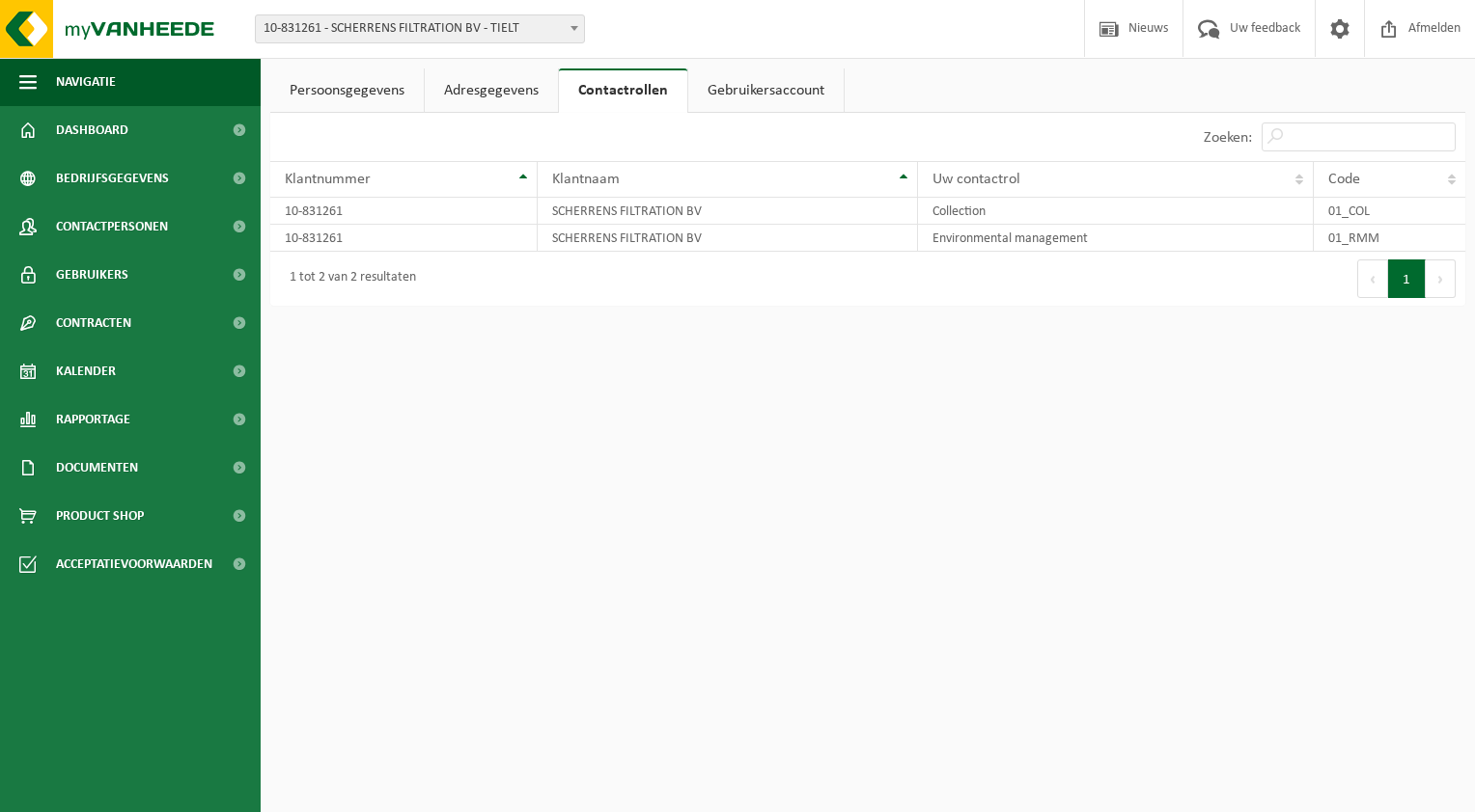
click at [794, 89] on link "Gebruikersaccount" at bounding box center [765, 90] width 156 height 44
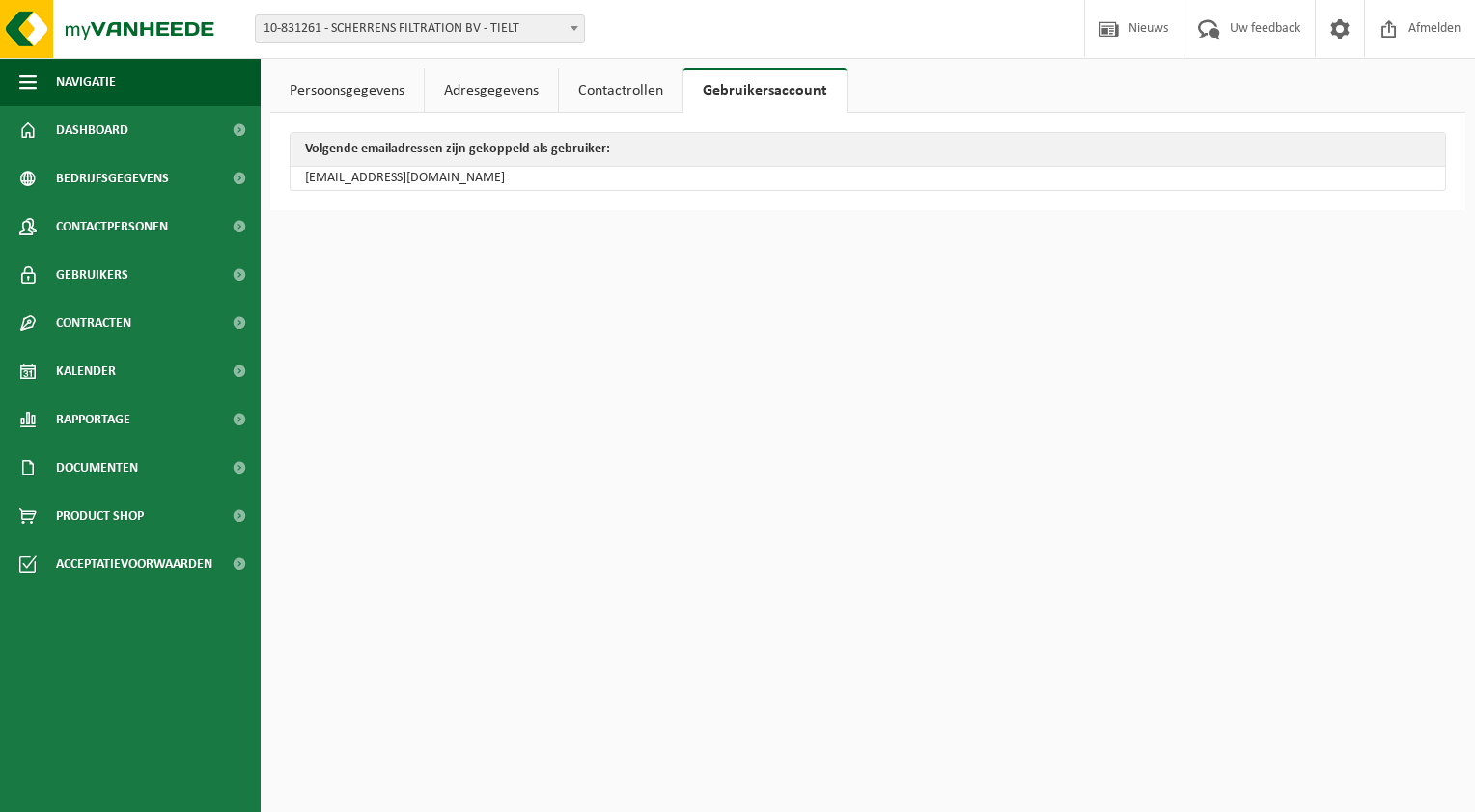
click at [341, 96] on link "Persoonsgegevens" at bounding box center [346, 90] width 154 height 44
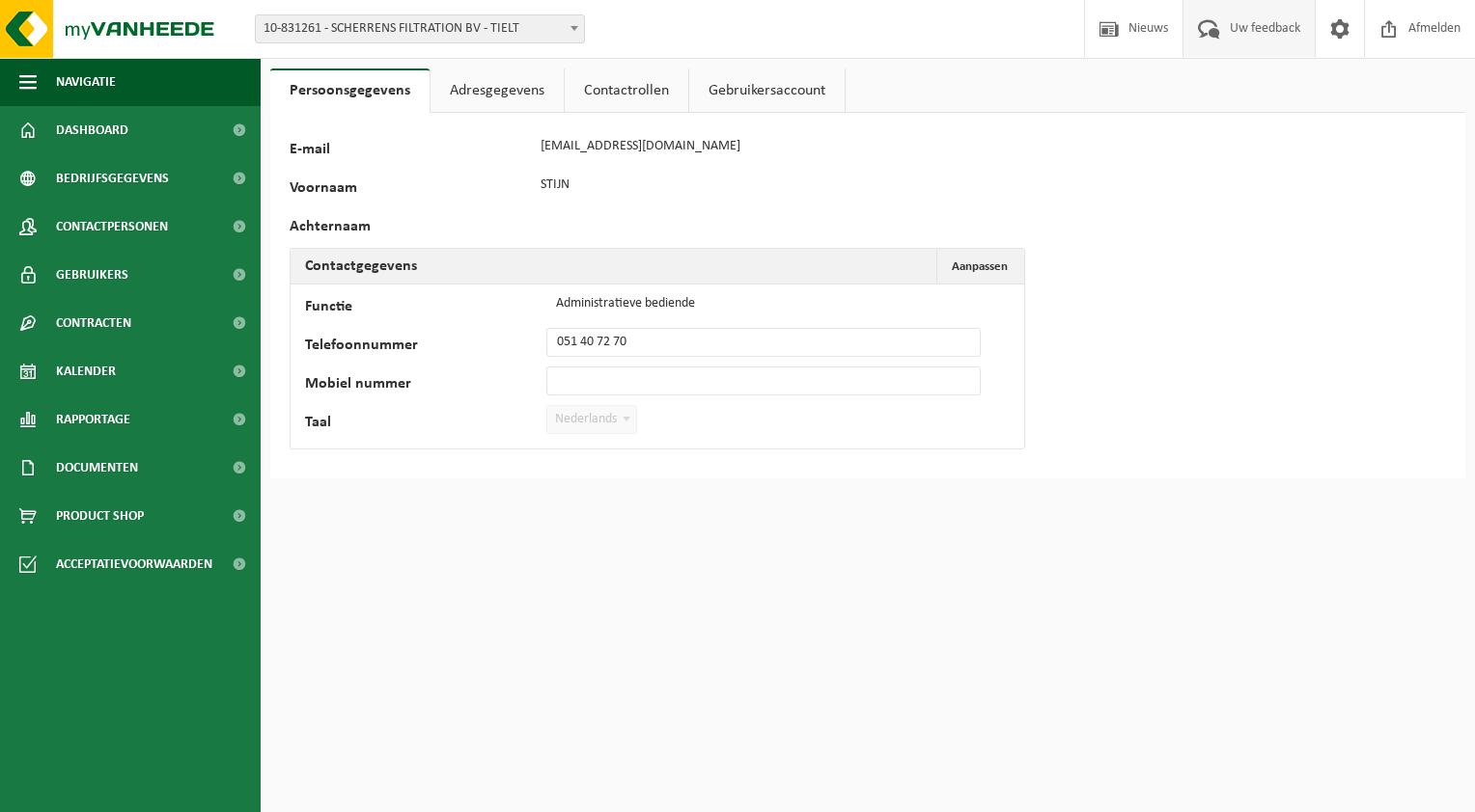
click at [1267, 33] on span "Uw feedback" at bounding box center [1265, 28] width 80 height 57
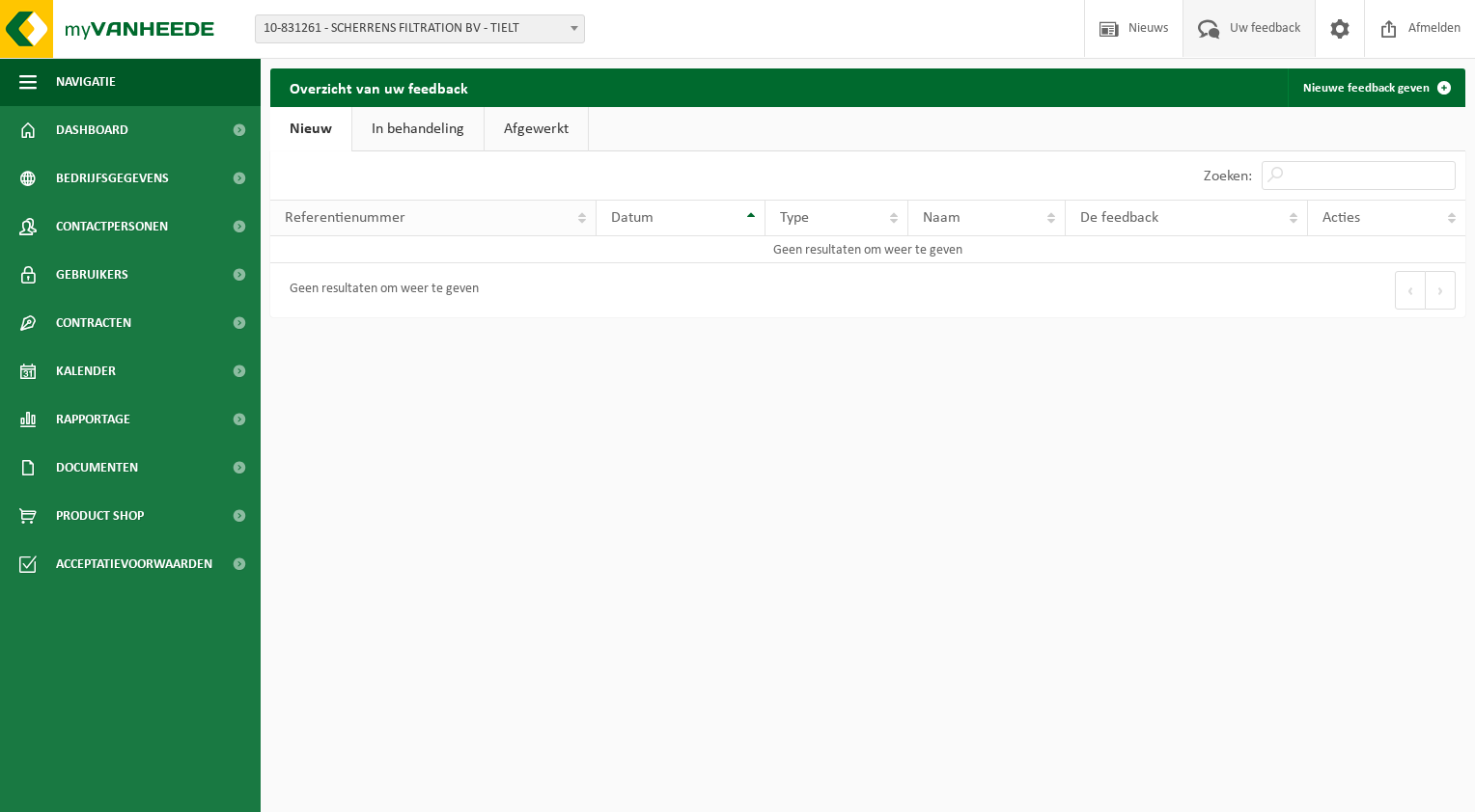
click at [579, 217] on th "Referentienummer" at bounding box center [433, 217] width 326 height 36
click at [1347, 84] on link "Nieuwe feedback geven" at bounding box center [1374, 87] width 175 height 38
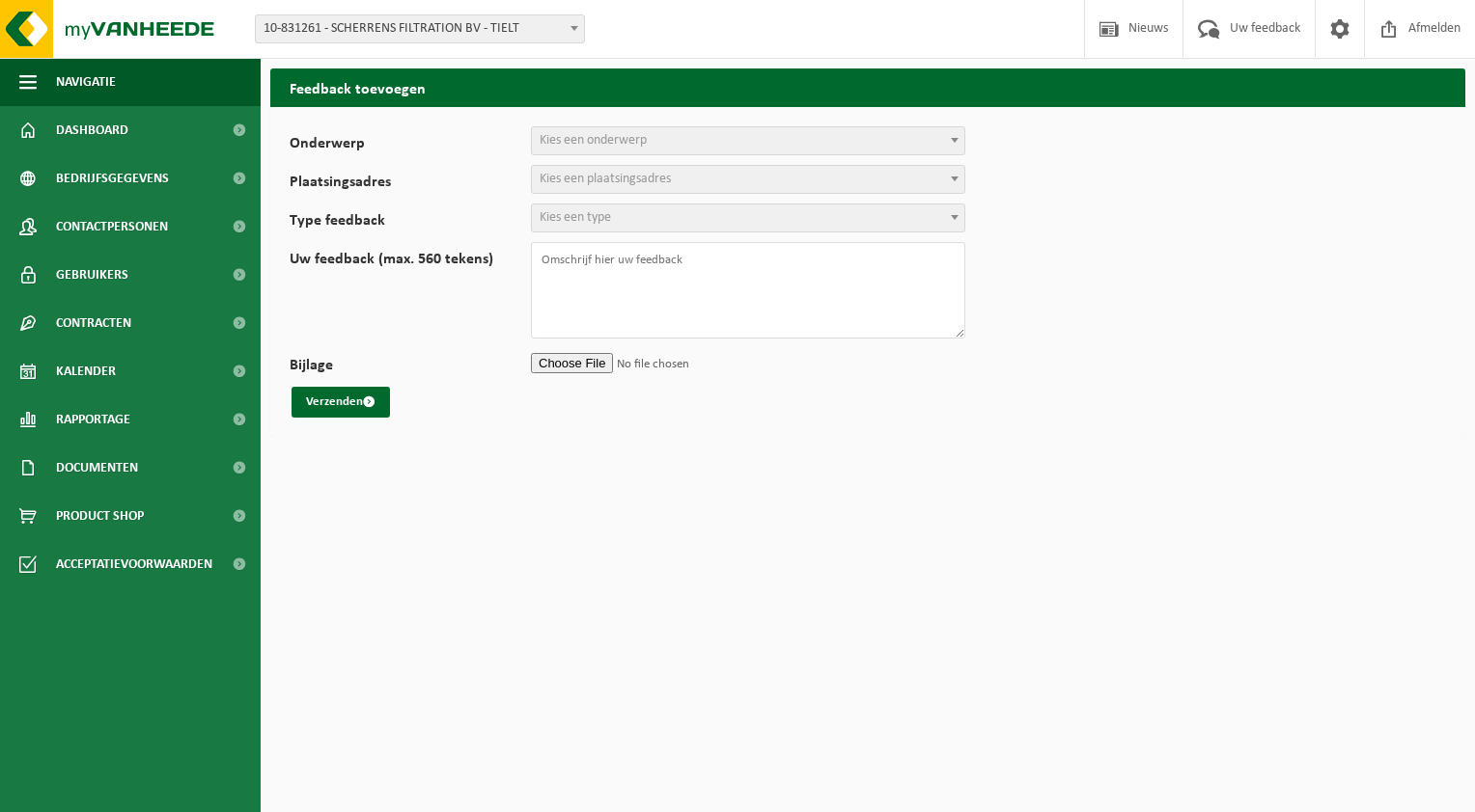
select select
click at [956, 138] on b at bounding box center [954, 140] width 8 height 5
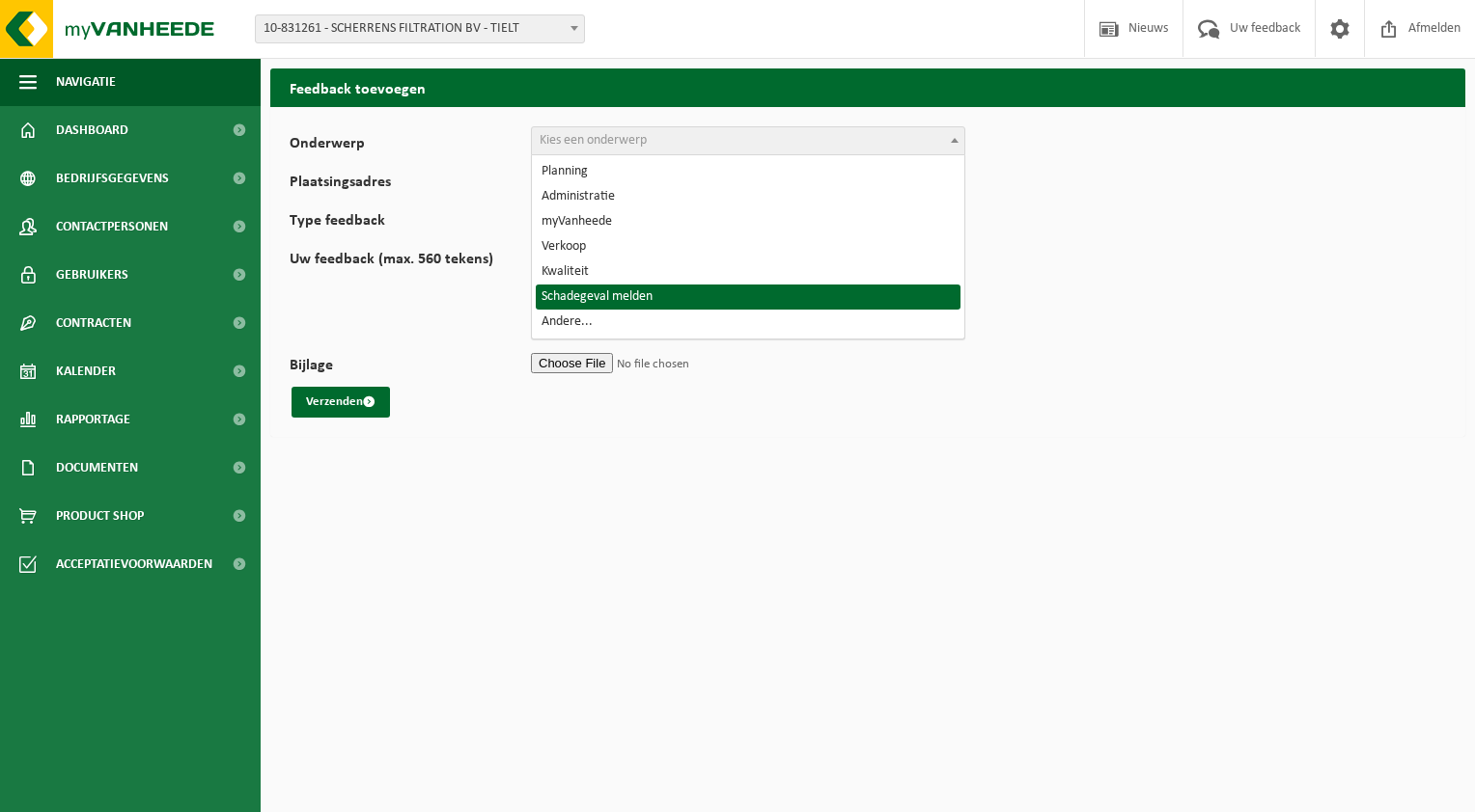
select select "31"
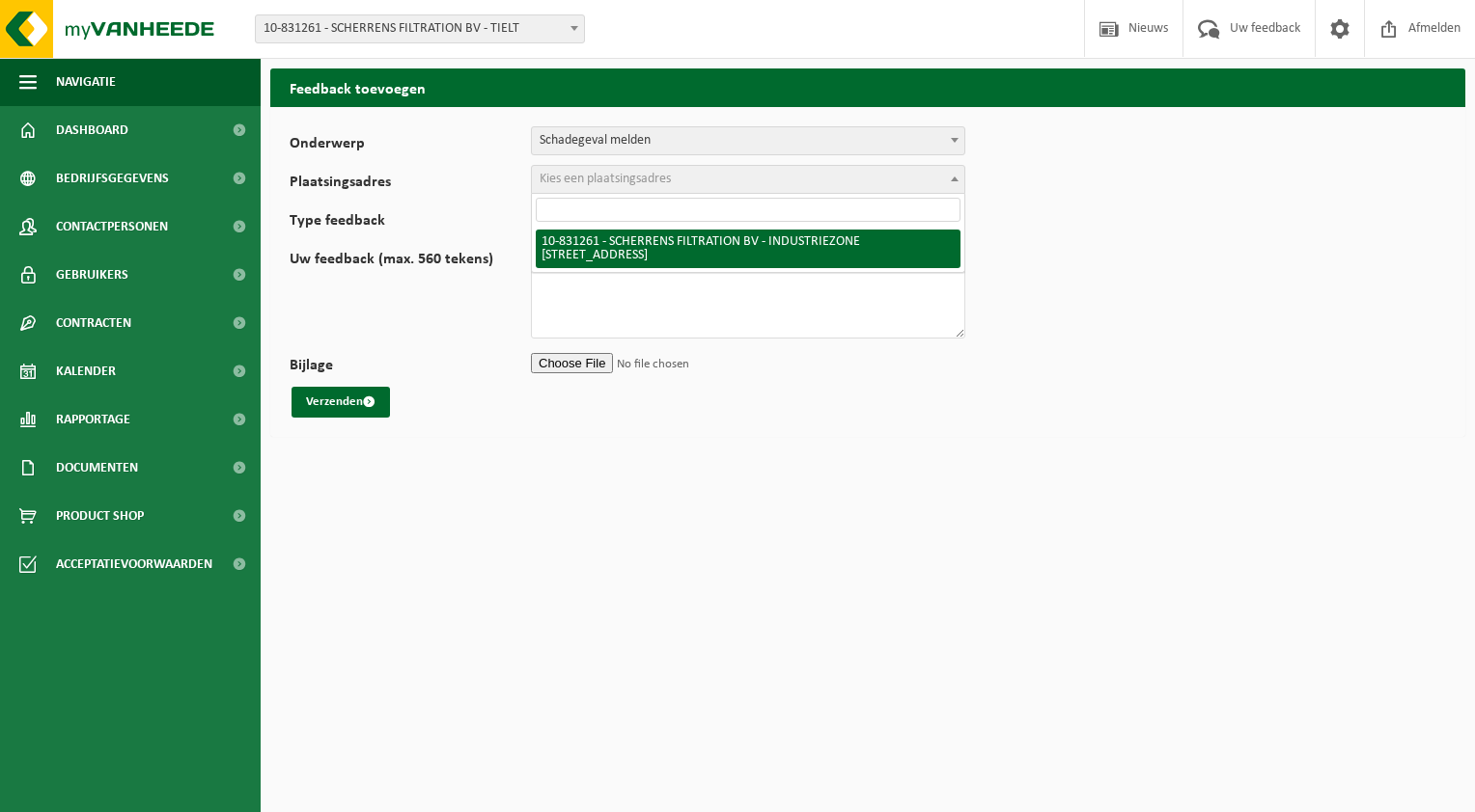
click at [956, 173] on span at bounding box center [954, 179] width 20 height 25
select select "88602"
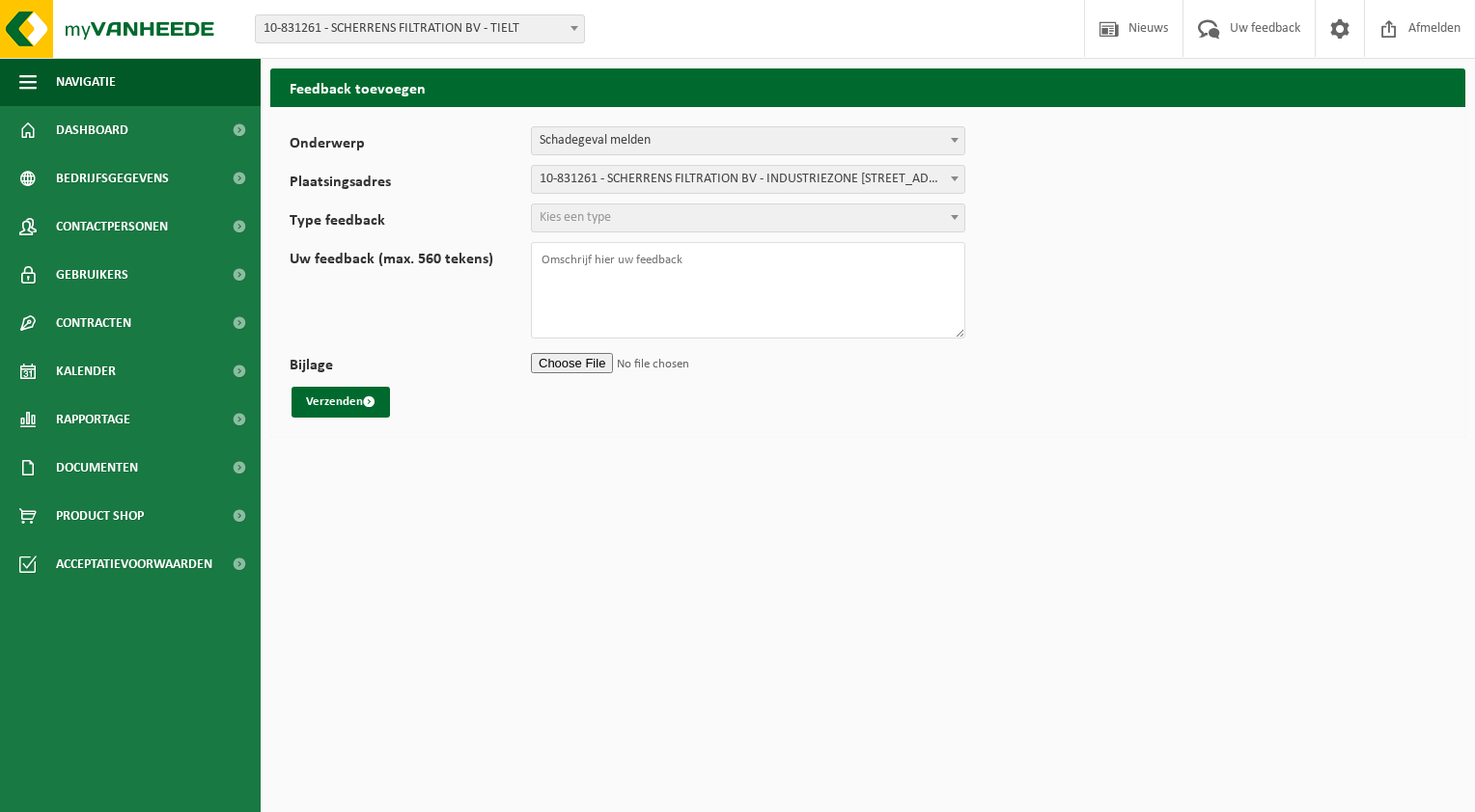
click at [697, 218] on span "Kies een type" at bounding box center [748, 218] width 433 height 27
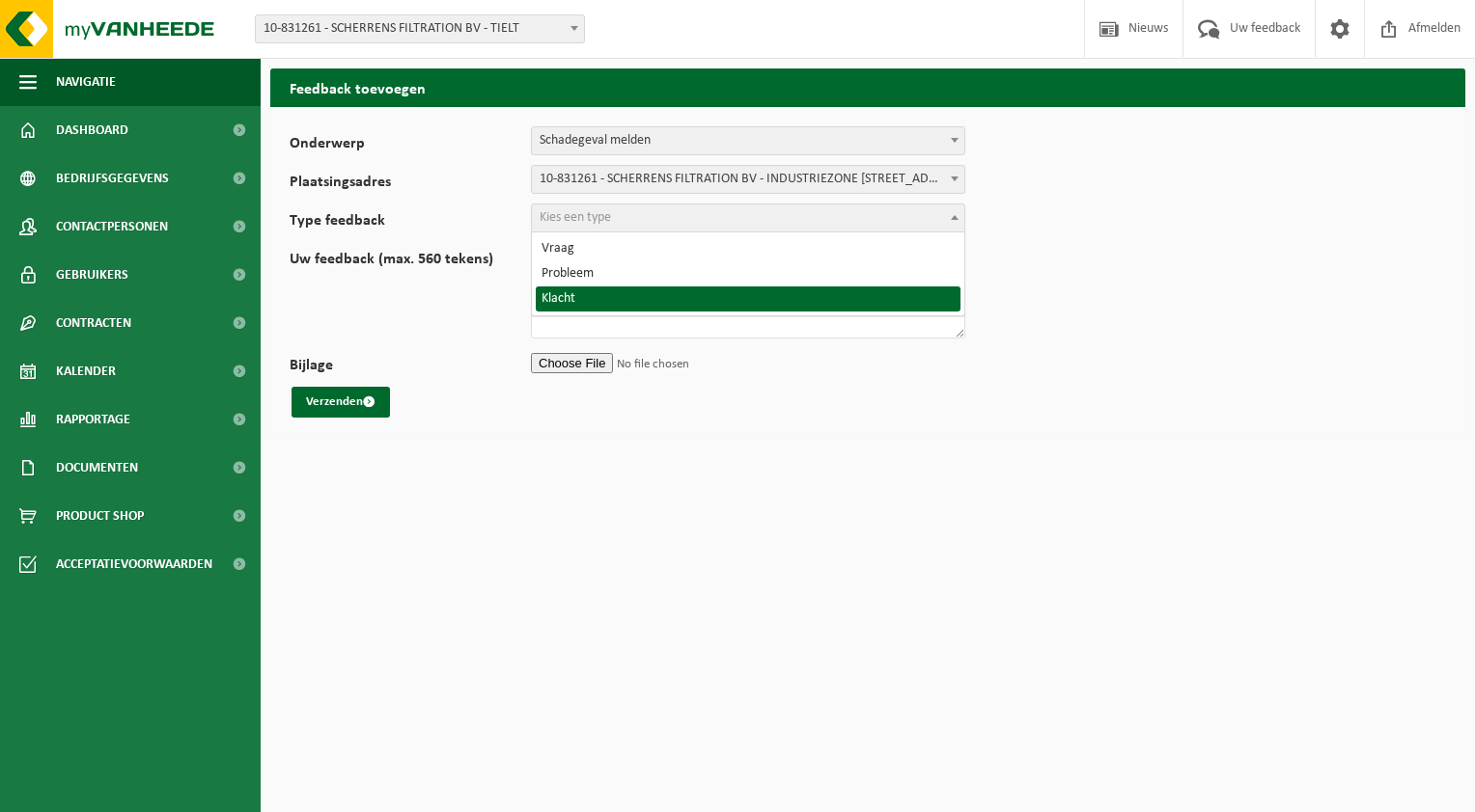
select select "COM"
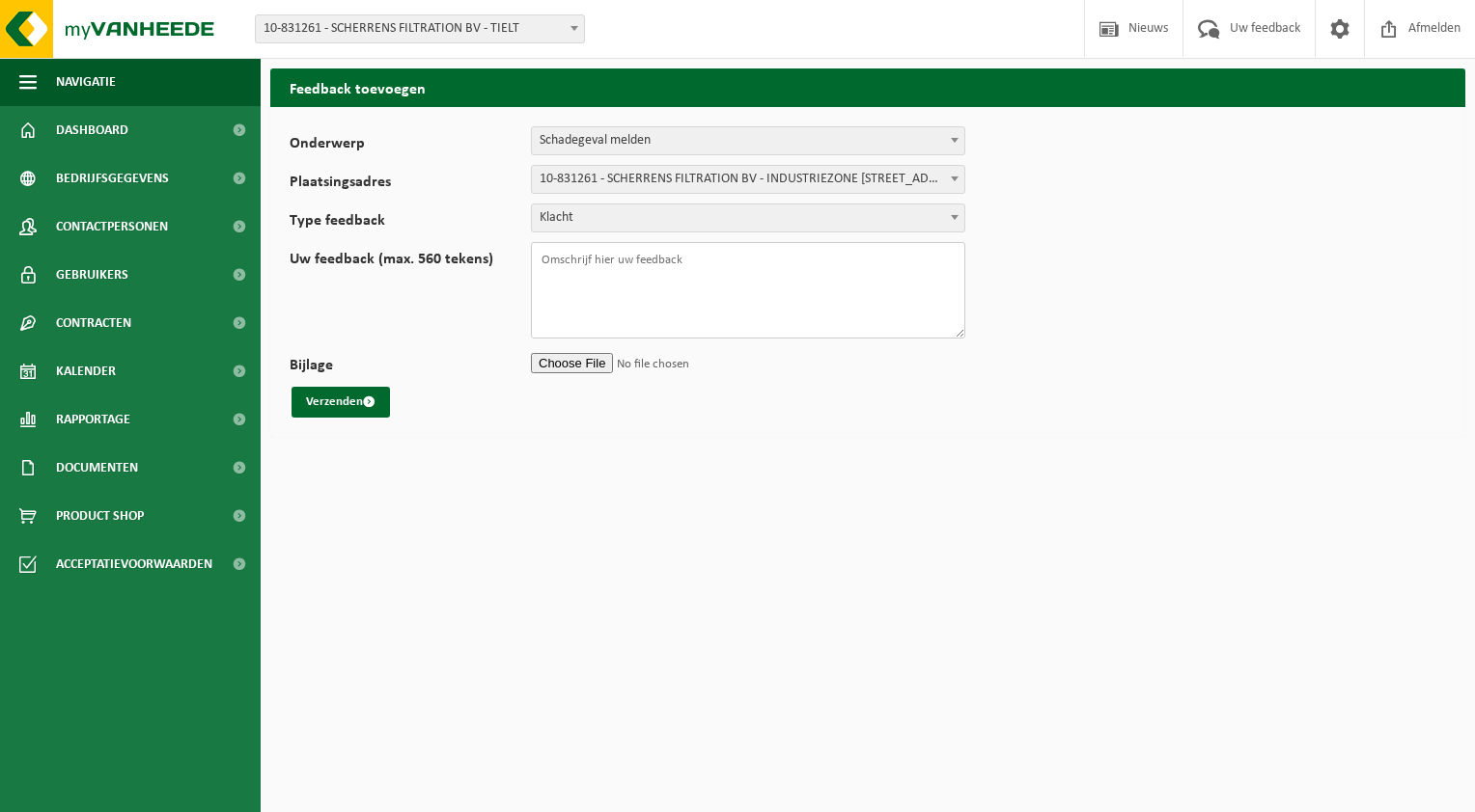
click at [542, 257] on textarea "Uw feedback (max. 560 tekens)" at bounding box center [748, 290] width 435 height 97
click at [536, 304] on textarea "Uw feedback (max. 560 tekens)" at bounding box center [748, 290] width 435 height 97
paste textarea "Vrijdag laatstleden 10/10/2025 werd de rolcontainer geledigd. Echter hebben wij…"
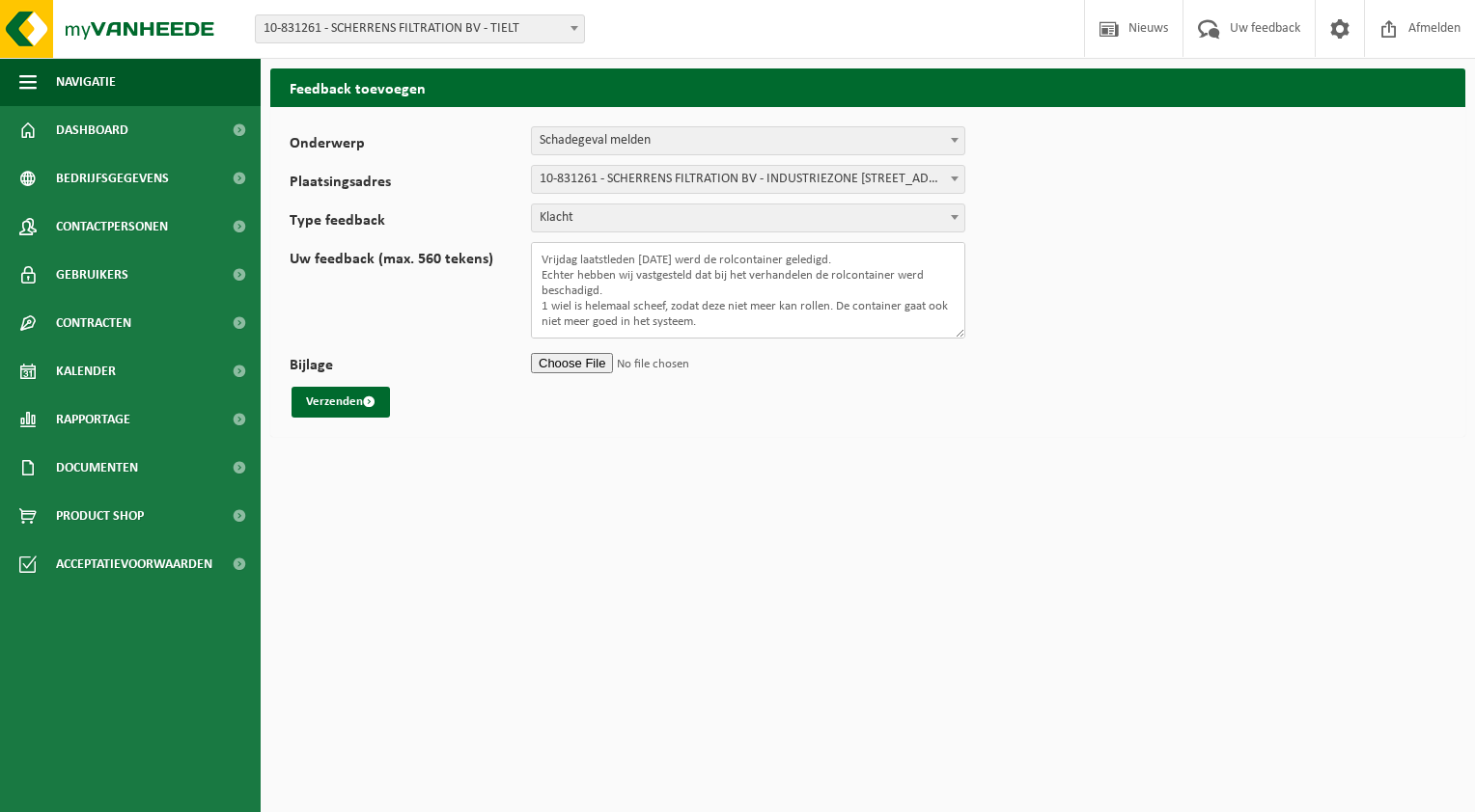
click at [736, 322] on textarea "Vrijdag laatstleden 10/10/2025 werd de rolcontainer geledigd. Echter hebben wij…" at bounding box center [748, 290] width 435 height 97
drag, startPoint x: 579, startPoint y: 260, endPoint x: 639, endPoint y: 256, distance: 60.1
click at [639, 256] on textarea "Vrijdag laatstleden 10/10/2025 werd de rolcontainer geledigd. Echter hebben wij…" at bounding box center [748, 290] width 435 height 97
click at [540, 256] on textarea "Vrijdag 10/10/2025 werd de rolcontainer geledigd. Echter hebben wij vastgesteld…" at bounding box center [748, 290] width 435 height 97
click at [579, 275] on textarea "Beste, Vrijdag 10/10/2025 werd de rolcontainer geledigd. Echter hebben wij vast…" at bounding box center [748, 290] width 435 height 97
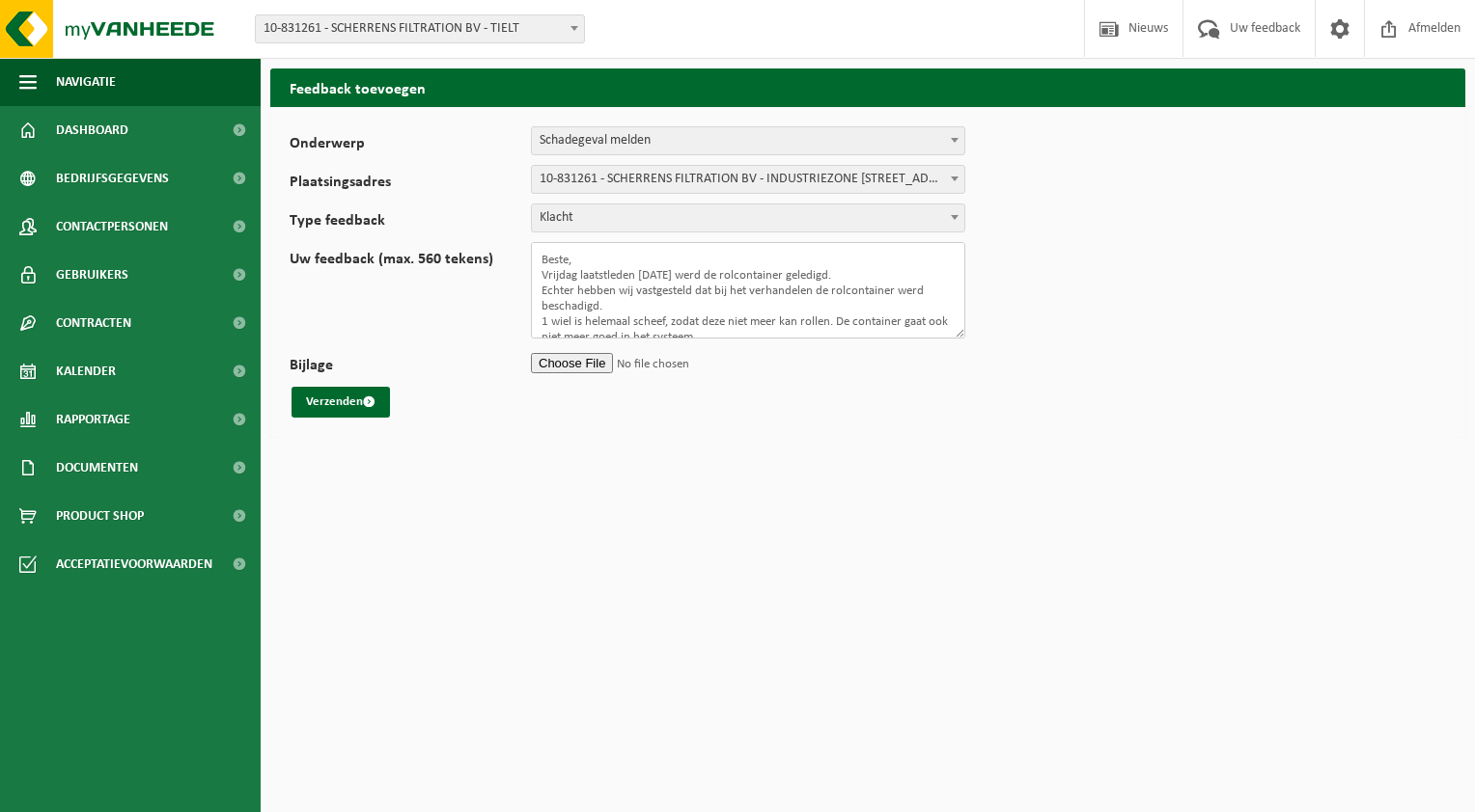
type textarea "Beste, Vrijdag laatstleden 10/10/2025 werd de rolcontainer geledigd. Echter heb…"
click at [565, 361] on input "Bijlage" at bounding box center [748, 363] width 435 height 29
click at [564, 363] on input "Bijlage" at bounding box center [748, 363] width 435 height 29
type input "C:\fakepath\IMG_0996.jpg"
click at [646, 361] on input "Bijlage" at bounding box center [748, 363] width 435 height 29
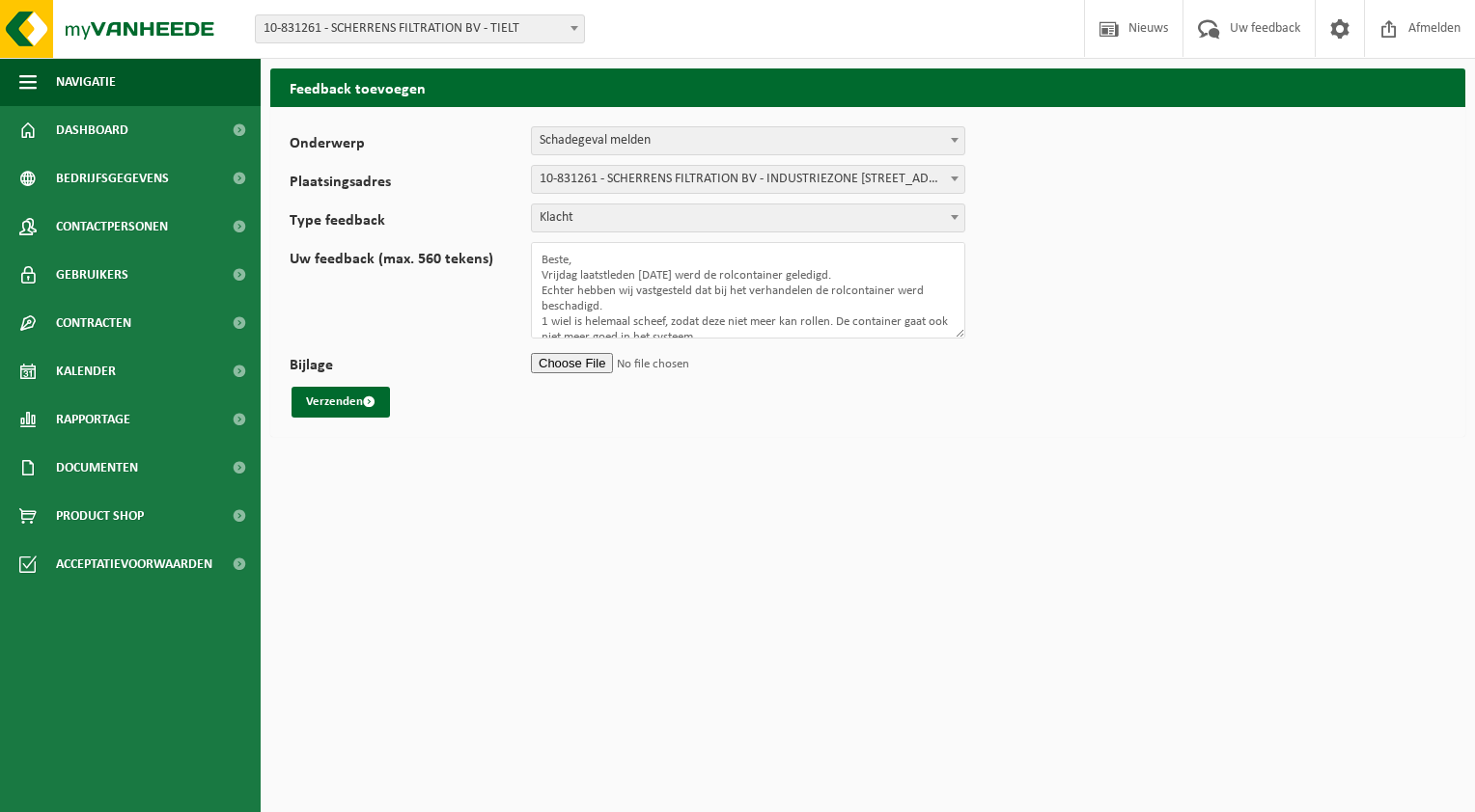
scroll to position [27, 0]
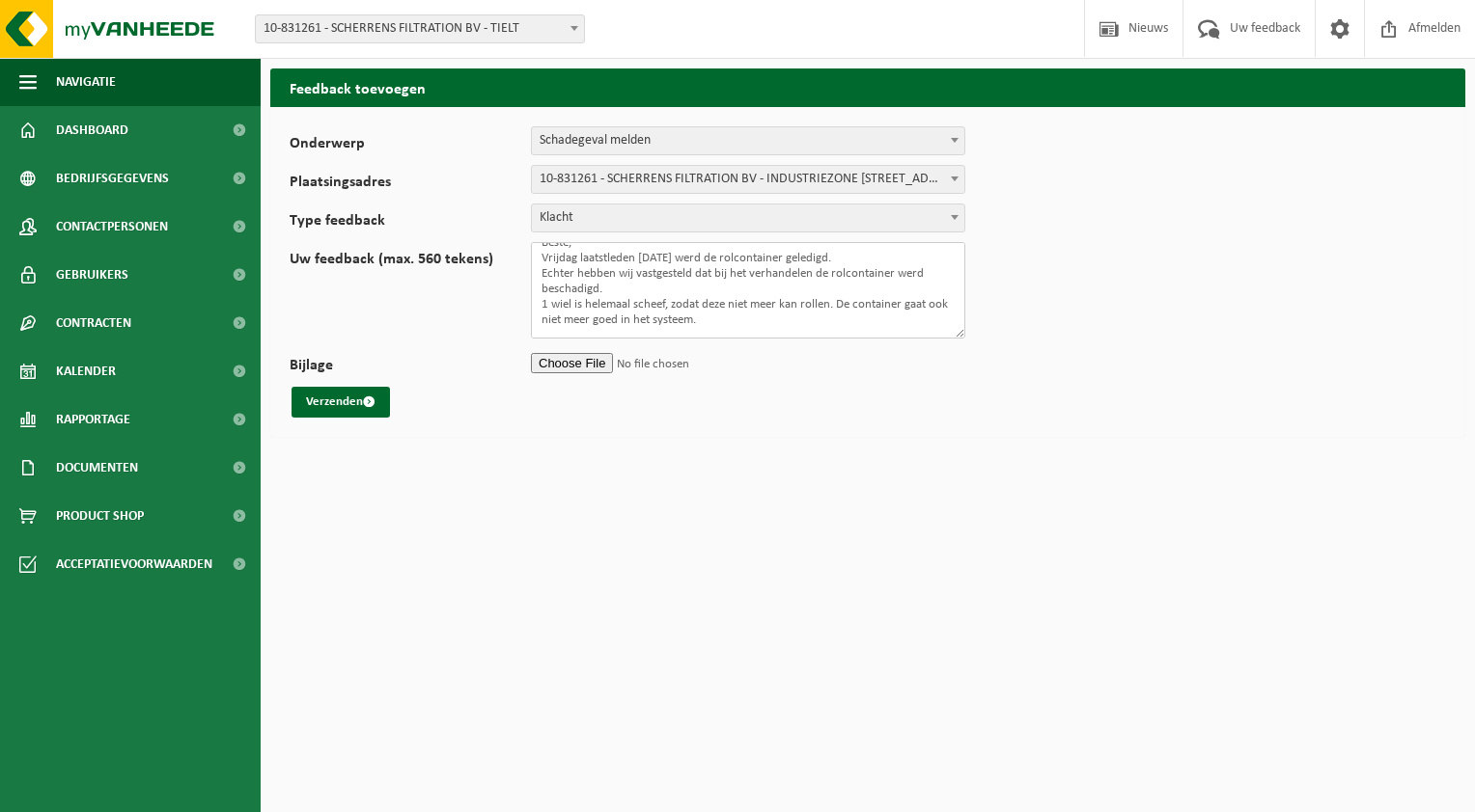
click at [733, 309] on textarea "Beste, Vrijdag laatstleden 10/10/2025 werd de rolcontainer geledigd. Echter heb…" at bounding box center [748, 290] width 435 height 97
type textarea "Beste, Vrijdag laatstleden 10/10/2025 werd de rolcontainer geledigd. Echter heb…"
click at [584, 534] on html "Vestiging: 01-901288 - SCHERRENS FILTERTECHNIEK NV - TIELT 10-831261 - SCHERREN…" at bounding box center [737, 406] width 1475 height 812
click at [633, 363] on input "Bijlage" at bounding box center [748, 363] width 435 height 29
click at [700, 323] on textarea "Beste, Vrijdag laatstleden 10/10/2025 werd de rolcontainer geledigd. Echter heb…" at bounding box center [748, 290] width 435 height 97
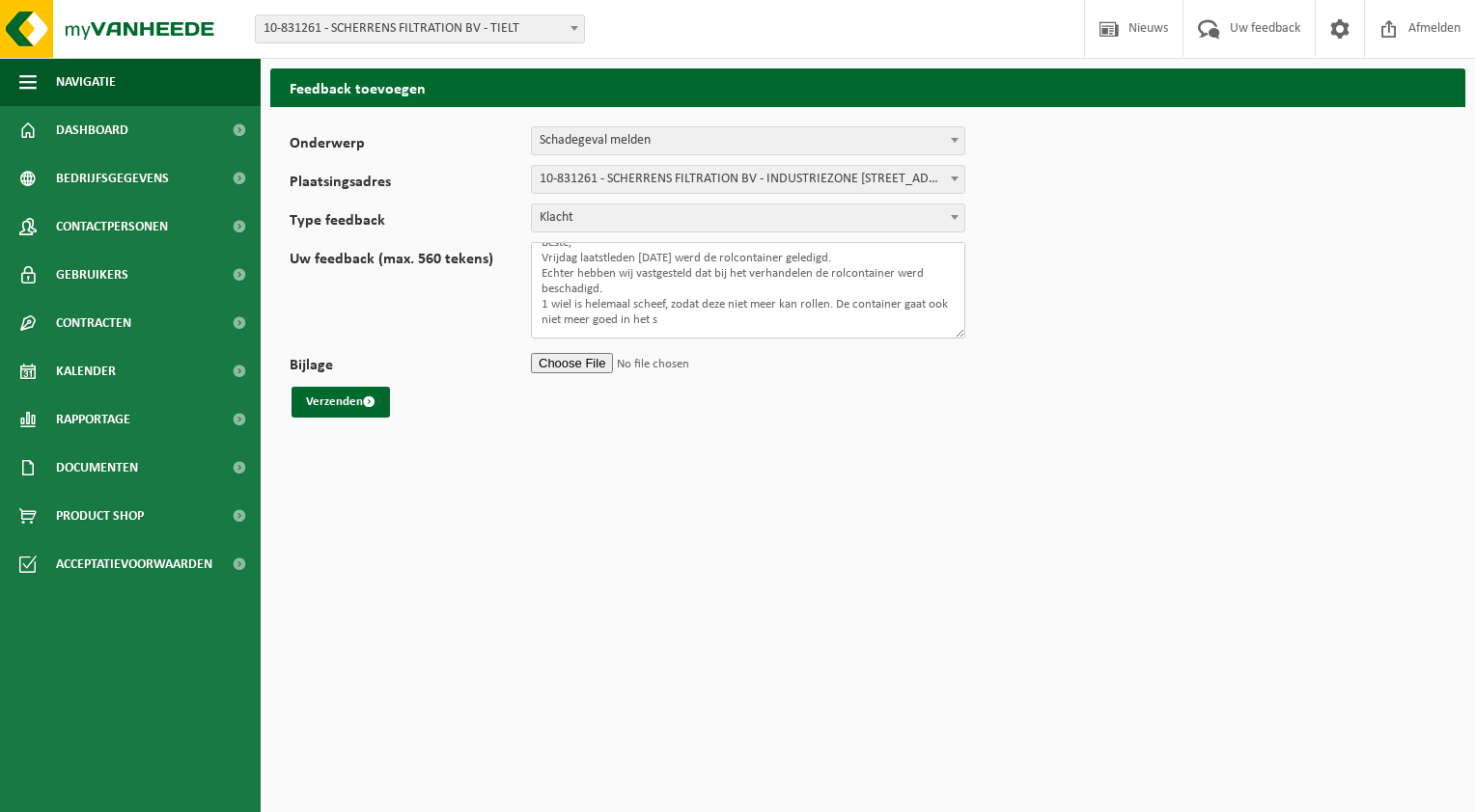
type textarea "Beste, Vrijdag laatstleden 10/10/2025 werd de rolcontainer geledigd. Echter heb…"
click at [539, 175] on span "10-831261 - SCHERRENS FILTRATION BV - INDUSTRIEZONE ZUID D4 - TEN HOVESTRAAT 28…" at bounding box center [748, 180] width 433 height 27
click at [93, 469] on span "Documenten" at bounding box center [97, 468] width 82 height 48
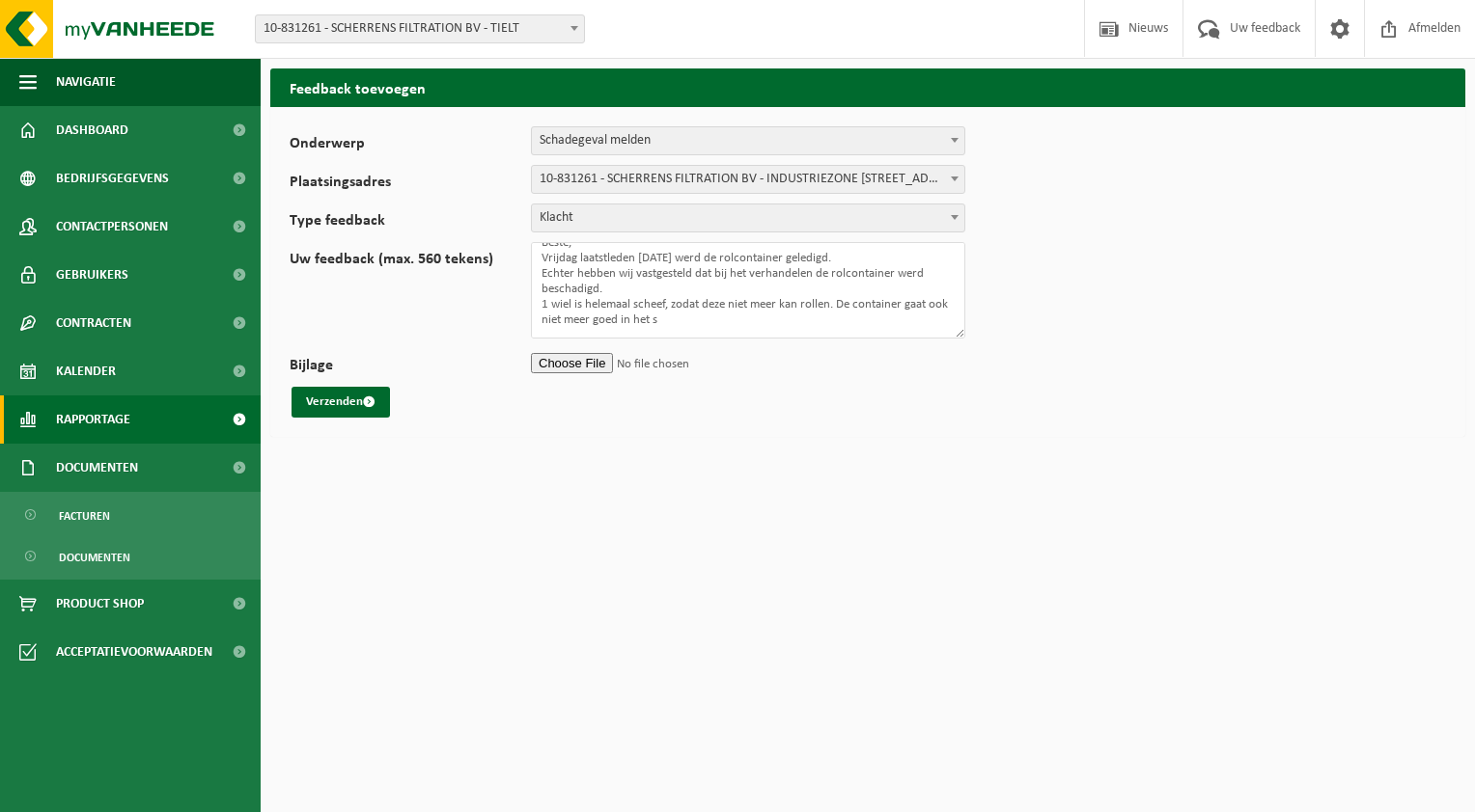
click at [109, 406] on span "Rapportage" at bounding box center [93, 419] width 74 height 48
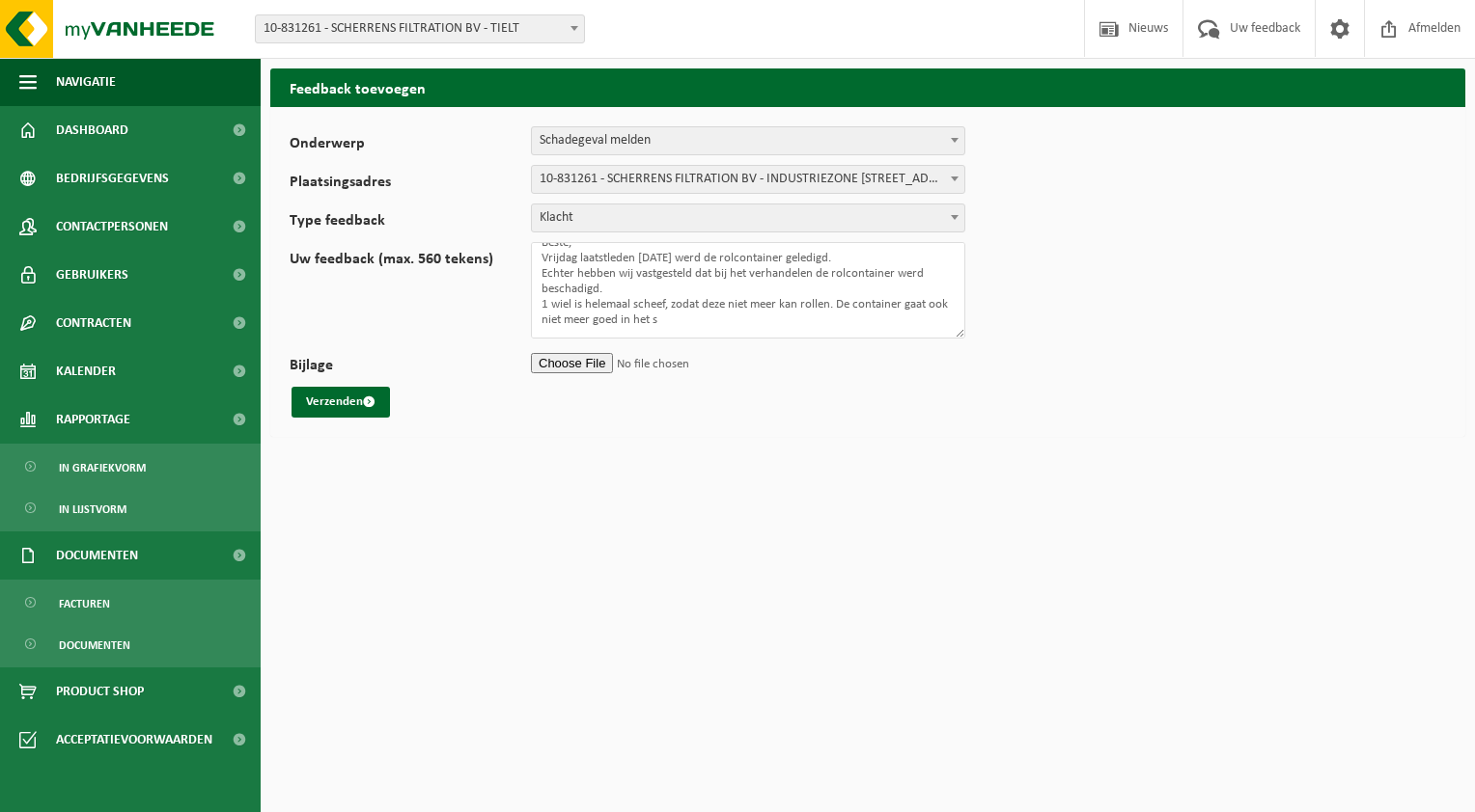
click at [377, 103] on h2 "Feedback toevoegen" at bounding box center [867, 87] width 1195 height 37
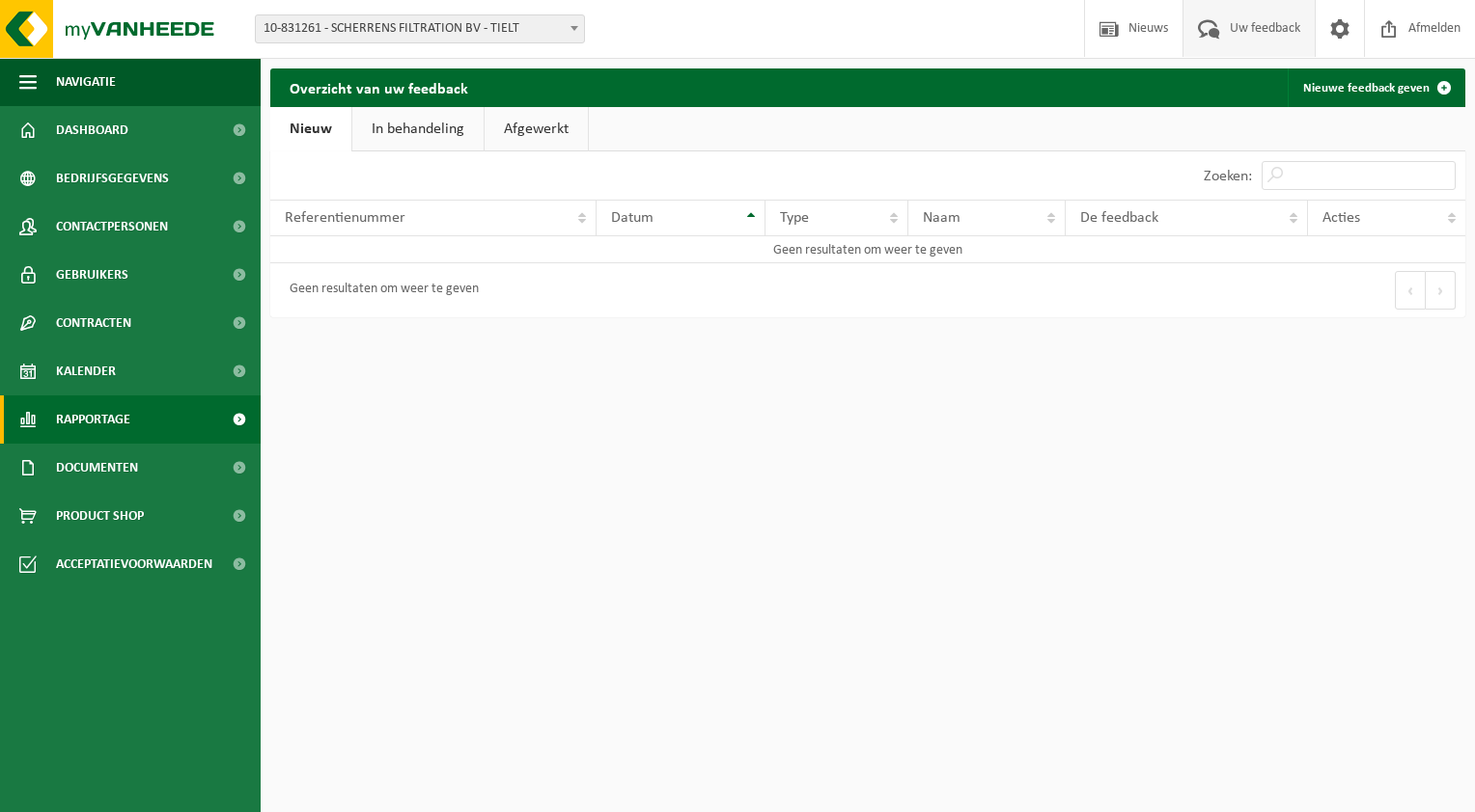
click at [90, 427] on span "Rapportage" at bounding box center [93, 419] width 74 height 48
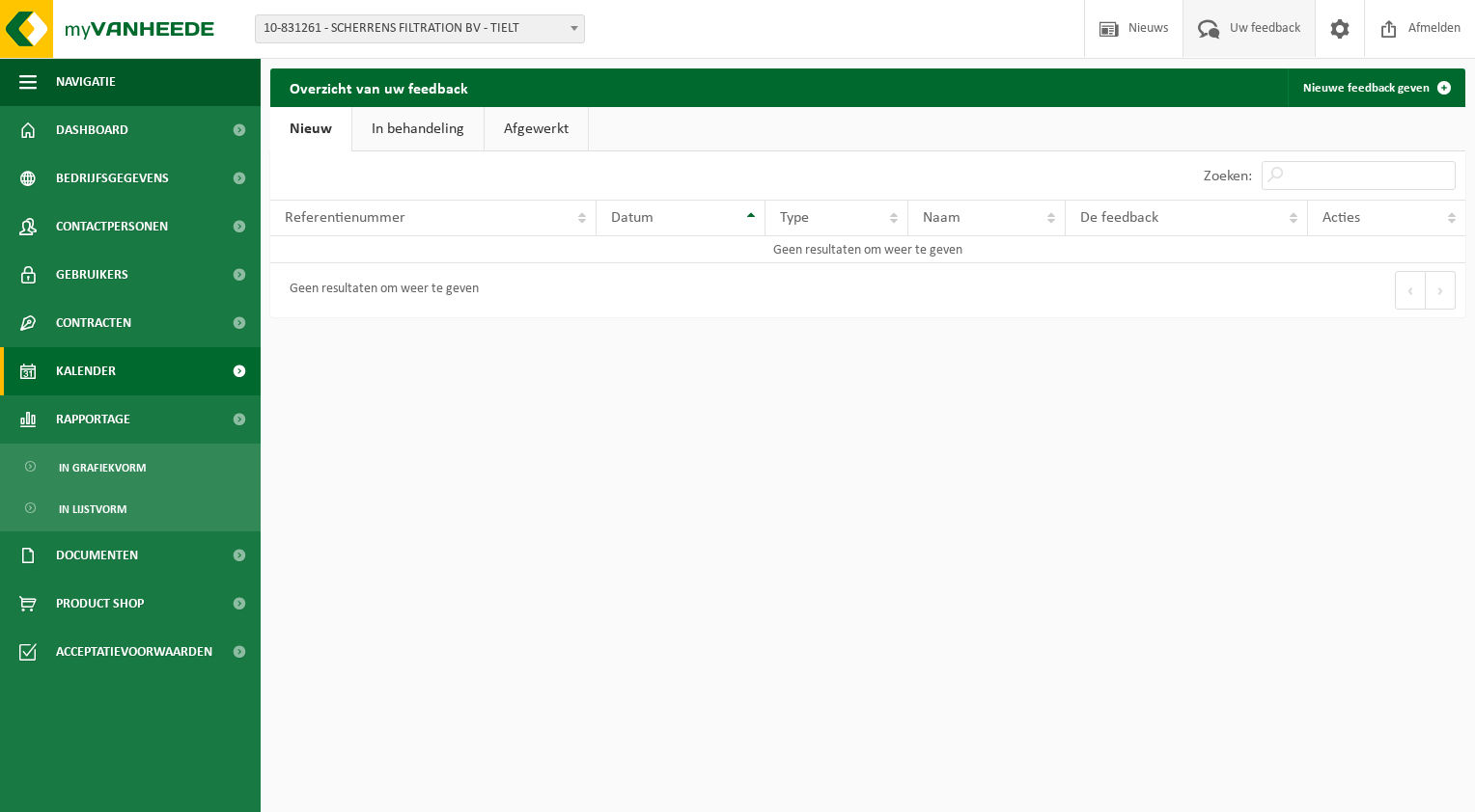
click at [97, 373] on span "Kalender" at bounding box center [85, 371] width 60 height 48
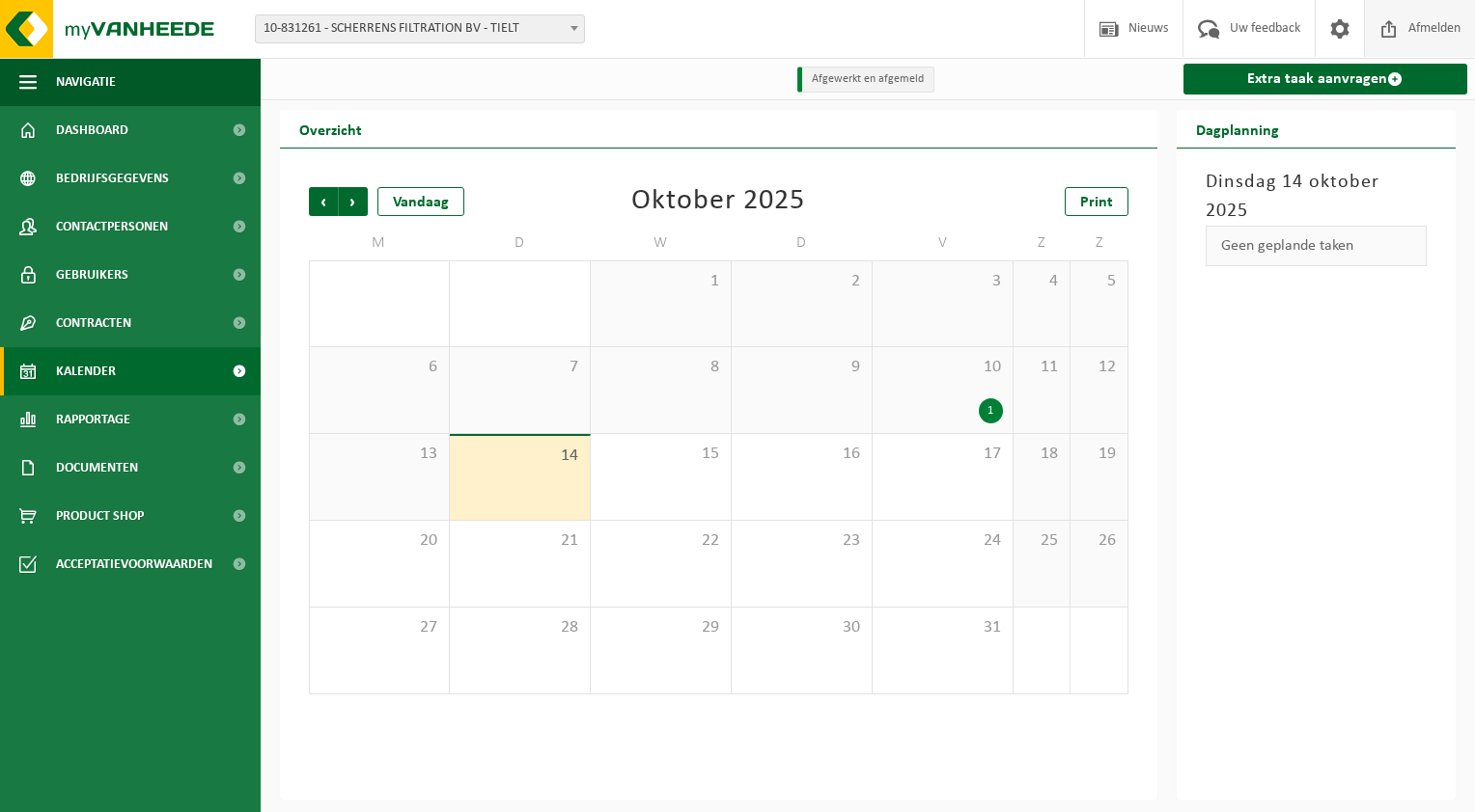
click at [1425, 26] on span "Afmelden" at bounding box center [1434, 28] width 62 height 57
